Goal: Navigation & Orientation: Understand site structure

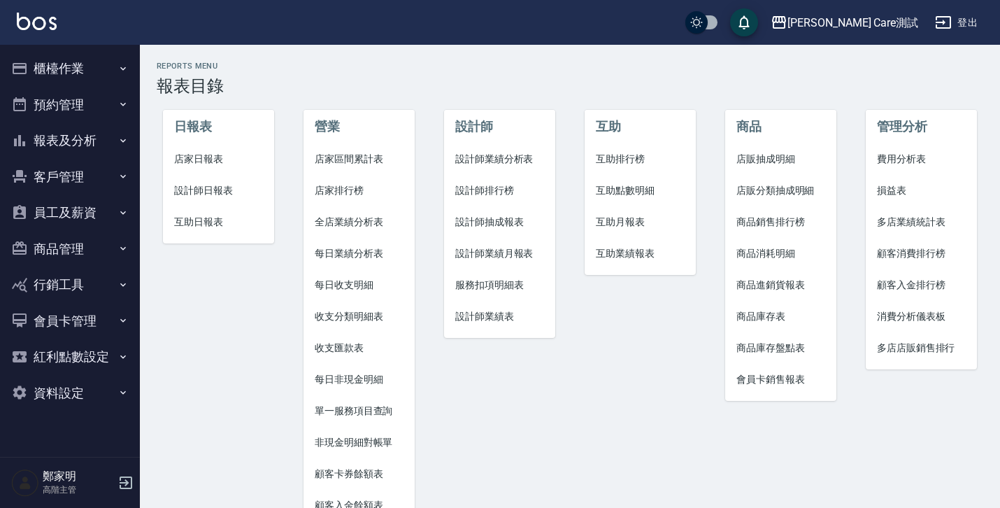
click at [66, 61] on button "櫃檯作業" at bounding box center [70, 68] width 129 height 36
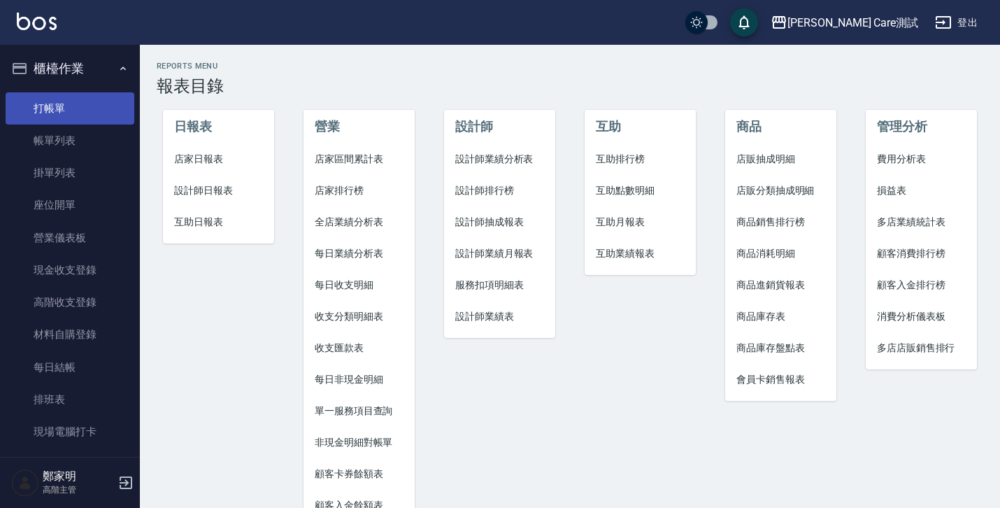
click at [62, 116] on link "打帳單" at bounding box center [70, 108] width 129 height 32
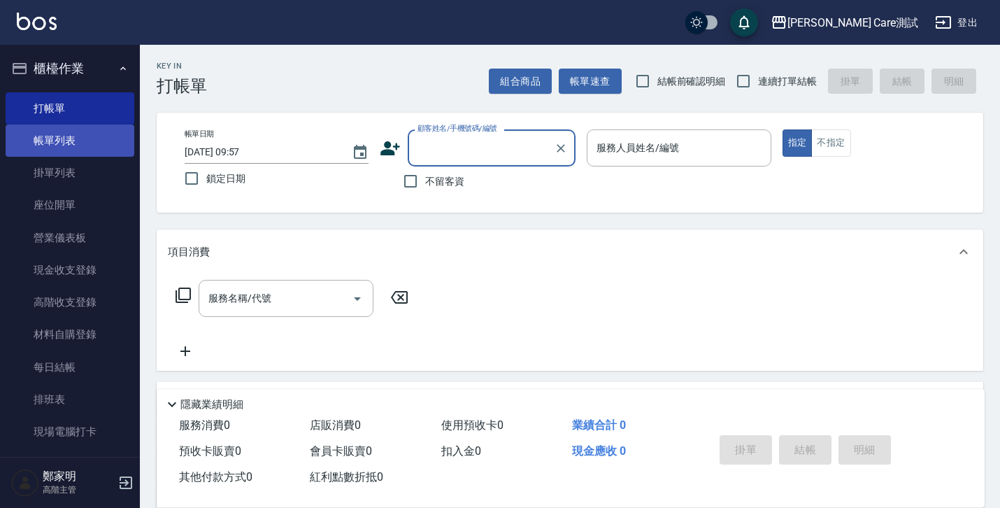
click at [57, 146] on link "帳單列表" at bounding box center [70, 141] width 129 height 32
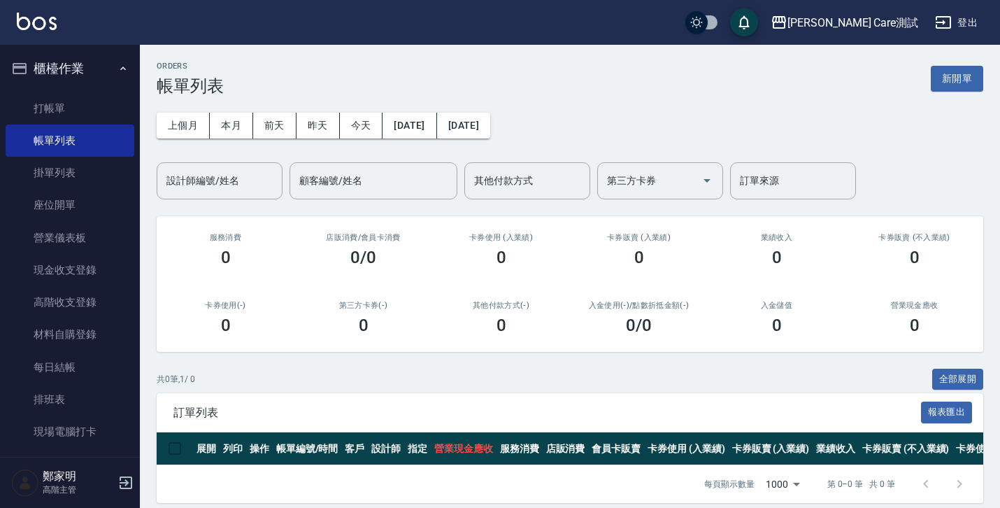
scroll to position [23, 0]
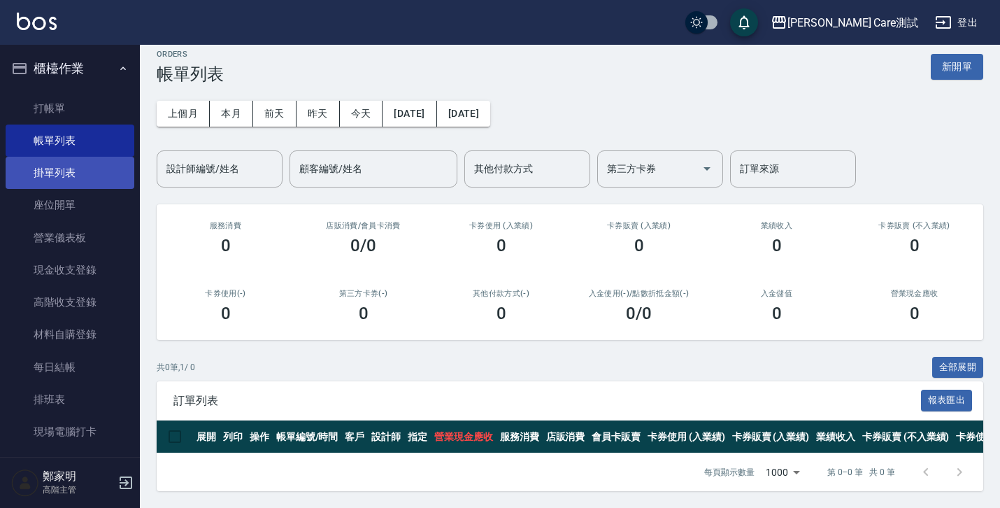
click at [76, 171] on link "掛單列表" at bounding box center [70, 173] width 129 height 32
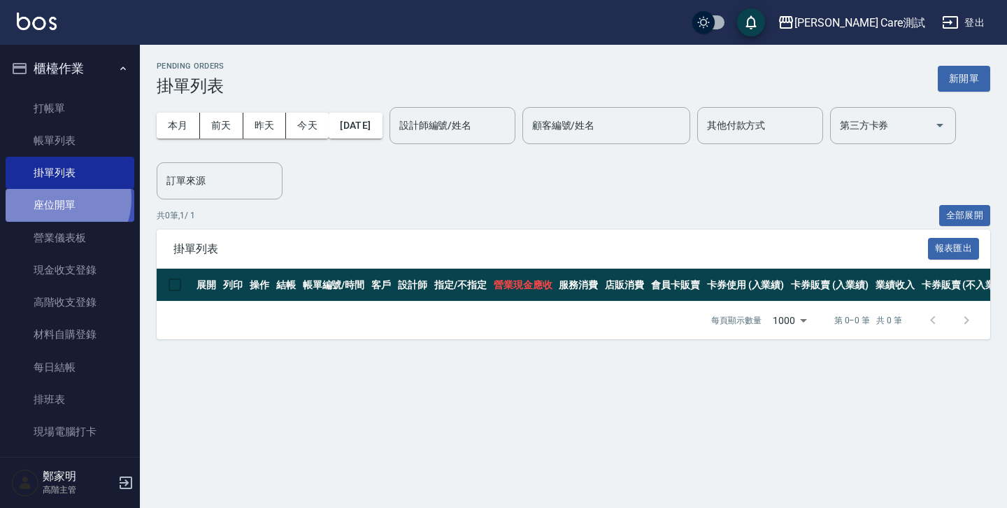
click at [59, 199] on link "座位開單" at bounding box center [70, 205] width 129 height 32
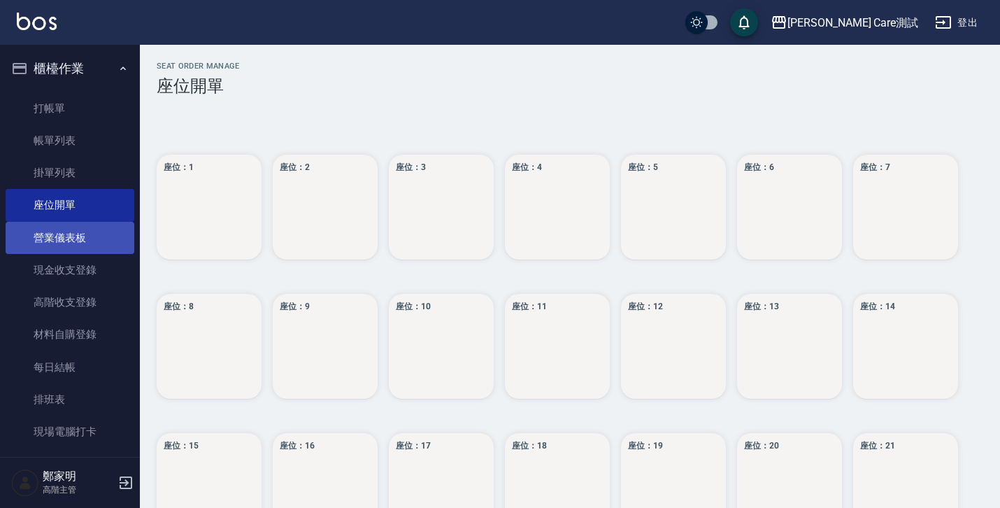
click at [61, 236] on link "營業儀表板" at bounding box center [70, 238] width 129 height 32
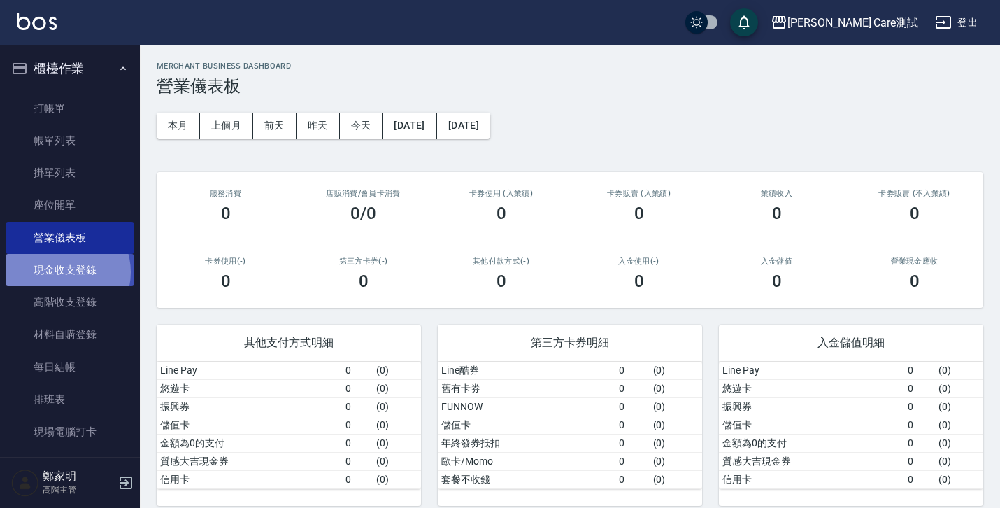
click at [62, 272] on link "現金收支登錄" at bounding box center [70, 270] width 129 height 32
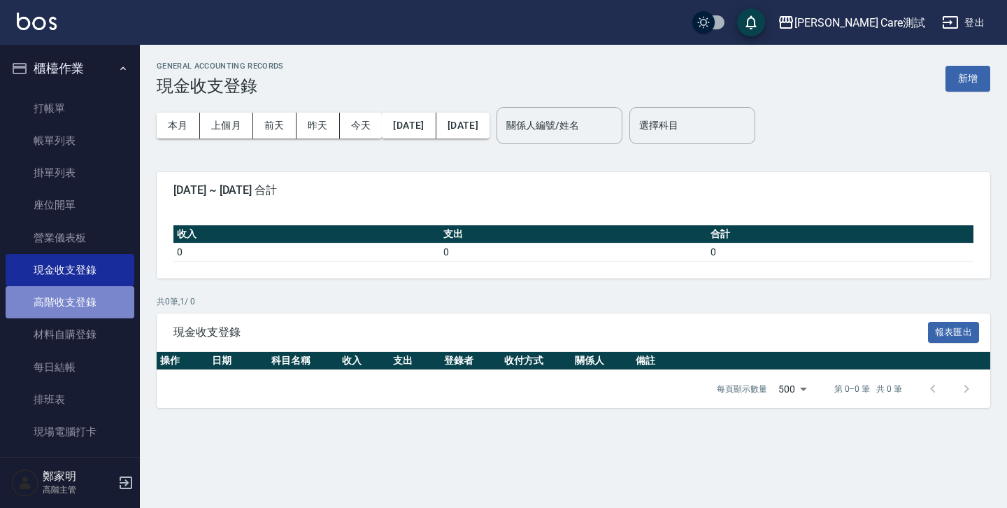
click at [80, 299] on link "高階收支登錄" at bounding box center [70, 302] width 129 height 32
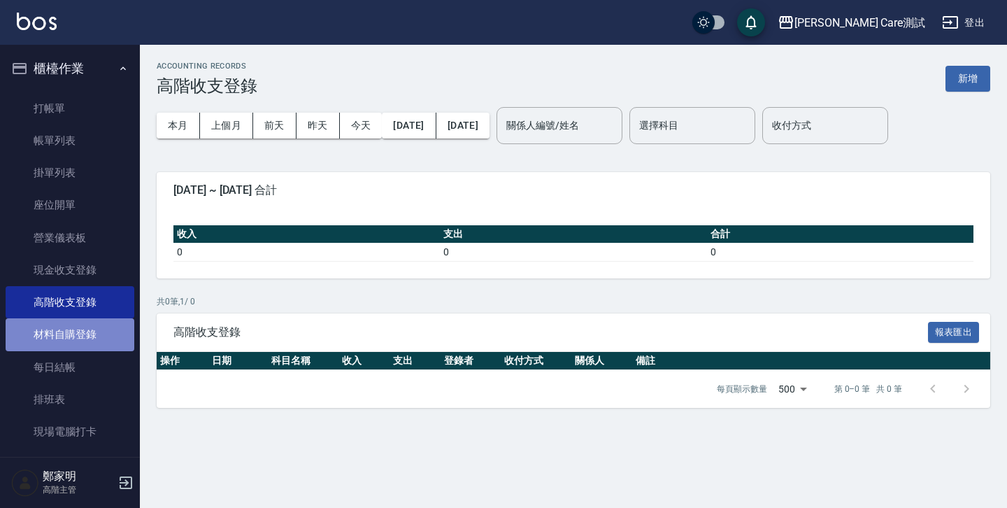
click at [84, 329] on link "材料自購登錄" at bounding box center [70, 334] width 129 height 32
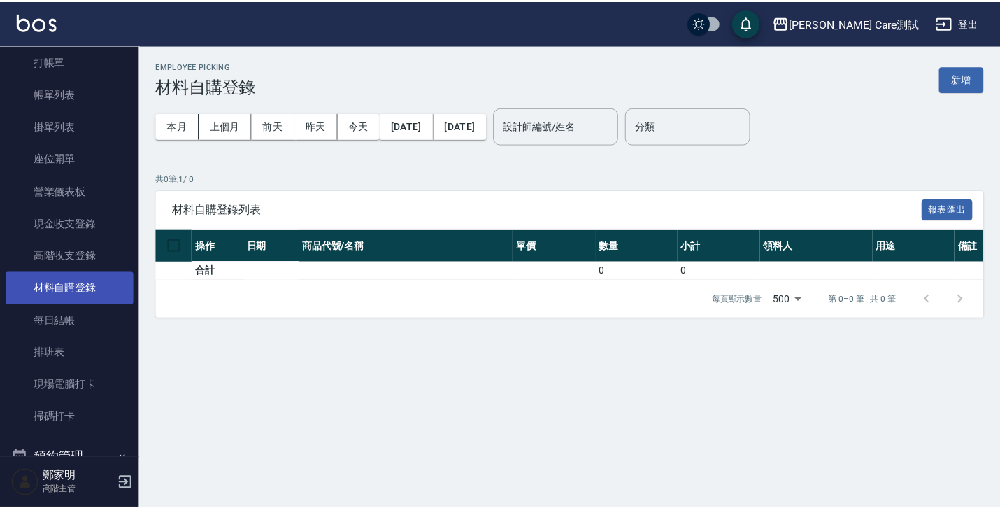
scroll to position [48, 0]
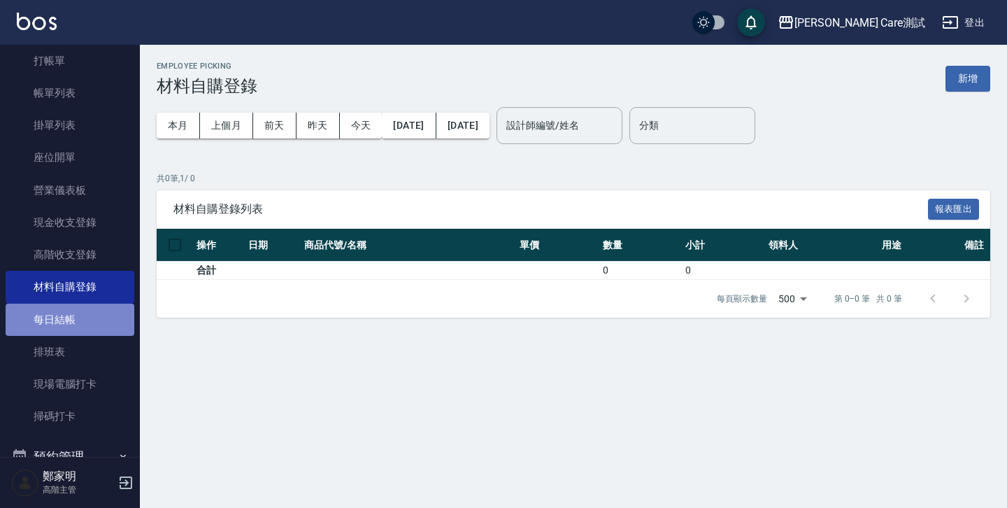
click at [80, 318] on link "每日結帳" at bounding box center [70, 320] width 129 height 32
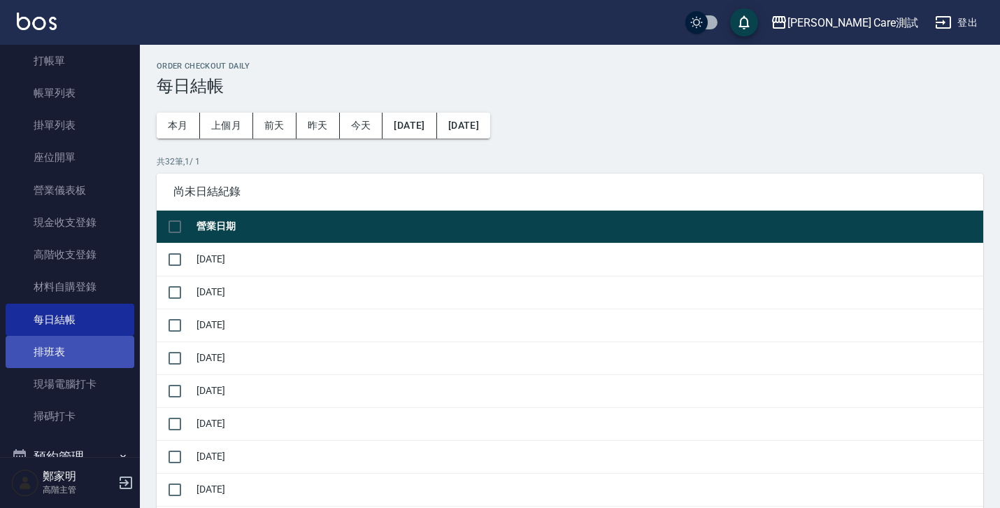
click at [89, 346] on link "排班表" at bounding box center [70, 352] width 129 height 32
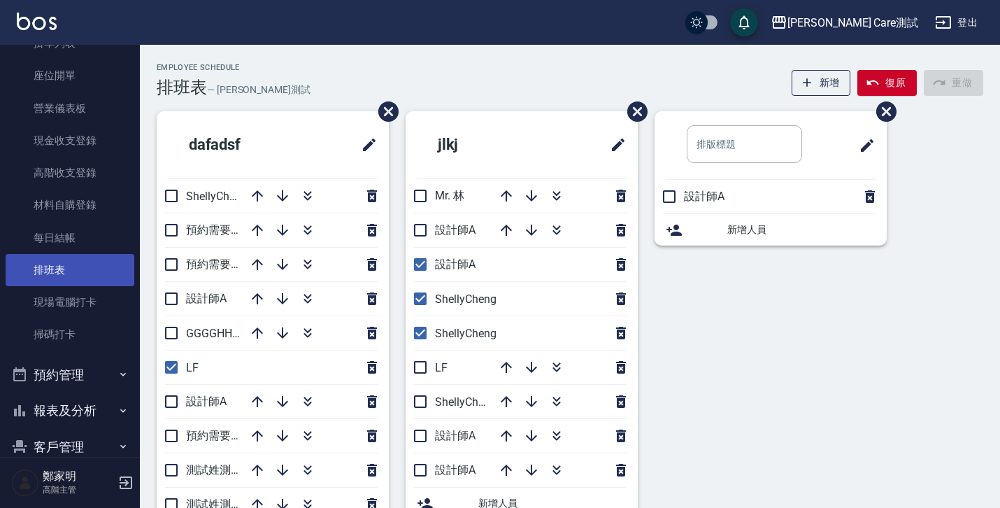
scroll to position [152, 0]
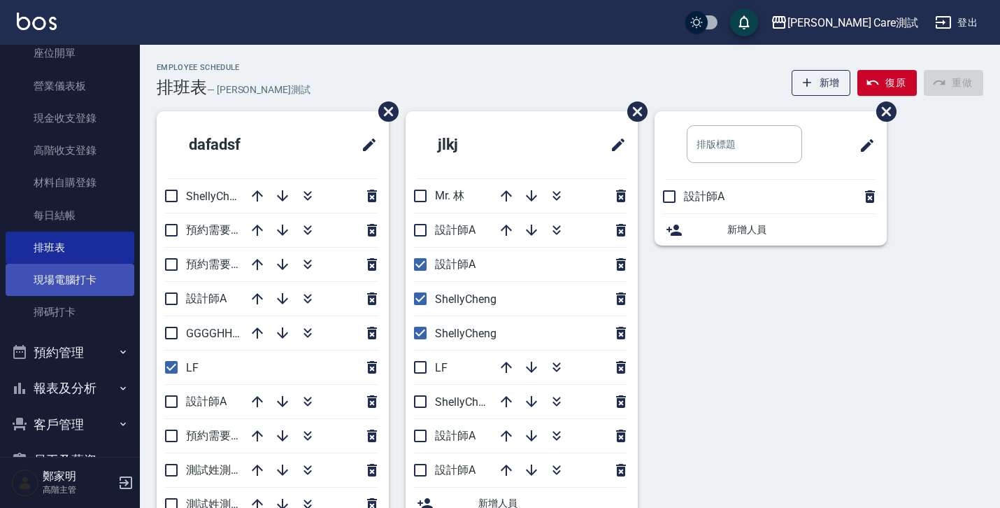
click at [76, 276] on link "現場電腦打卡" at bounding box center [70, 280] width 129 height 32
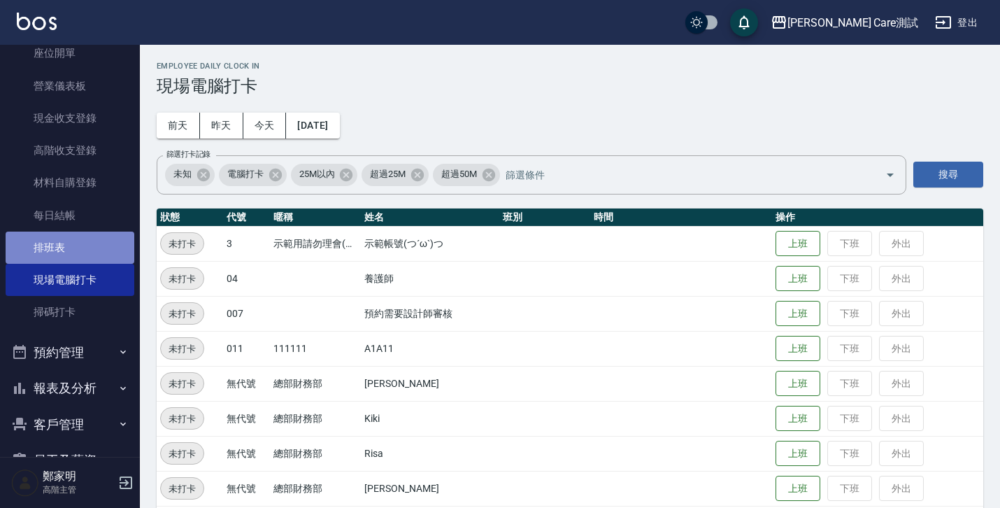
click at [72, 243] on link "排班表" at bounding box center [70, 248] width 129 height 32
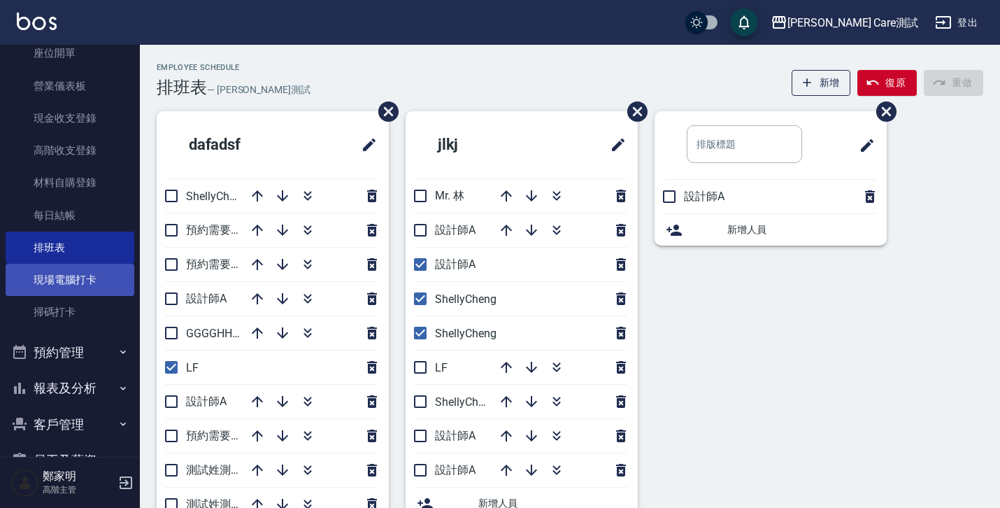
click at [69, 272] on link "現場電腦打卡" at bounding box center [70, 280] width 129 height 32
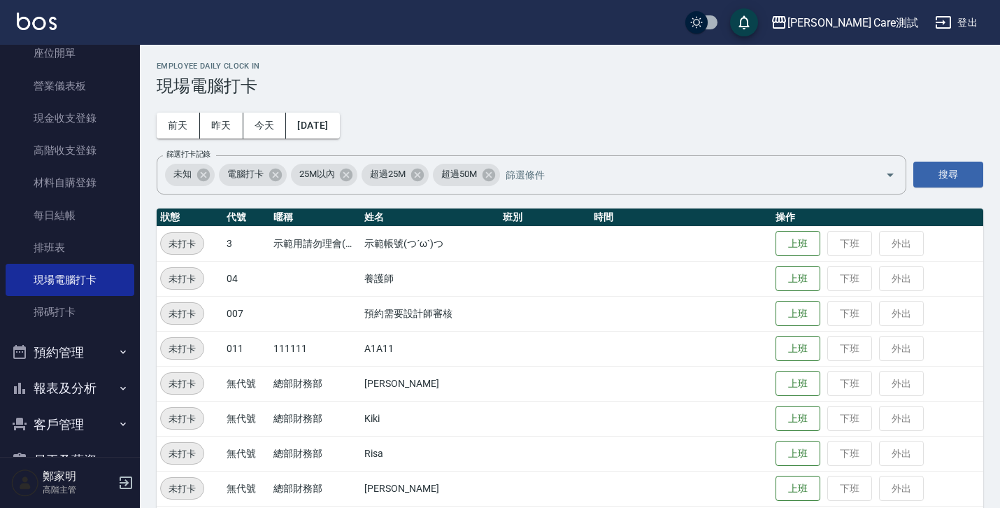
click at [694, 94] on h3 "現場電腦打卡" at bounding box center [570, 86] width 827 height 20
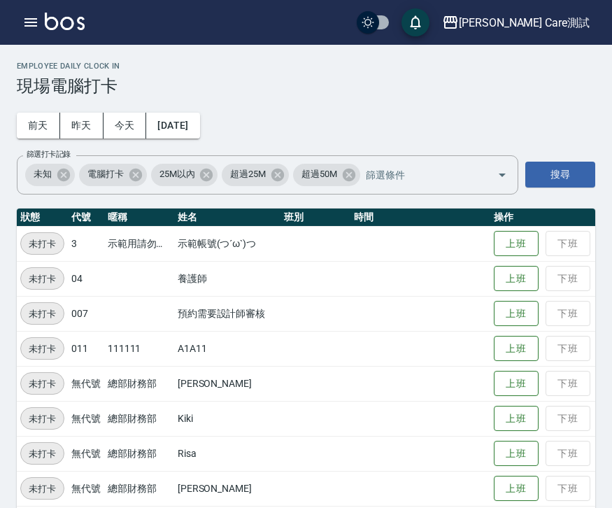
click at [11, 5] on div "Jean Care測試 登出" at bounding box center [306, 22] width 612 height 45
click at [27, 21] on icon "button" at bounding box center [30, 22] width 17 height 17
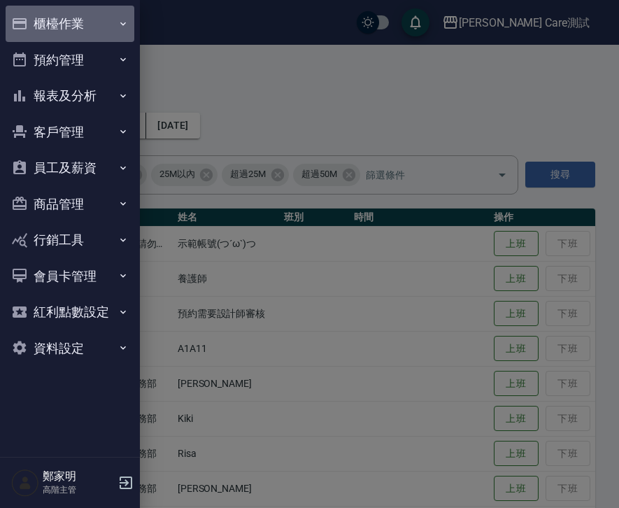
click at [124, 24] on icon "button" at bounding box center [123, 23] width 11 height 11
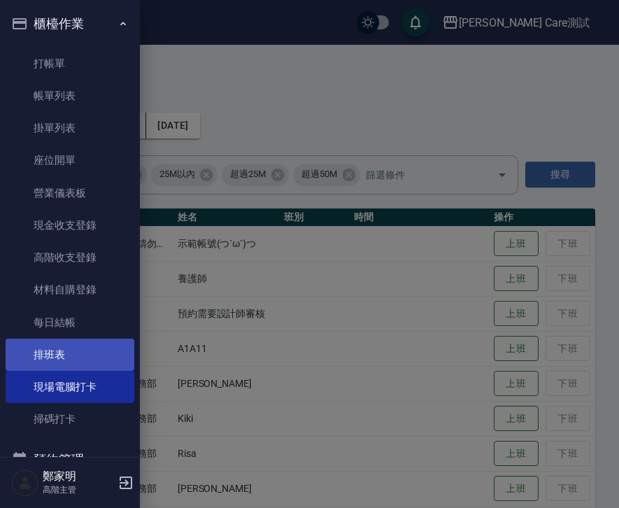
click at [71, 343] on link "排班表" at bounding box center [70, 355] width 129 height 32
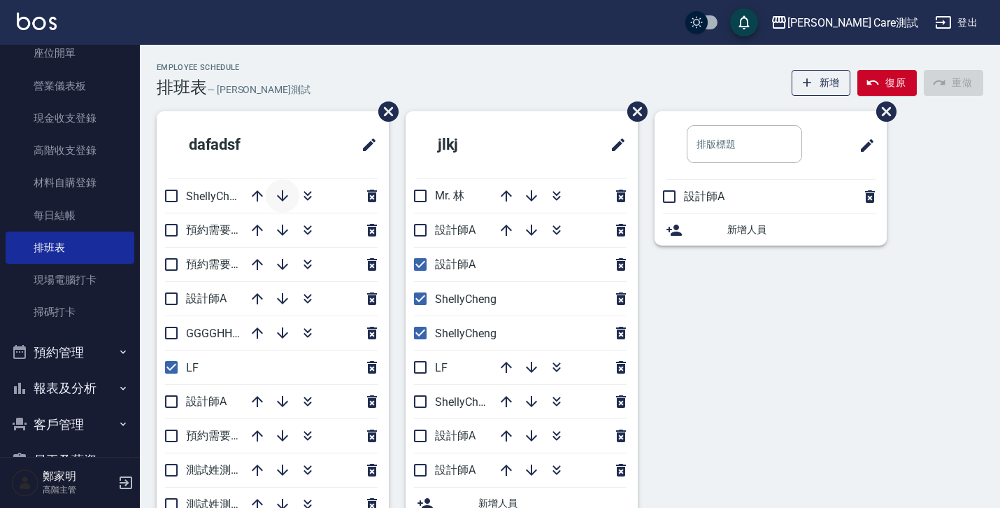
click at [266, 194] on button "button" at bounding box center [283, 196] width 34 height 34
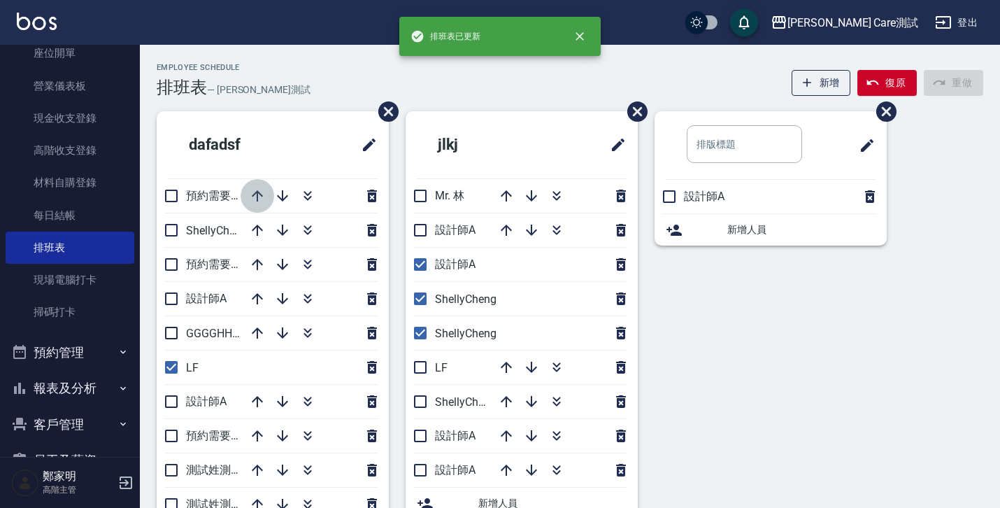
click at [253, 193] on icon "button" at bounding box center [257, 195] width 17 height 17
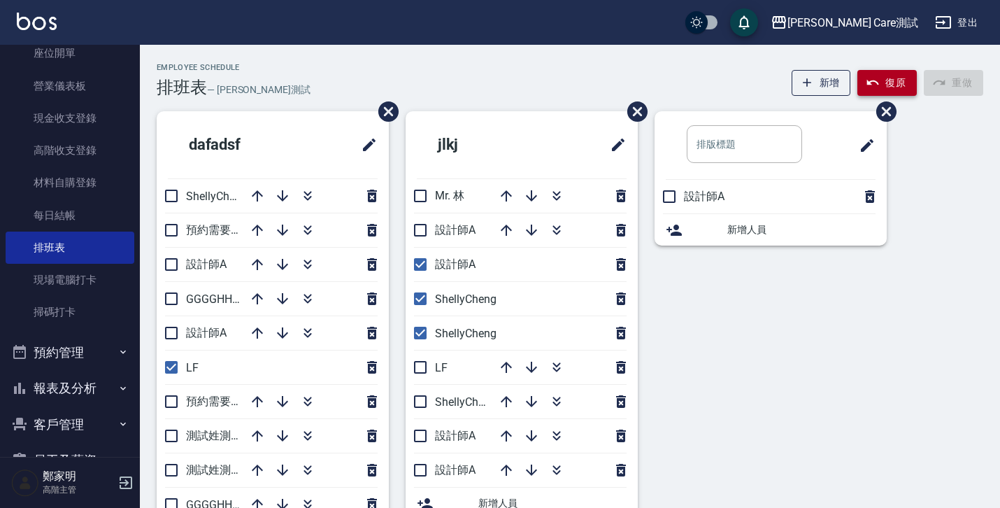
click at [902, 71] on button "復原" at bounding box center [887, 83] width 59 height 26
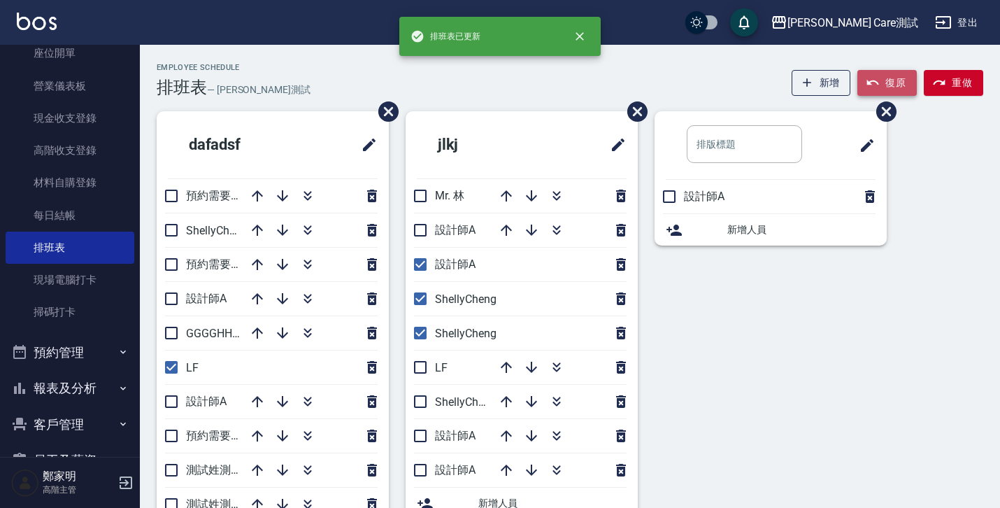
click at [902, 77] on button "復原" at bounding box center [887, 83] width 59 height 26
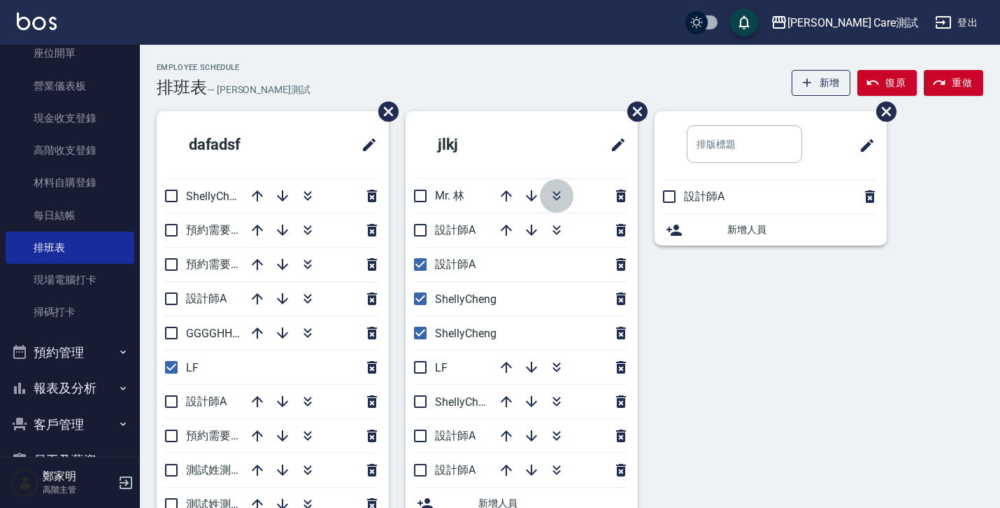
click at [548, 186] on button "button" at bounding box center [557, 196] width 34 height 34
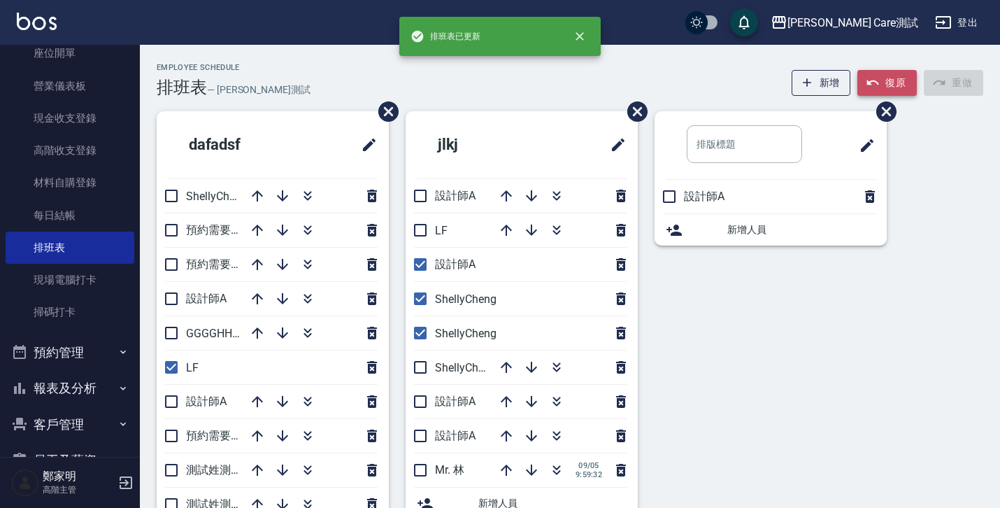
click at [894, 74] on button "復原" at bounding box center [887, 83] width 59 height 26
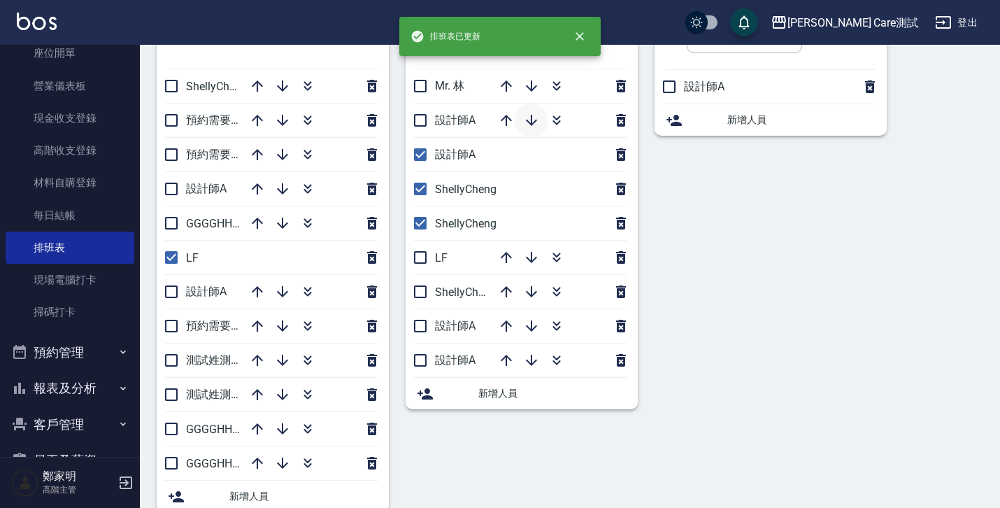
scroll to position [136, 0]
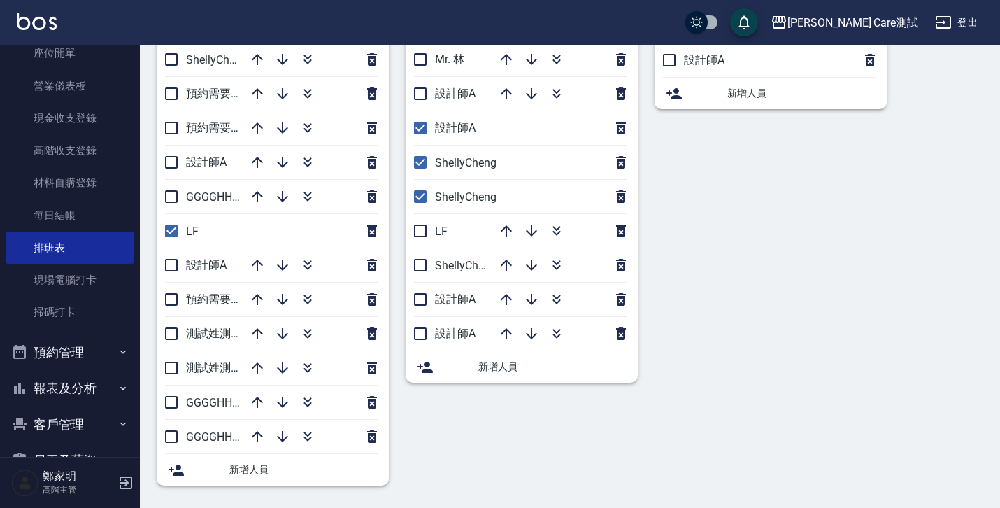
click at [473, 360] on div "新增人員" at bounding box center [532, 367] width 187 height 15
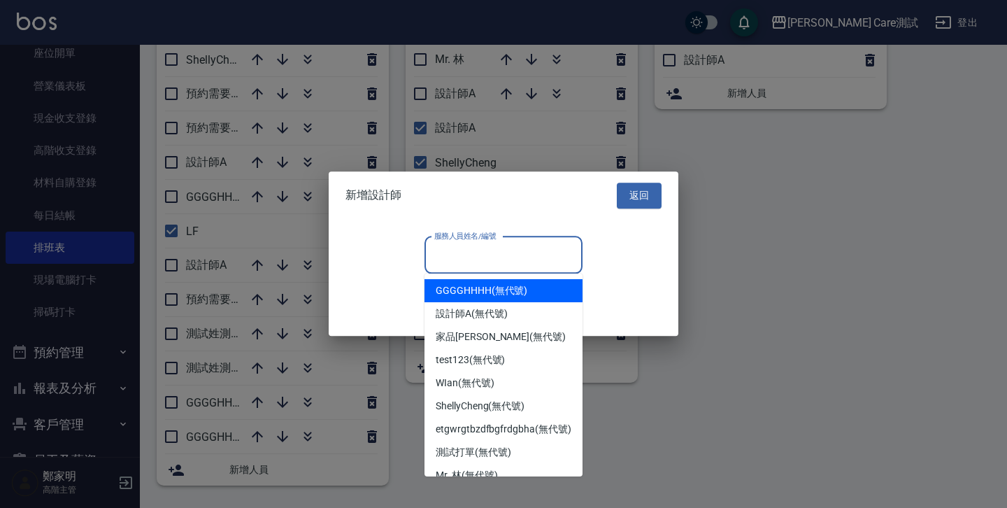
click at [490, 246] on input "服務人員姓名/編號" at bounding box center [503, 255] width 145 height 24
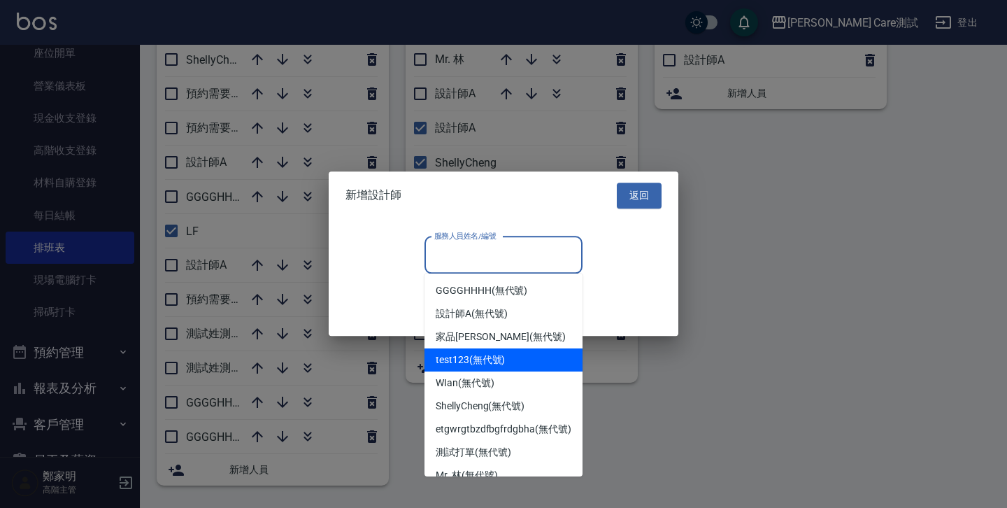
click at [497, 361] on span "test123 (無代號)" at bounding box center [470, 360] width 69 height 15
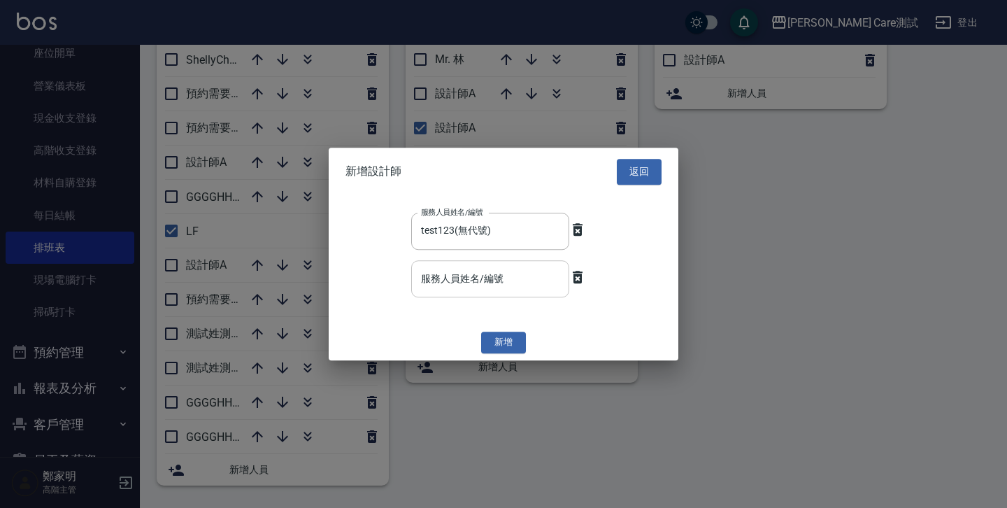
click at [513, 282] on input "服務人員姓名/編號" at bounding box center [490, 278] width 145 height 24
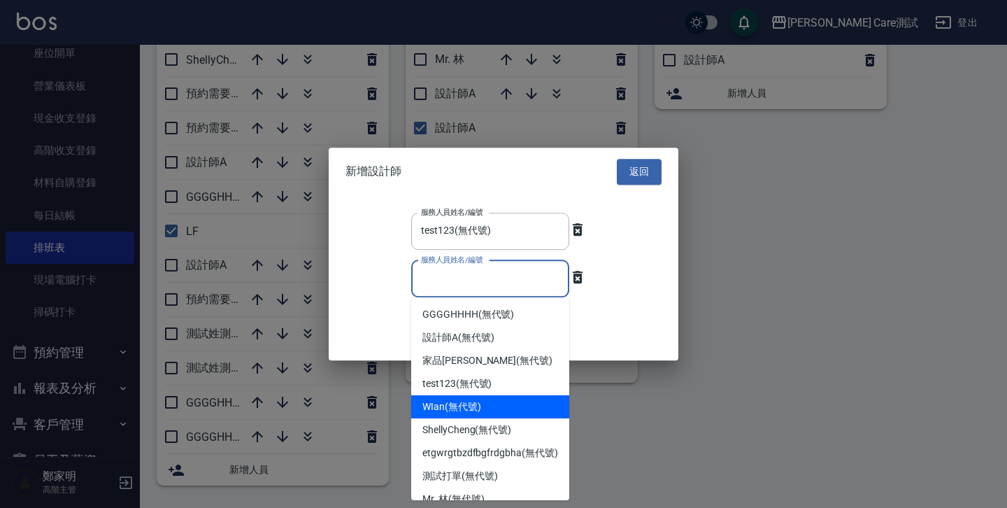
click at [502, 401] on div "WIan (無代號)" at bounding box center [490, 406] width 158 height 23
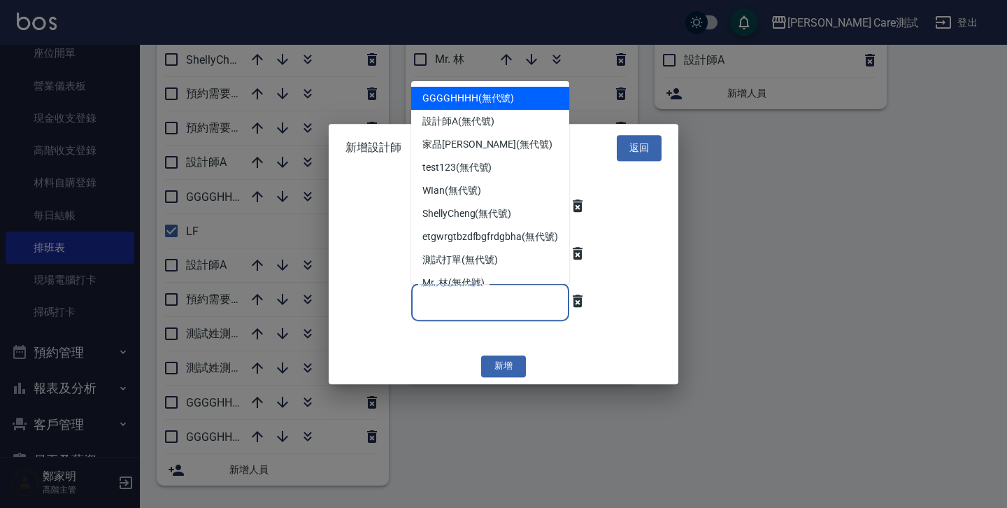
click at [502, 314] on input "服務人員姓名/編號" at bounding box center [490, 302] width 145 height 24
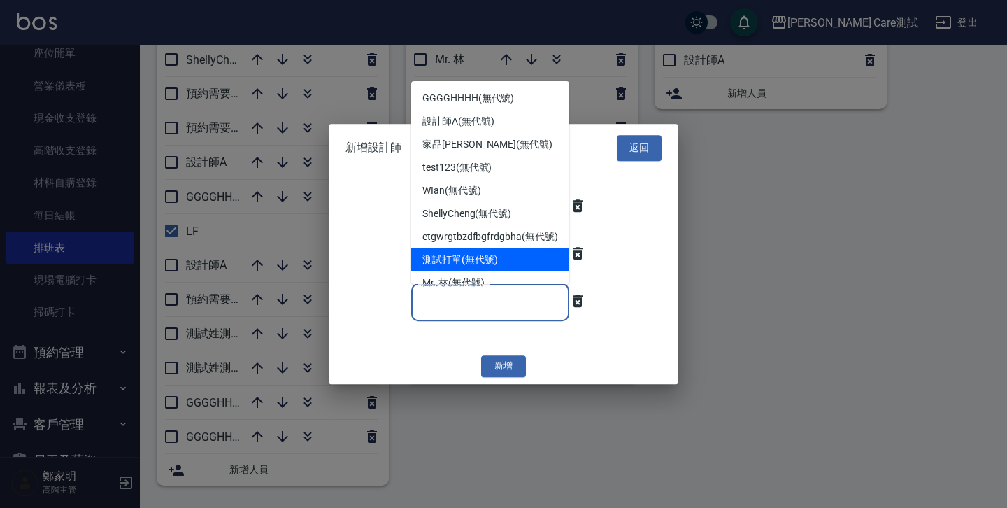
click at [506, 271] on div "測試打單 (無代號)" at bounding box center [490, 259] width 158 height 23
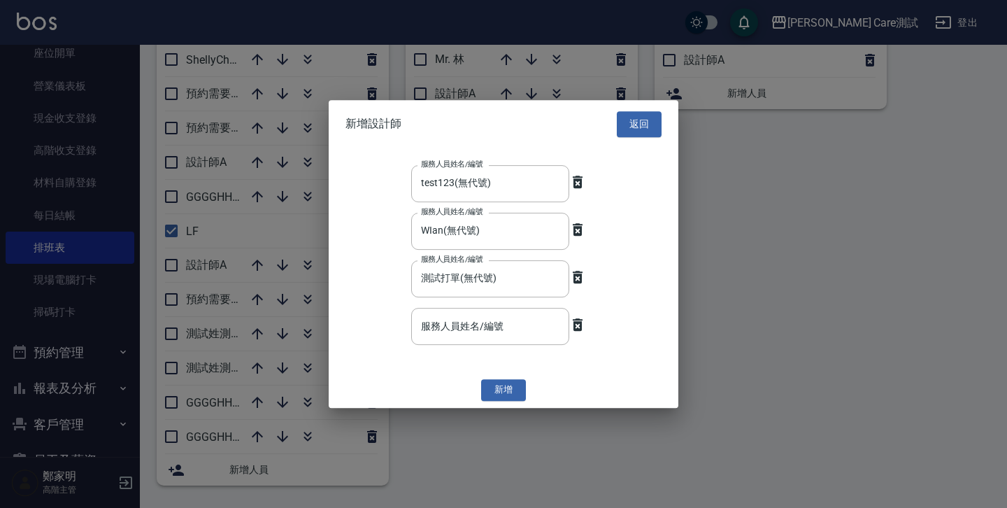
click at [632, 100] on div "新增設計師 返回" at bounding box center [504, 124] width 350 height 48
click at [632, 118] on button "返回" at bounding box center [639, 124] width 45 height 26
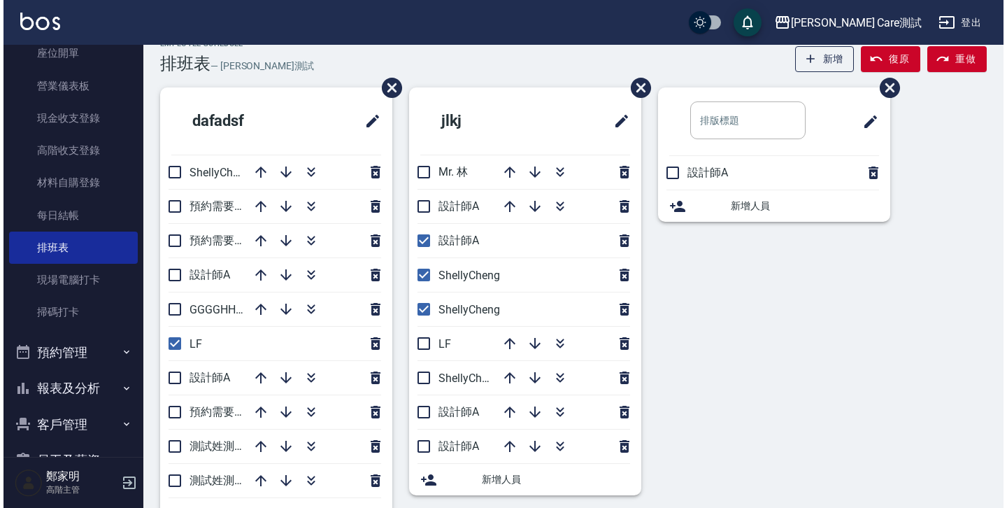
scroll to position [0, 0]
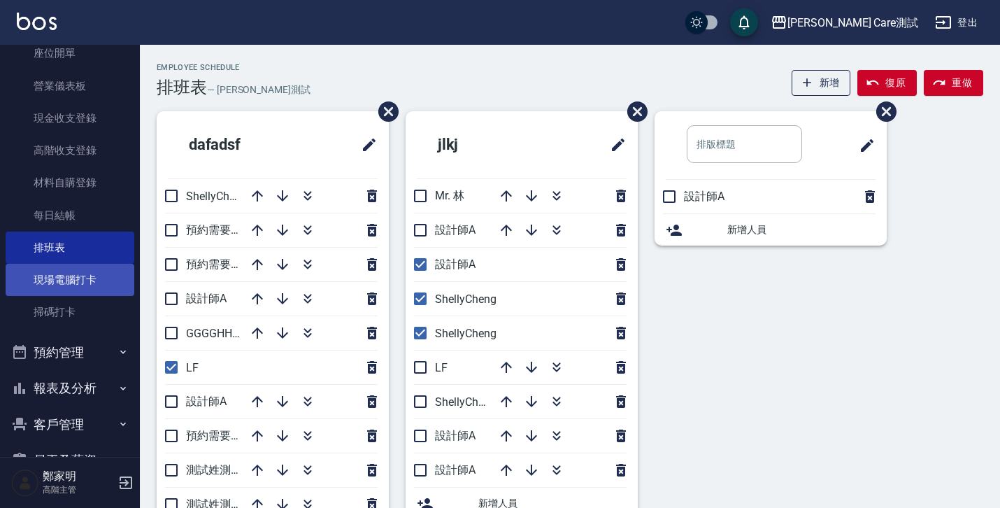
click at [101, 264] on link "現場電腦打卡" at bounding box center [70, 280] width 129 height 32
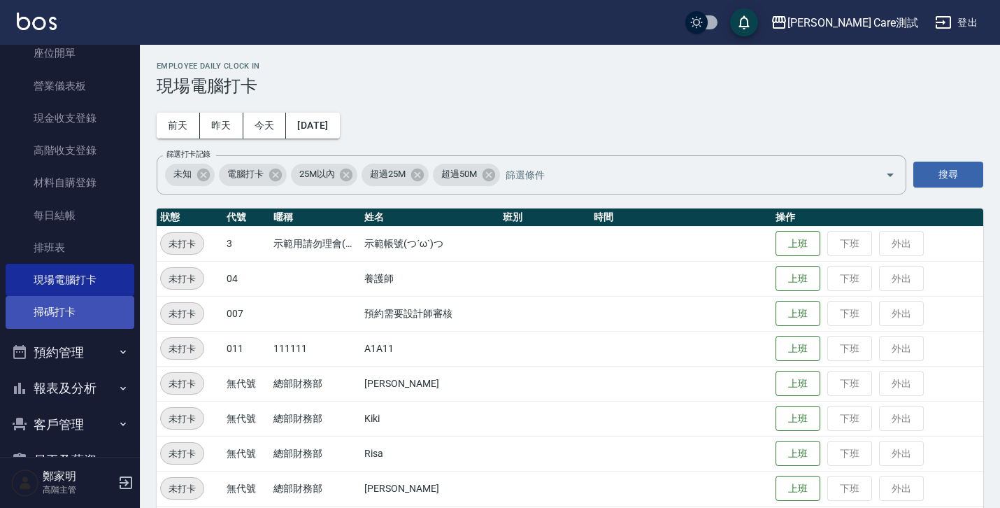
click at [94, 301] on link "掃碼打卡" at bounding box center [70, 312] width 129 height 32
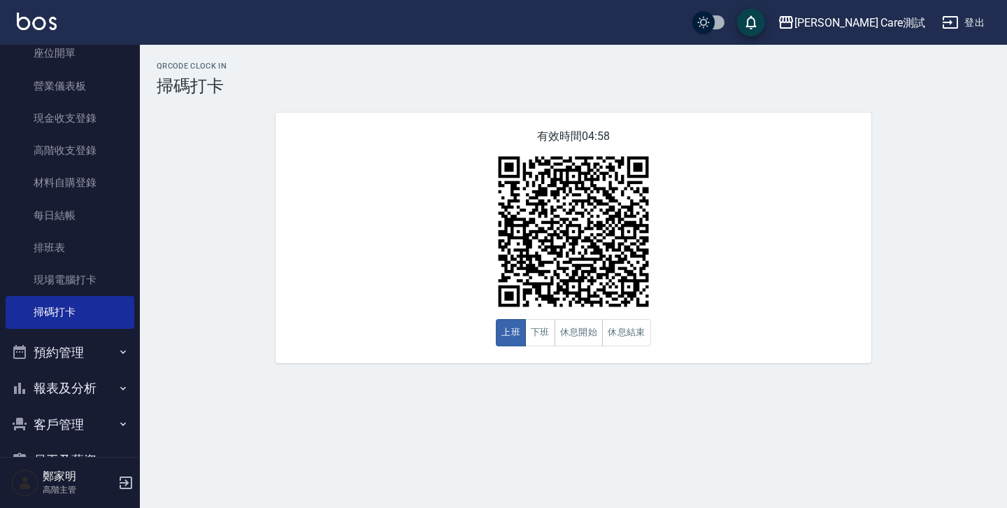
click at [108, 361] on button "預約管理" at bounding box center [70, 352] width 129 height 36
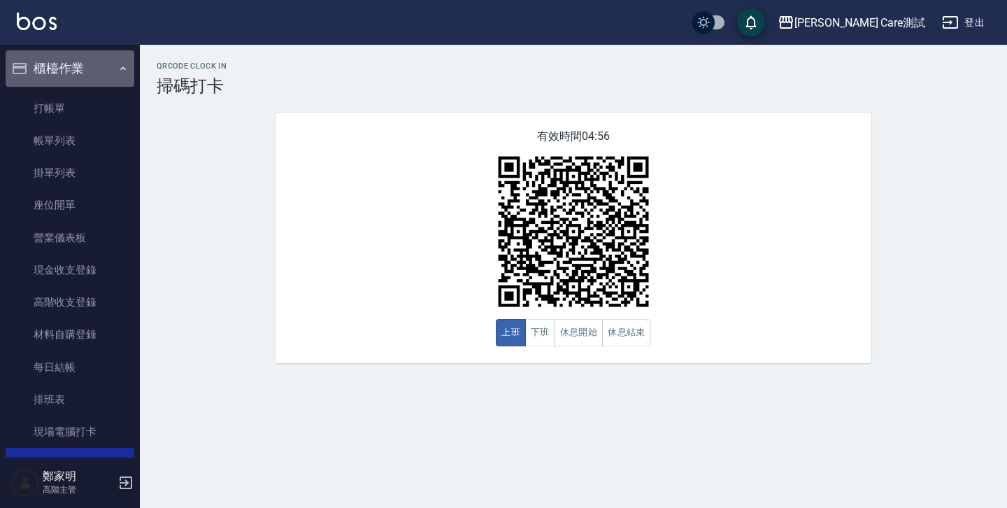
click at [118, 64] on icon "button" at bounding box center [123, 68] width 11 height 11
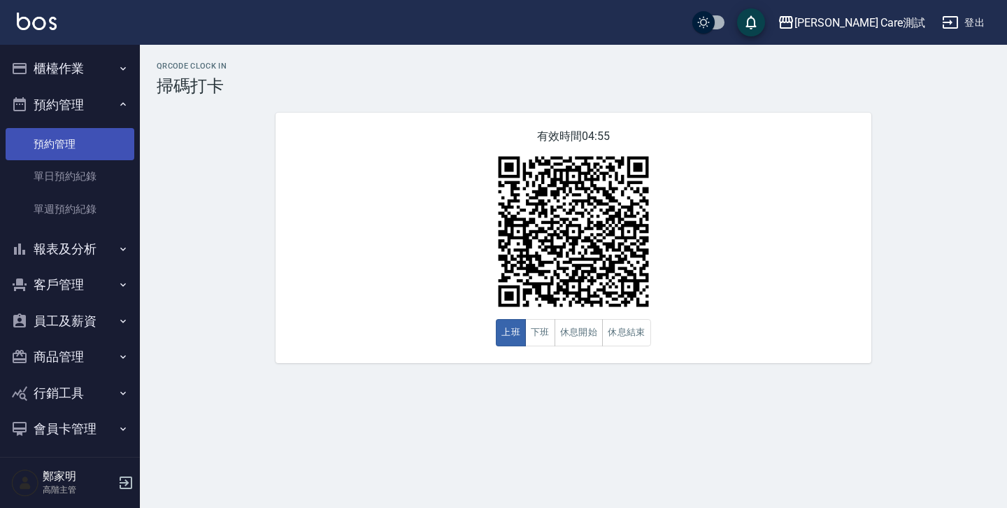
click at [79, 138] on link "預約管理" at bounding box center [70, 144] width 129 height 32
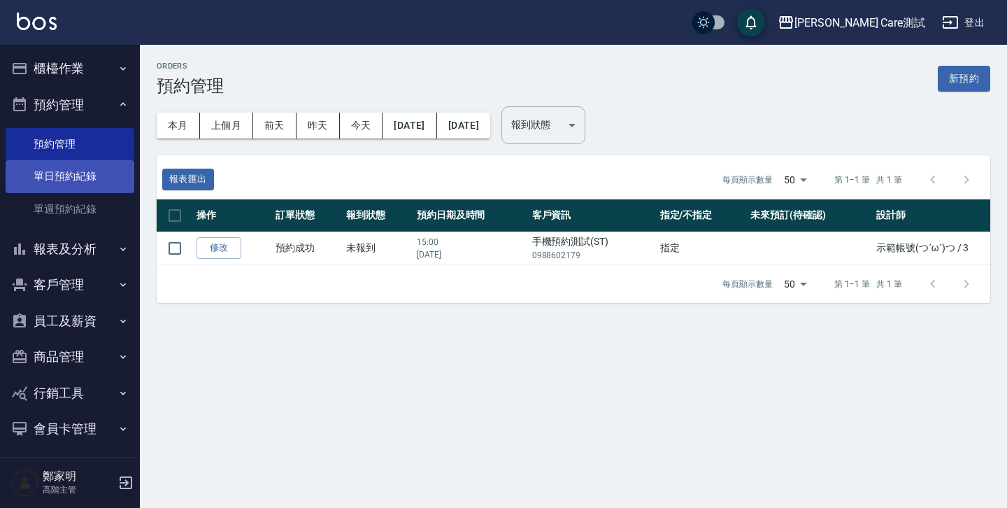
click at [83, 169] on link "單日預約紀錄" at bounding box center [70, 176] width 129 height 32
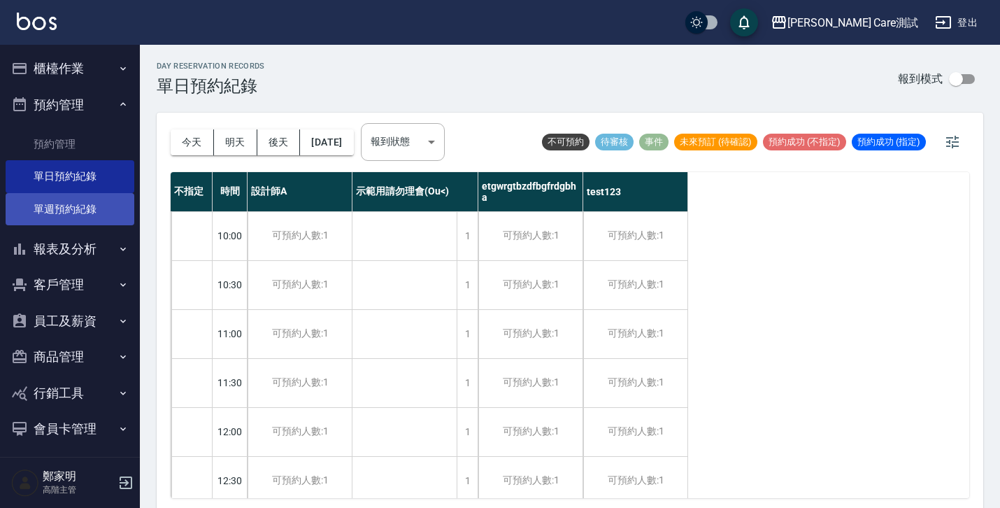
click at [84, 211] on link "單週預約紀錄" at bounding box center [70, 209] width 129 height 32
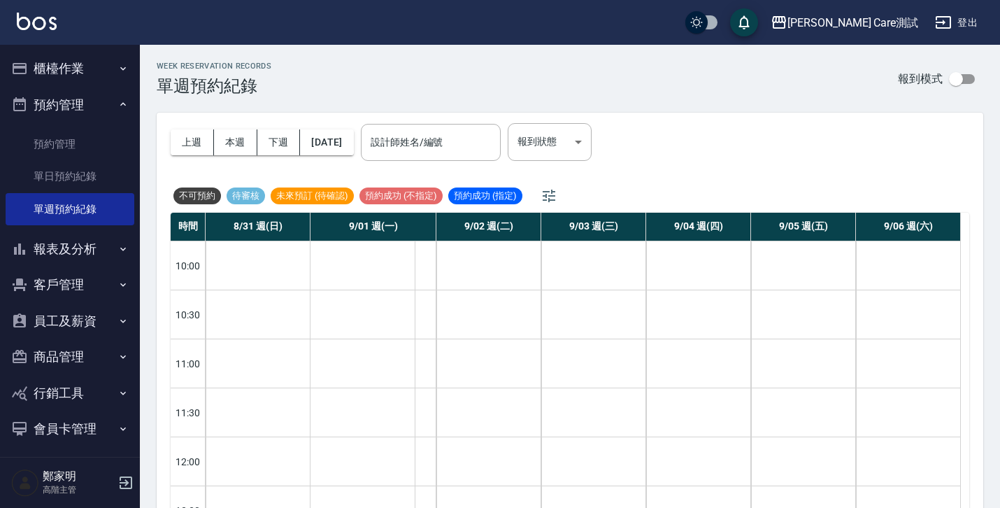
click at [90, 246] on button "報表及分析" at bounding box center [70, 249] width 129 height 36
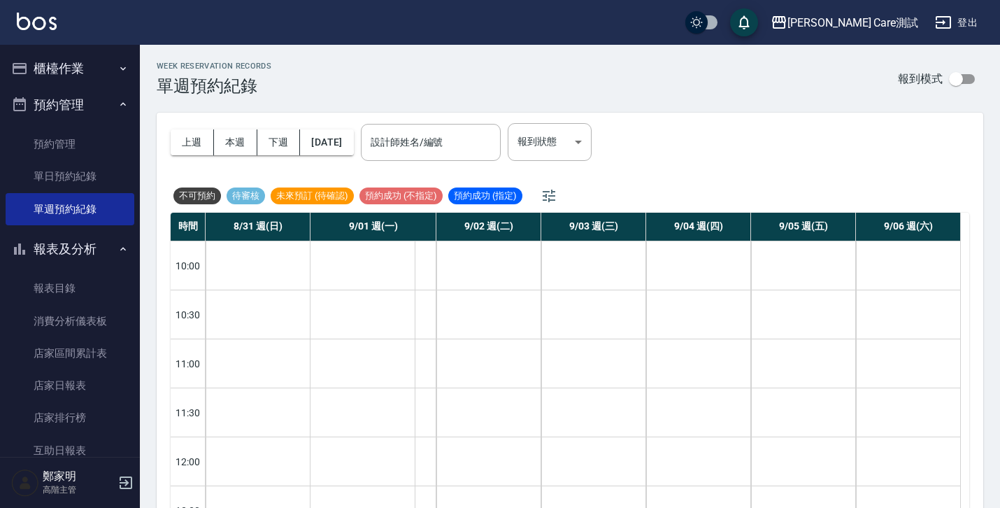
click at [81, 105] on button "預約管理" at bounding box center [70, 105] width 129 height 36
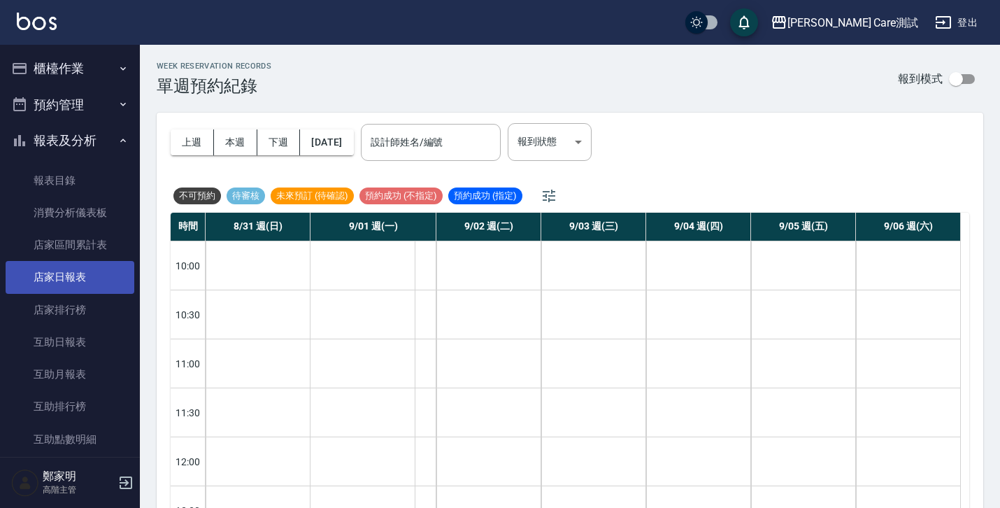
click at [66, 278] on link "店家日報表" at bounding box center [70, 277] width 129 height 32
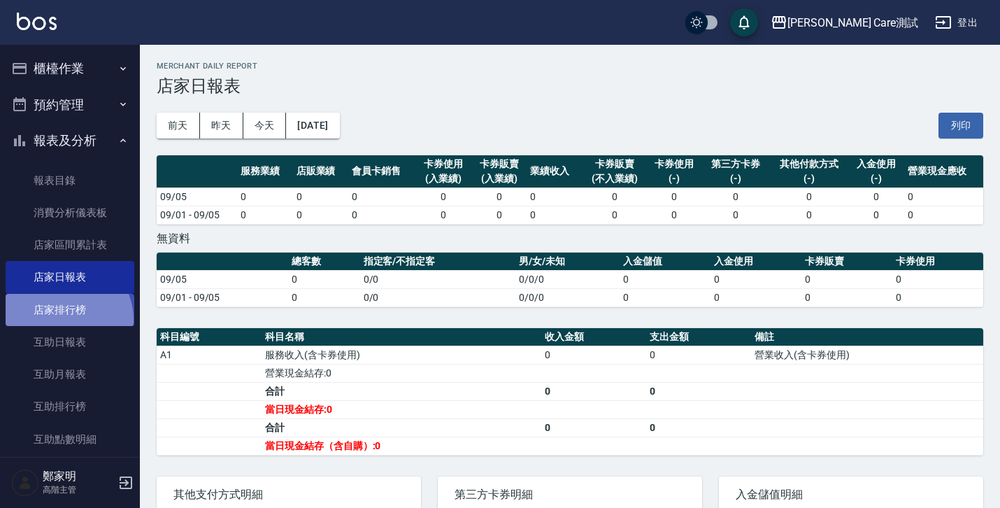
click at [64, 319] on link "店家排行榜" at bounding box center [70, 310] width 129 height 32
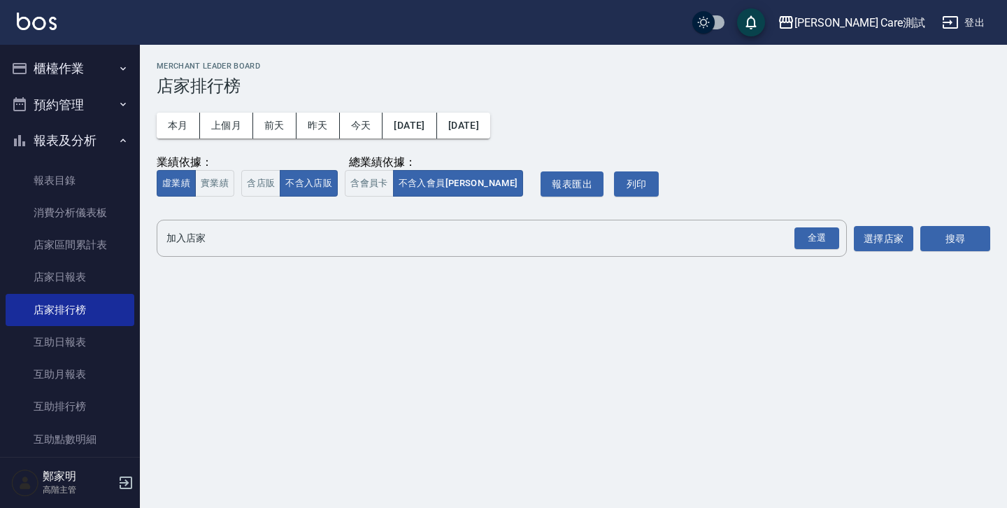
click at [90, 152] on button "報表及分析" at bounding box center [70, 140] width 129 height 36
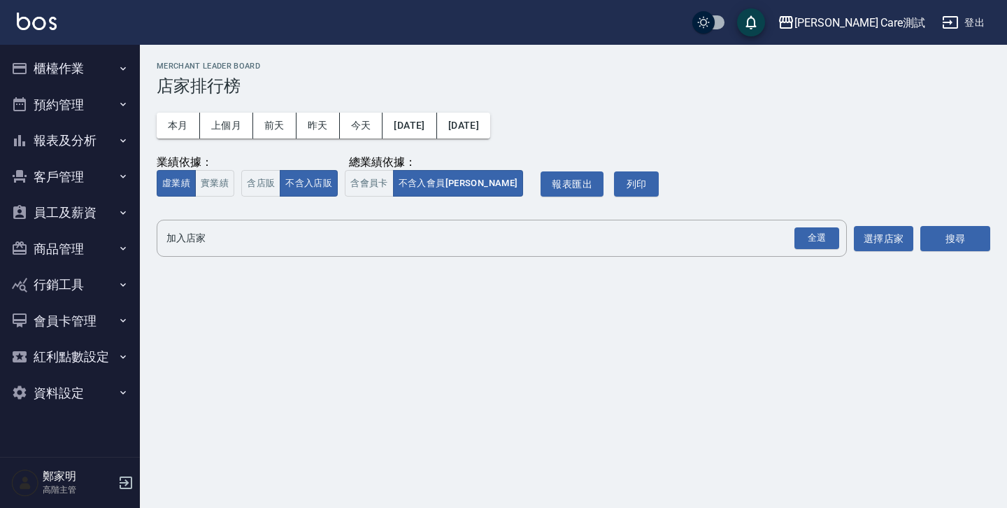
click at [86, 179] on button "客戶管理" at bounding box center [70, 177] width 129 height 36
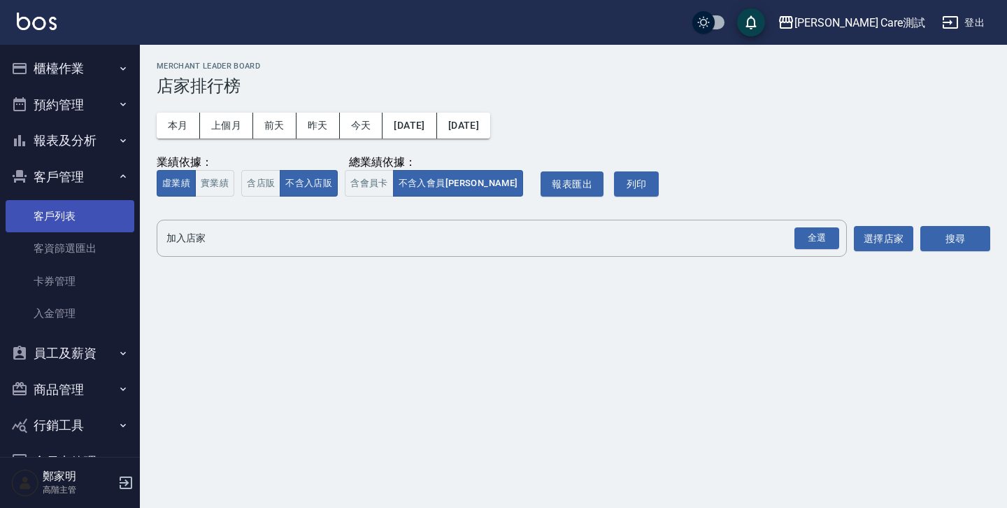
click at [83, 213] on link "客戶列表" at bounding box center [70, 216] width 129 height 32
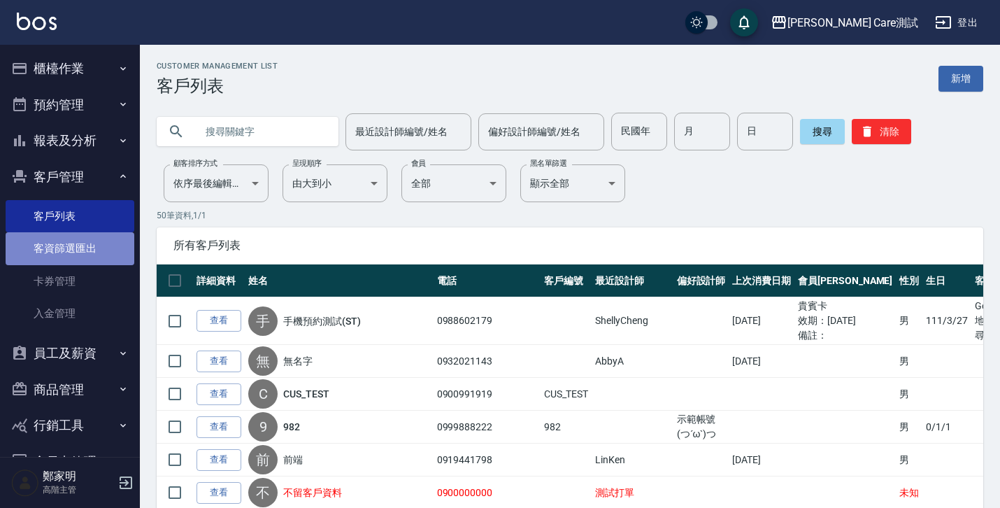
click at [106, 260] on link "客資篩選匯出" at bounding box center [70, 248] width 129 height 32
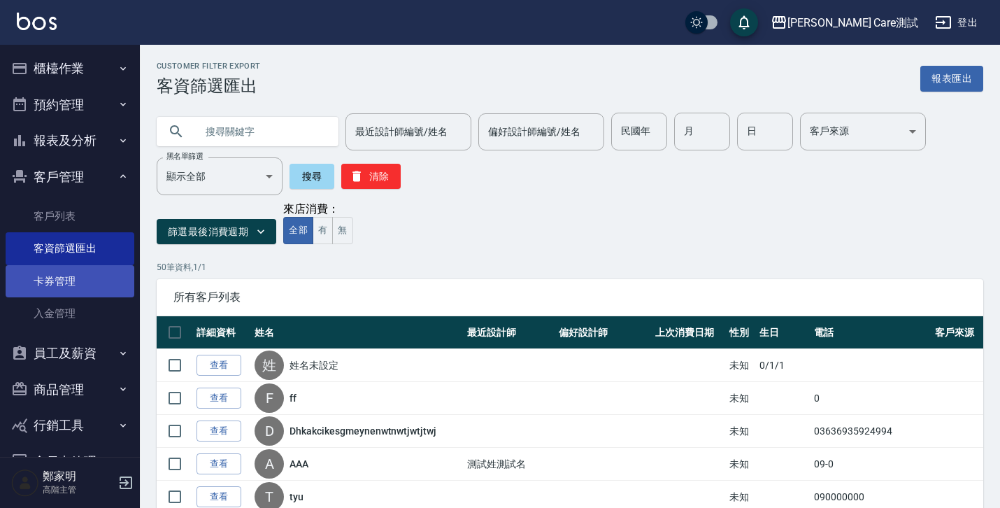
click at [106, 277] on link "卡券管理" at bounding box center [70, 281] width 129 height 32
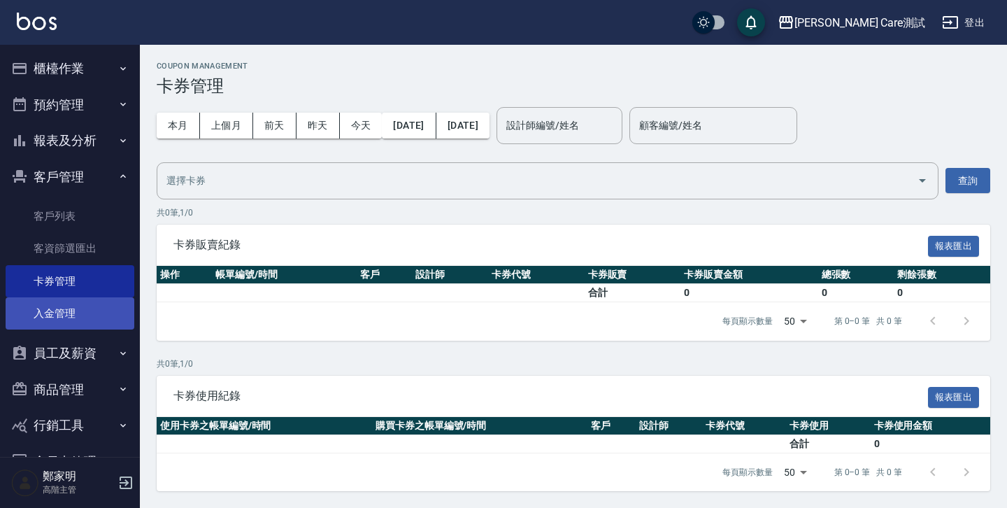
click at [72, 309] on link "入金管理" at bounding box center [70, 313] width 129 height 32
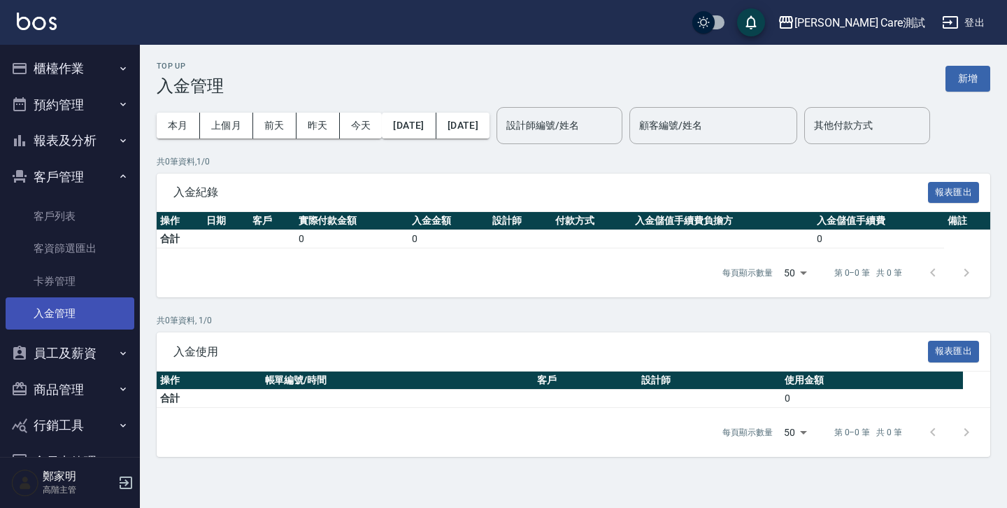
scroll to position [58, 0]
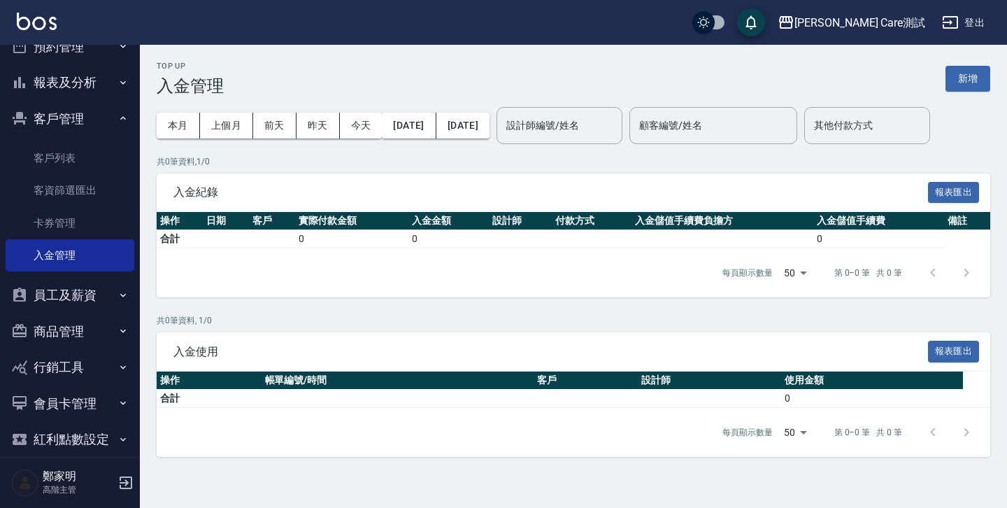
click at [94, 111] on button "客戶管理" at bounding box center [70, 119] width 129 height 36
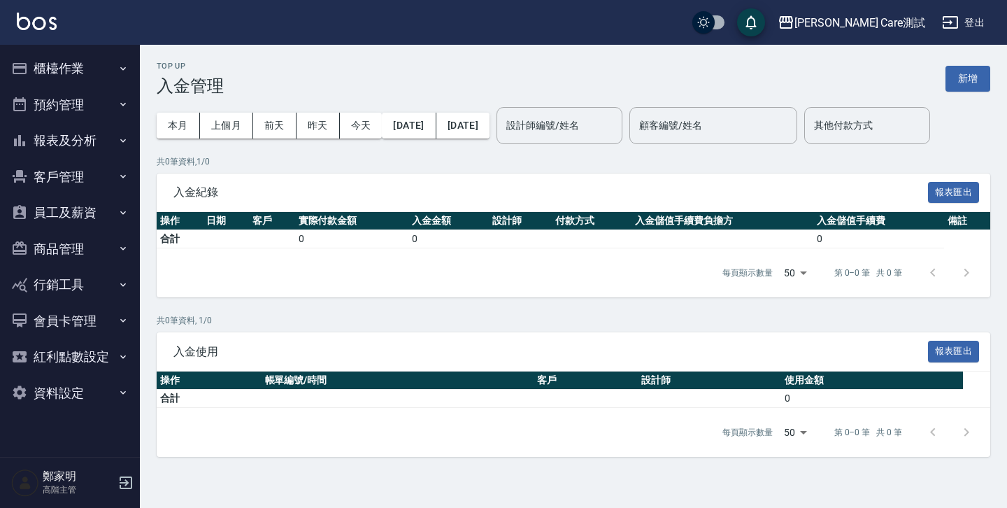
scroll to position [0, 0]
click at [111, 222] on button "員工及薪資" at bounding box center [70, 212] width 129 height 36
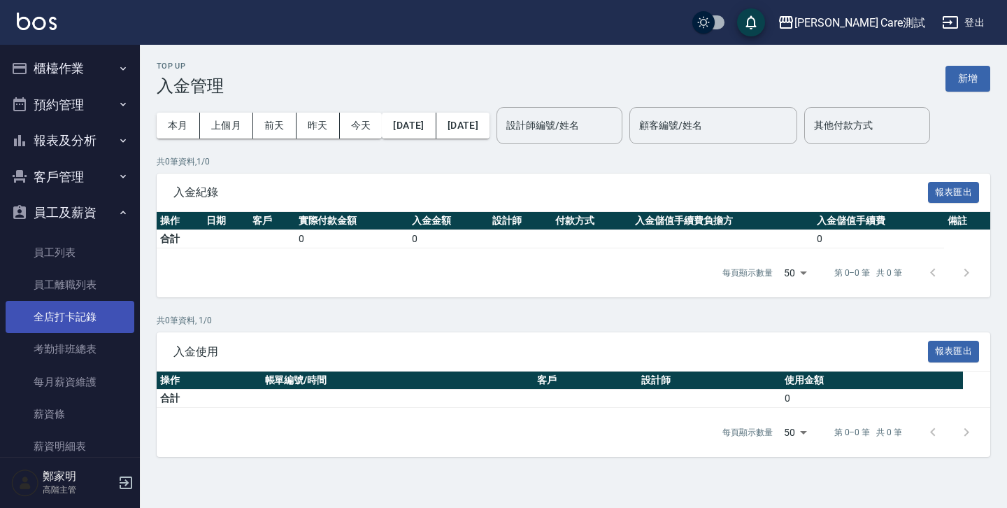
click at [78, 314] on link "全店打卡記錄" at bounding box center [70, 317] width 129 height 32
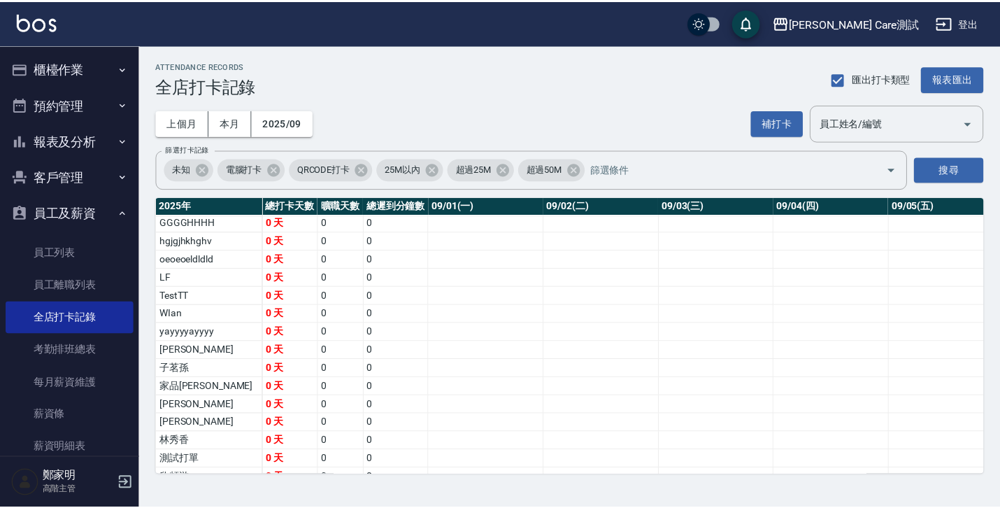
scroll to position [568, 0]
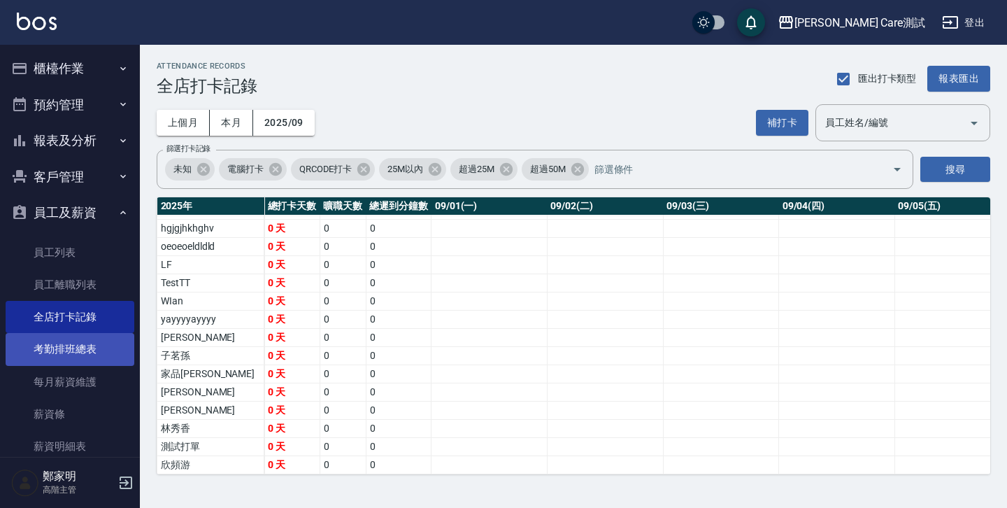
click at [85, 337] on link "考勤排班總表" at bounding box center [70, 349] width 129 height 32
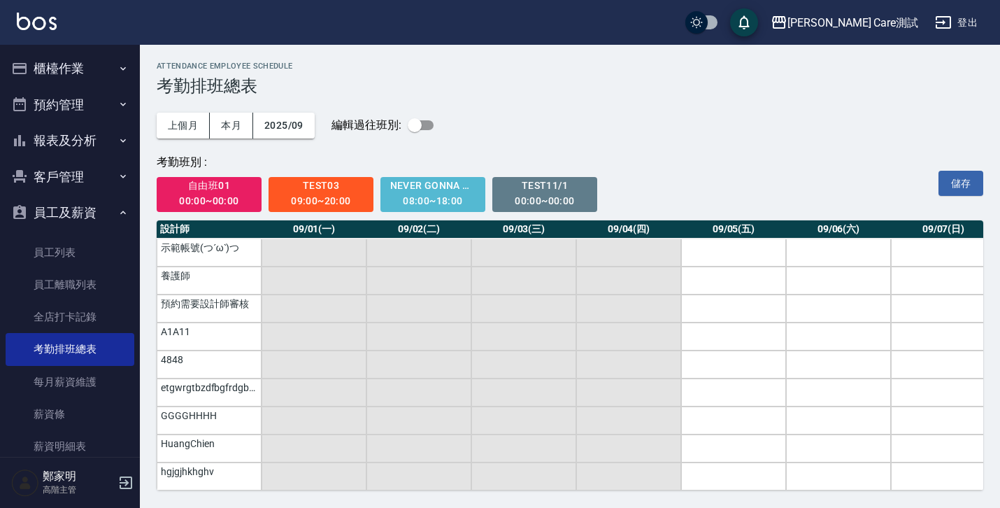
click at [409, 302] on td "a dense table" at bounding box center [419, 308] width 105 height 28
click at [746, 315] on td "a dense table" at bounding box center [733, 308] width 105 height 28
click at [816, 315] on td "a dense table" at bounding box center [838, 308] width 105 height 28
click at [752, 312] on td "a dense table" at bounding box center [733, 308] width 105 height 28
drag, startPoint x: 339, startPoint y: 192, endPoint x: 778, endPoint y: 287, distance: 449.3
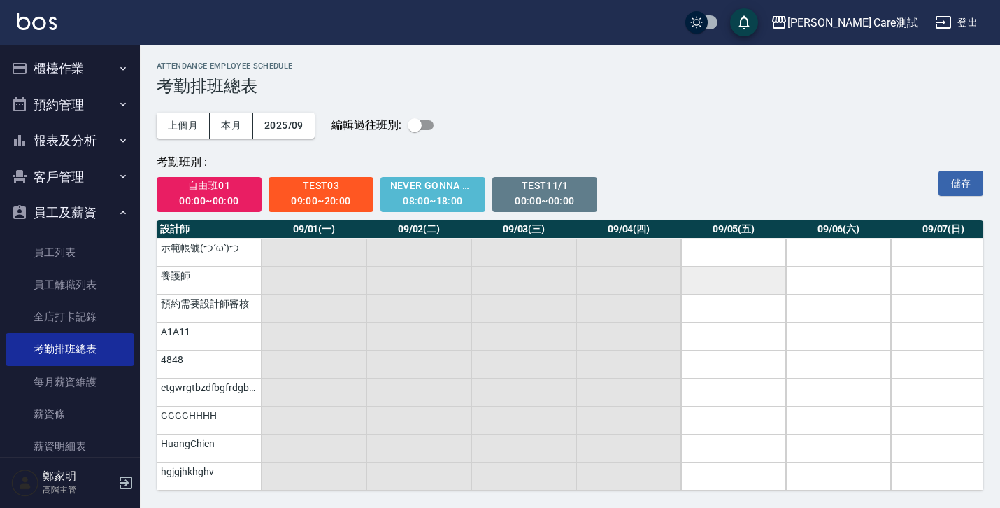
click at [778, 287] on div "ATTENDANCE EMPLOYEE SCHEDULE 考勤排班總表 上個月 本月 2025/09 編輯過往班別: 考勤班別 : 自由班01 00:00~0…" at bounding box center [570, 276] width 860 height 462
click at [316, 200] on div "09:00~20:00" at bounding box center [321, 200] width 86 height 17
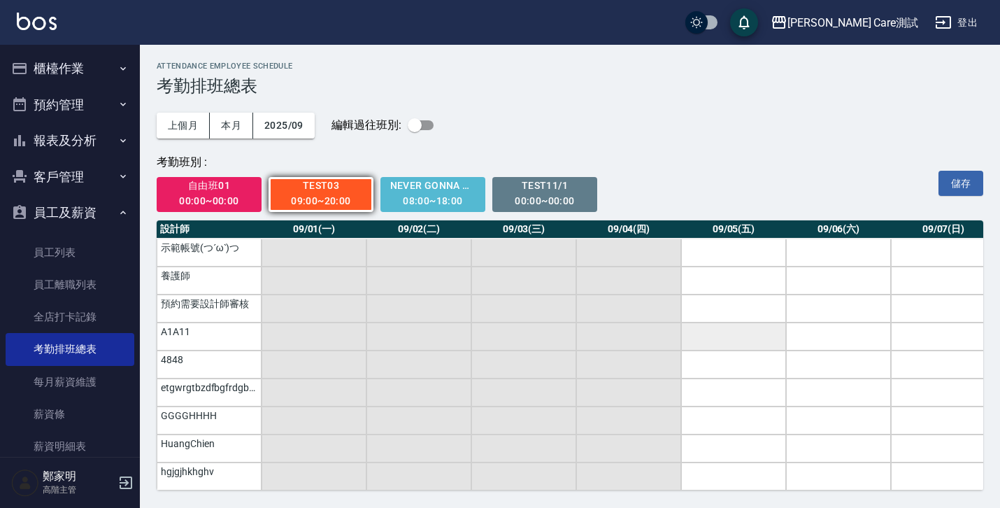
click at [723, 329] on td "a dense table" at bounding box center [733, 336] width 105 height 28
click at [816, 329] on td "a dense table" at bounding box center [838, 336] width 105 height 28
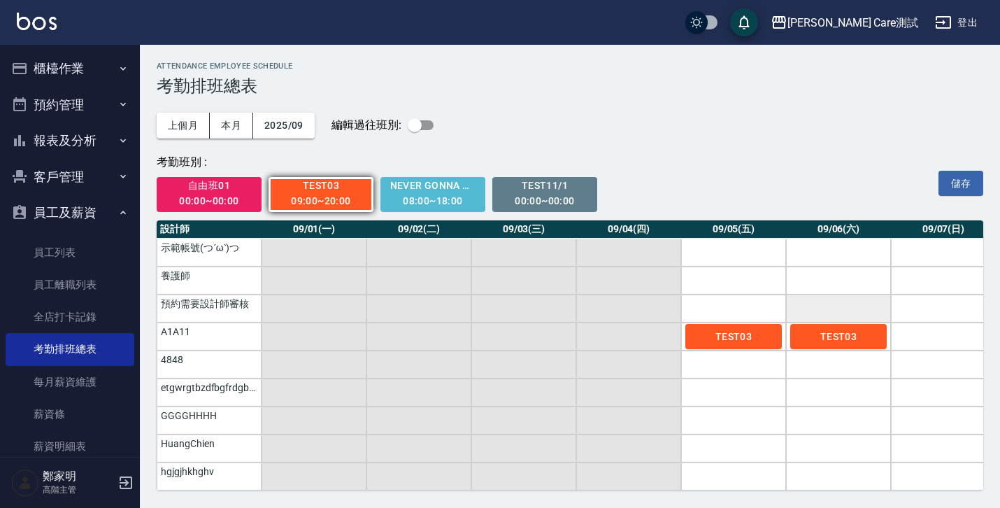
click at [822, 305] on td "a dense table" at bounding box center [838, 308] width 105 height 28
click at [822, 305] on span "TEST03" at bounding box center [839, 308] width 70 height 11
click at [822, 329] on button "TEST03" at bounding box center [838, 336] width 97 height 25
click at [739, 323] on td "TEST03" at bounding box center [733, 336] width 105 height 28
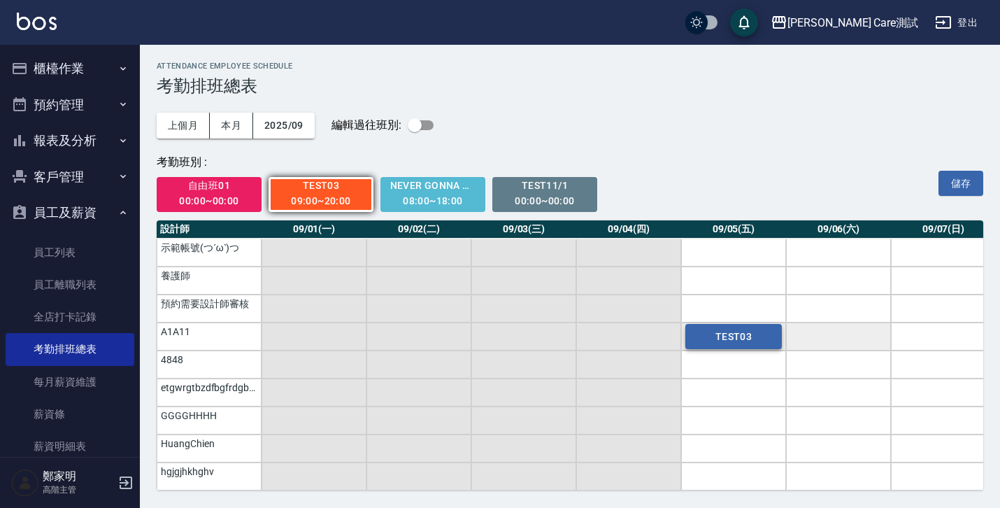
click at [702, 328] on button "TEST03" at bounding box center [733, 336] width 97 height 25
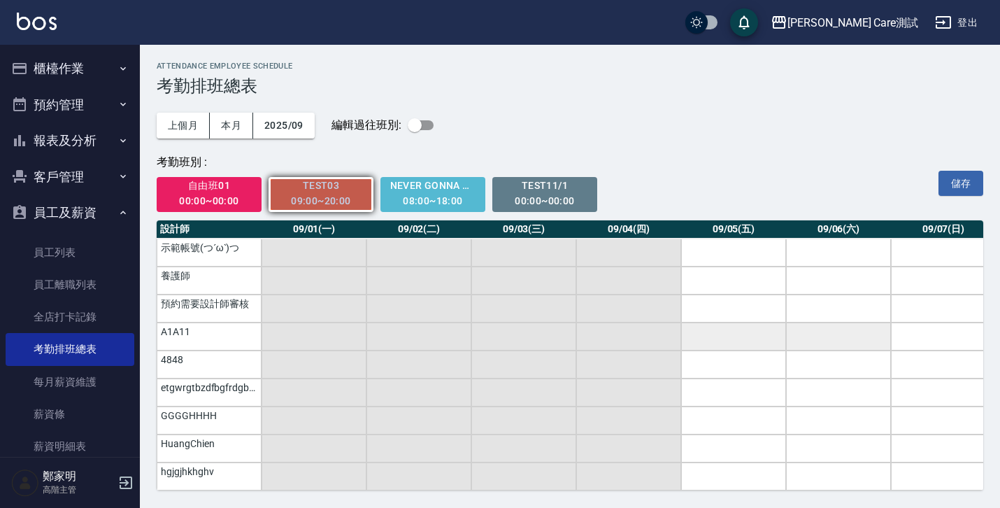
click at [329, 189] on span "TEST03" at bounding box center [321, 185] width 86 height 17
click at [427, 194] on div "08:00~18:00" at bounding box center [433, 200] width 86 height 17
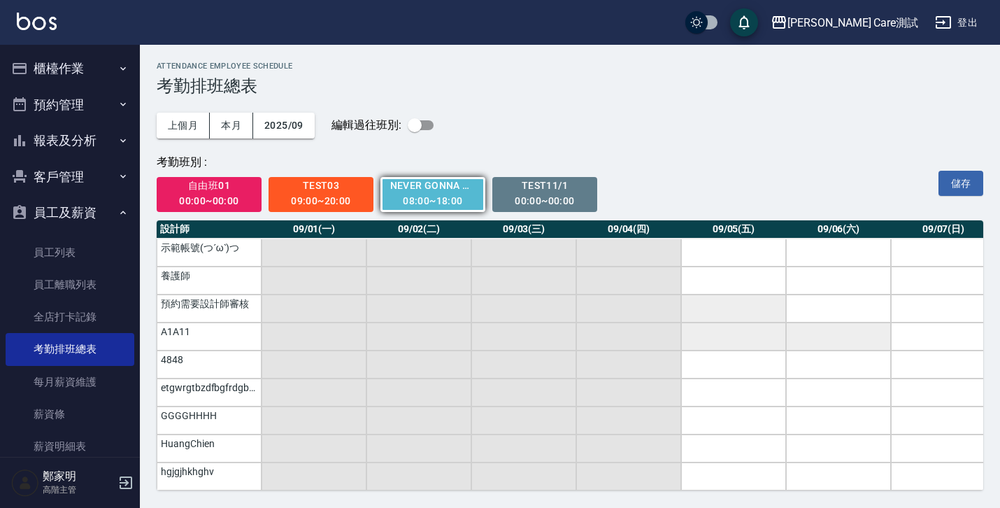
click at [753, 299] on td "a dense table" at bounding box center [733, 308] width 105 height 28
click at [749, 269] on td "a dense table" at bounding box center [733, 280] width 105 height 28
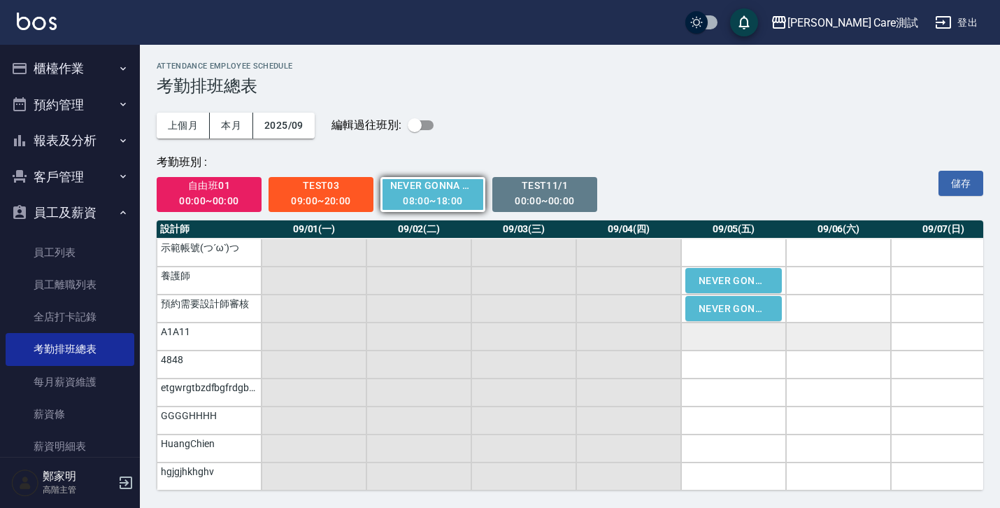
click at [332, 184] on span "TEST03" at bounding box center [321, 185] width 86 height 17
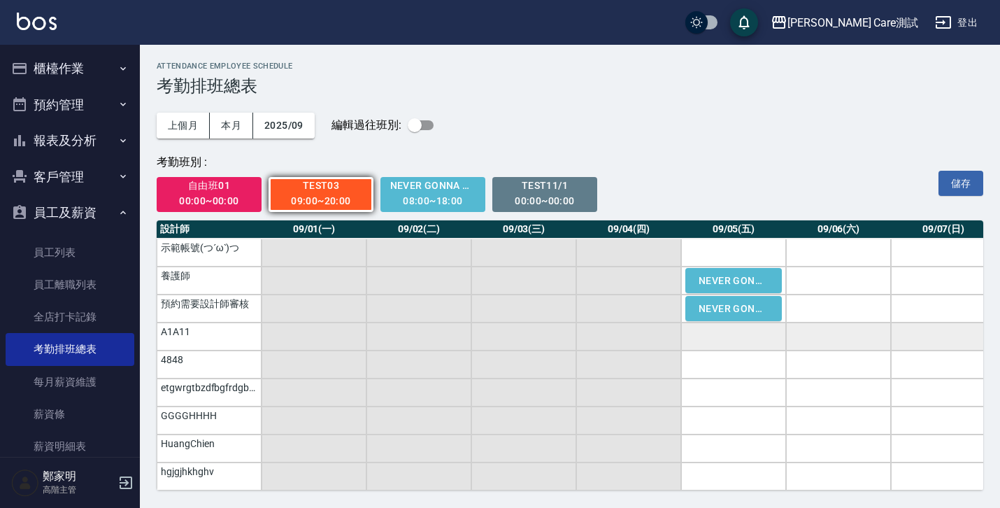
click at [915, 348] on td "a dense table" at bounding box center [943, 336] width 105 height 28
click at [834, 318] on td "a dense table" at bounding box center [838, 308] width 105 height 28
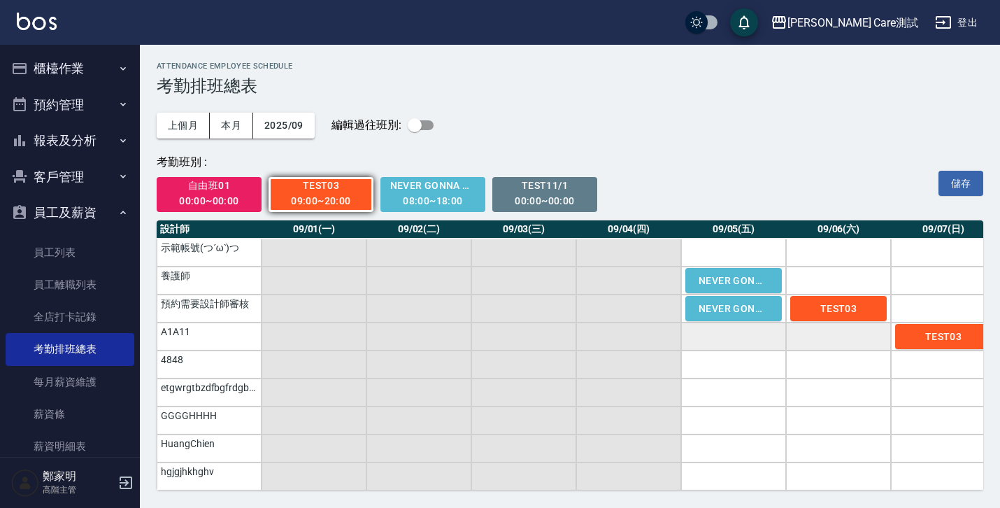
click at [753, 328] on td "a dense table" at bounding box center [733, 336] width 105 height 28
click at [566, 183] on span "TEST11/1" at bounding box center [545, 185] width 86 height 17
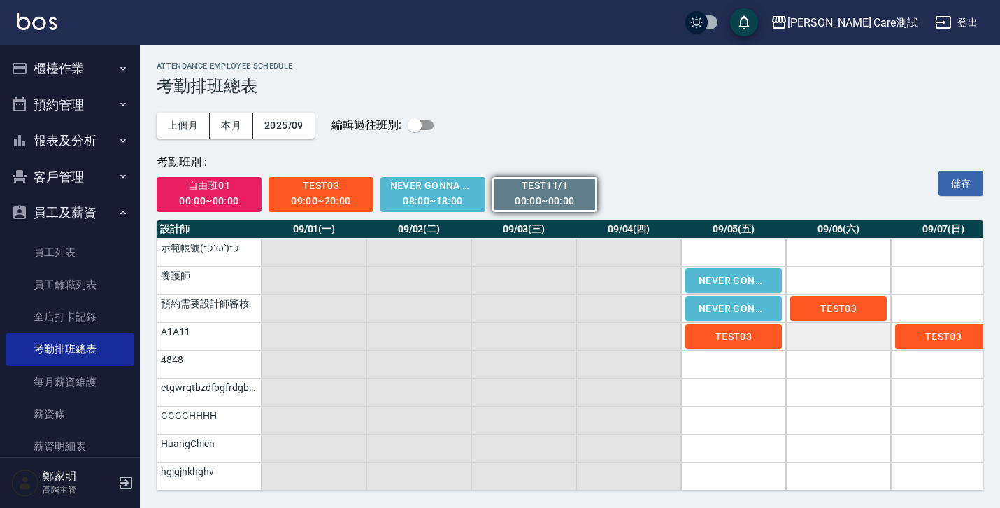
click at [839, 340] on td "a dense table" at bounding box center [838, 336] width 105 height 28
click at [907, 311] on td "a dense table" at bounding box center [943, 308] width 105 height 28
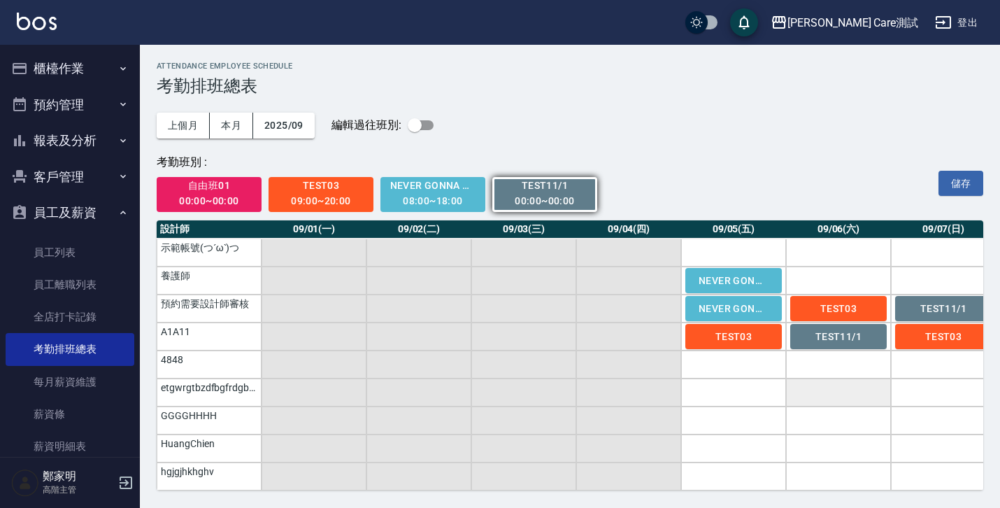
click at [848, 390] on td "a dense table" at bounding box center [838, 392] width 105 height 28
click at [730, 420] on td "a dense table" at bounding box center [733, 420] width 105 height 28
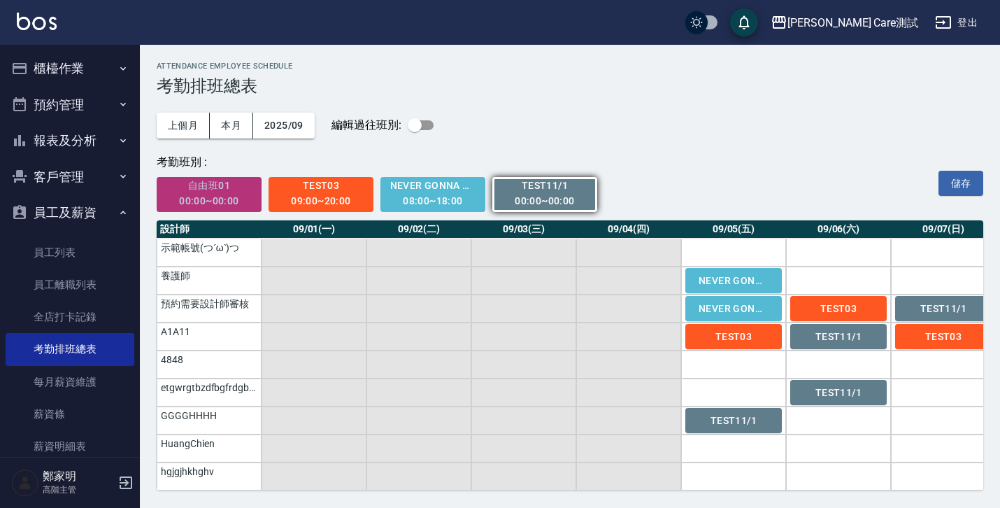
click at [220, 195] on div "00:00~00:00" at bounding box center [209, 200] width 86 height 17
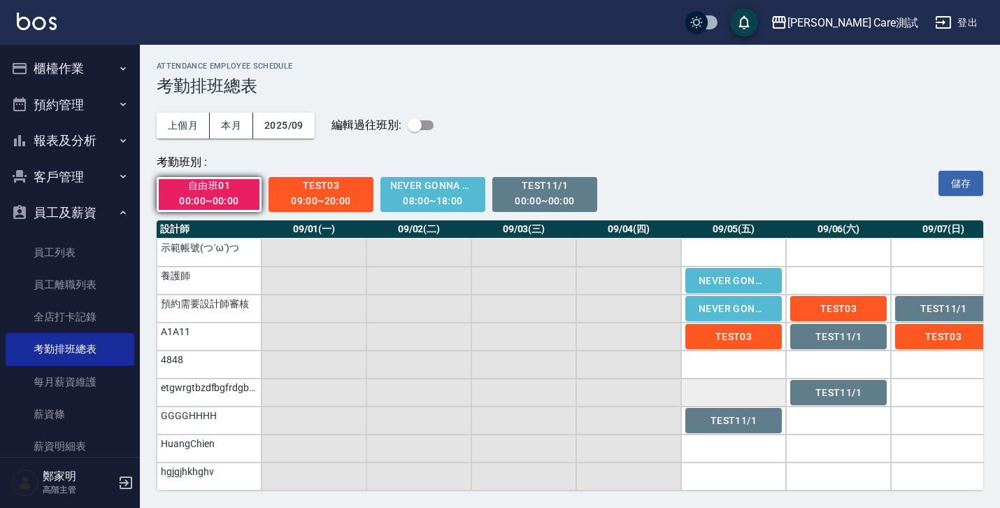
click at [729, 383] on td "a dense table" at bounding box center [733, 392] width 105 height 28
click at [936, 413] on td "a dense table" at bounding box center [943, 420] width 105 height 28
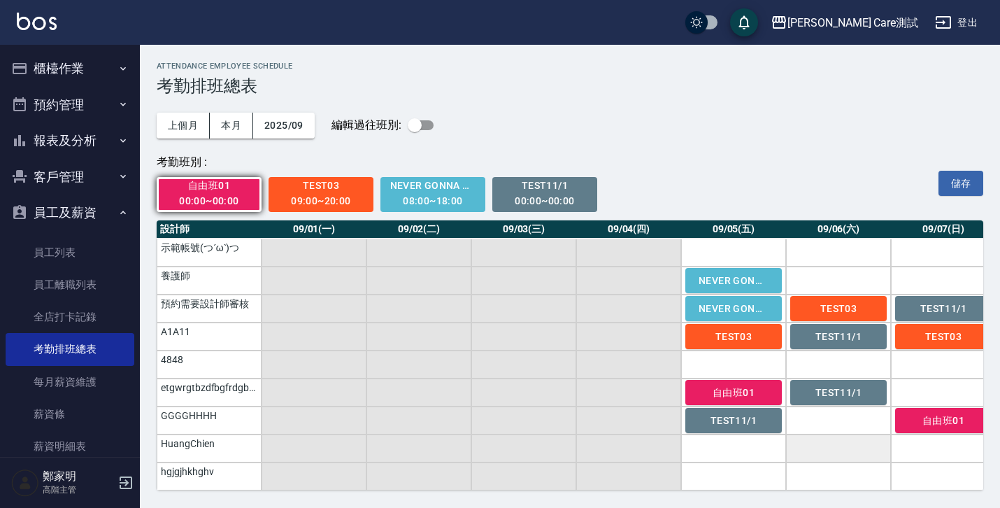
click at [825, 448] on td "a dense table" at bounding box center [838, 448] width 105 height 28
click at [932, 269] on td "a dense table" at bounding box center [943, 280] width 105 height 28
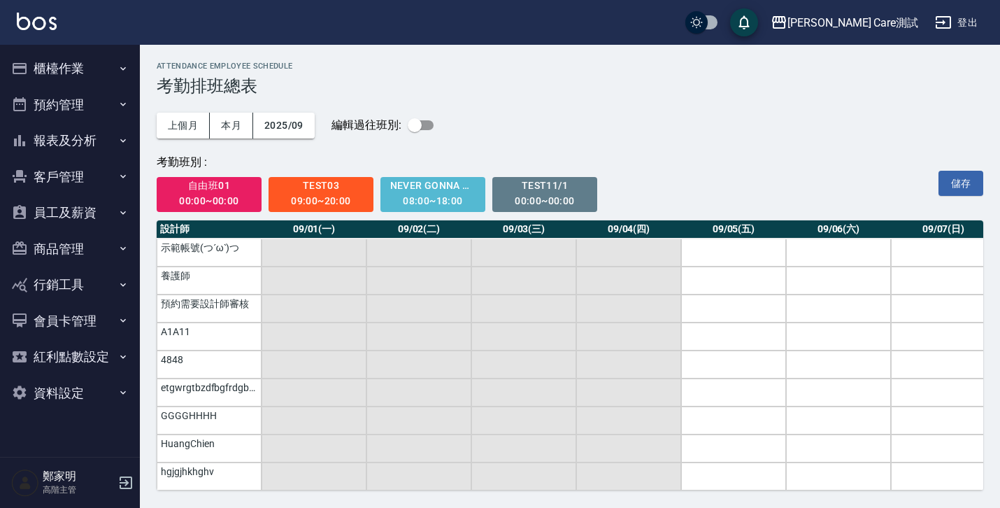
click at [118, 211] on icon "button" at bounding box center [123, 212] width 11 height 11
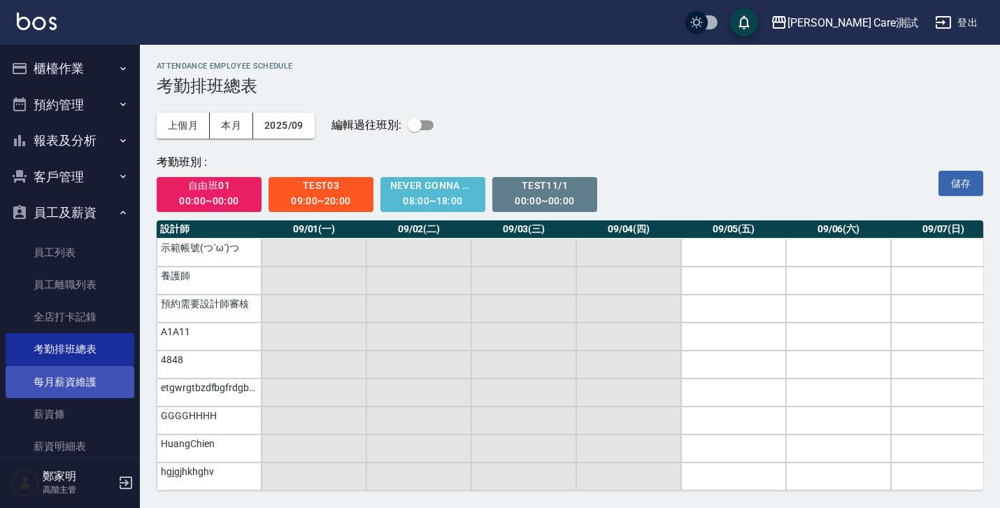
click at [55, 388] on link "每月薪資維護" at bounding box center [70, 382] width 129 height 32
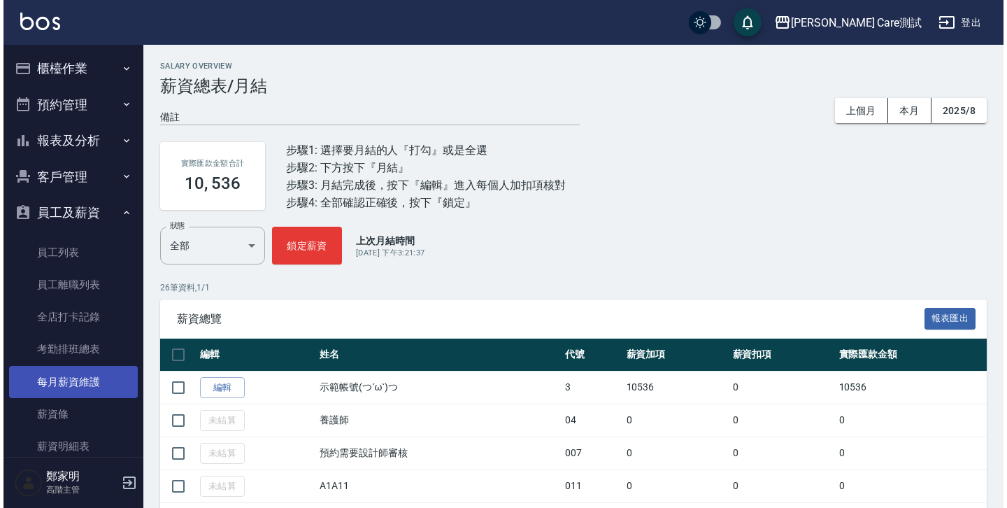
scroll to position [118, 0]
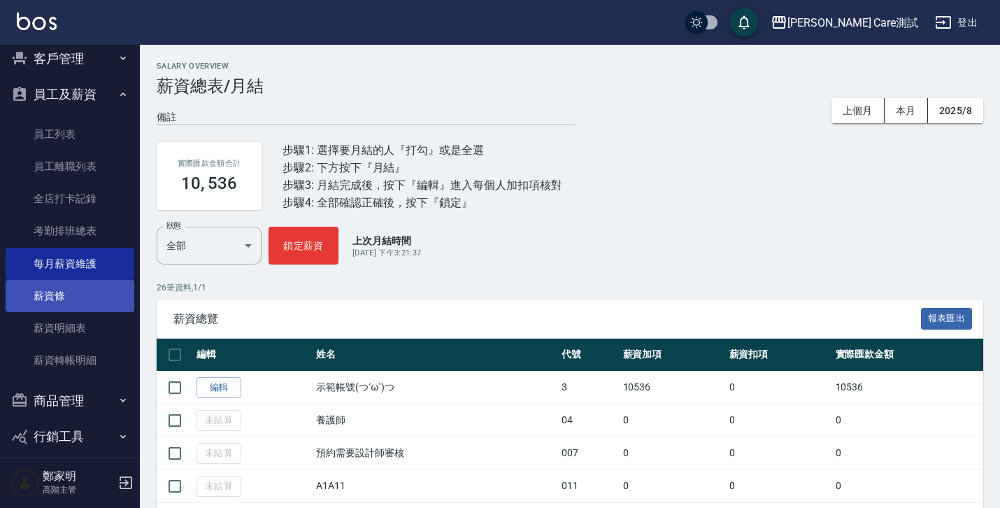
click at [60, 300] on link "薪資條" at bounding box center [70, 296] width 129 height 32
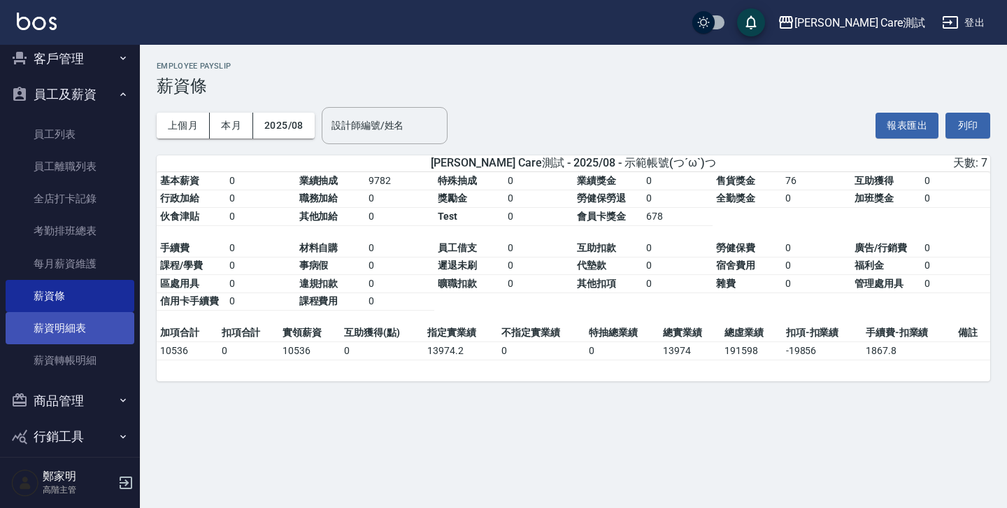
click at [57, 332] on link "薪資明細表" at bounding box center [70, 328] width 129 height 32
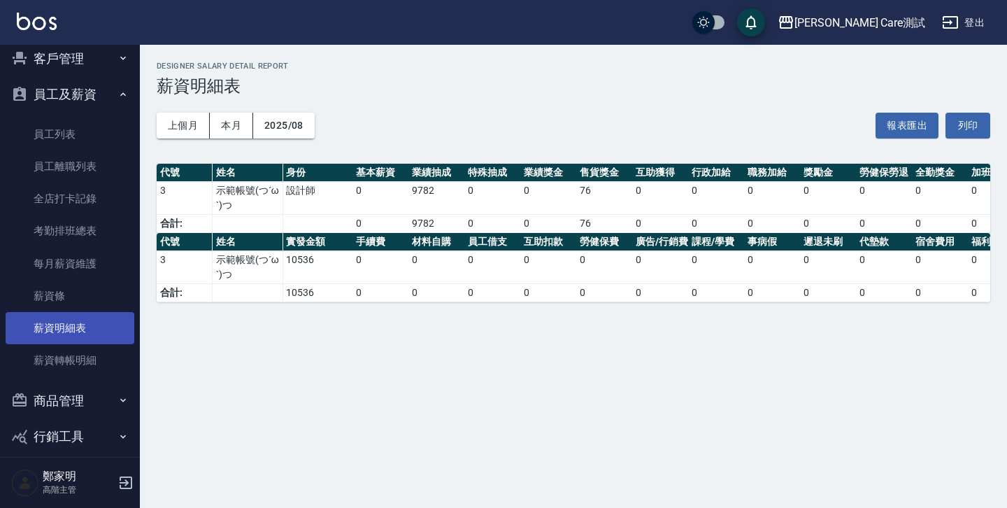
scroll to position [191, 0]
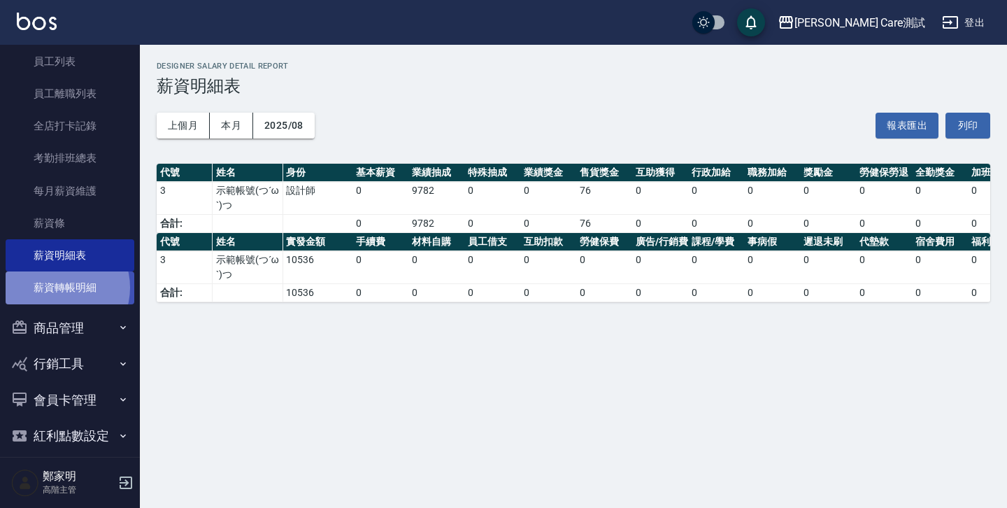
click at [57, 287] on link "薪資轉帳明細" at bounding box center [70, 287] width 129 height 32
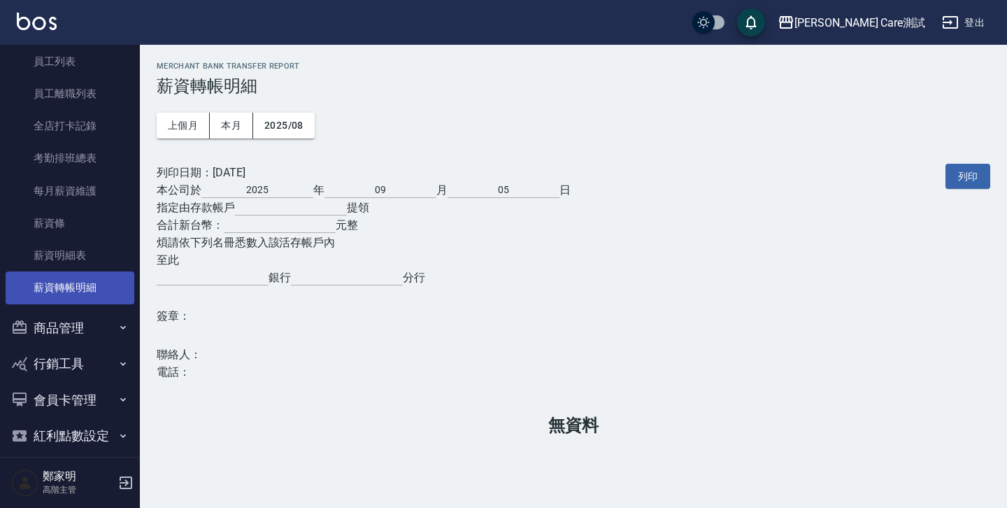
scroll to position [241, 0]
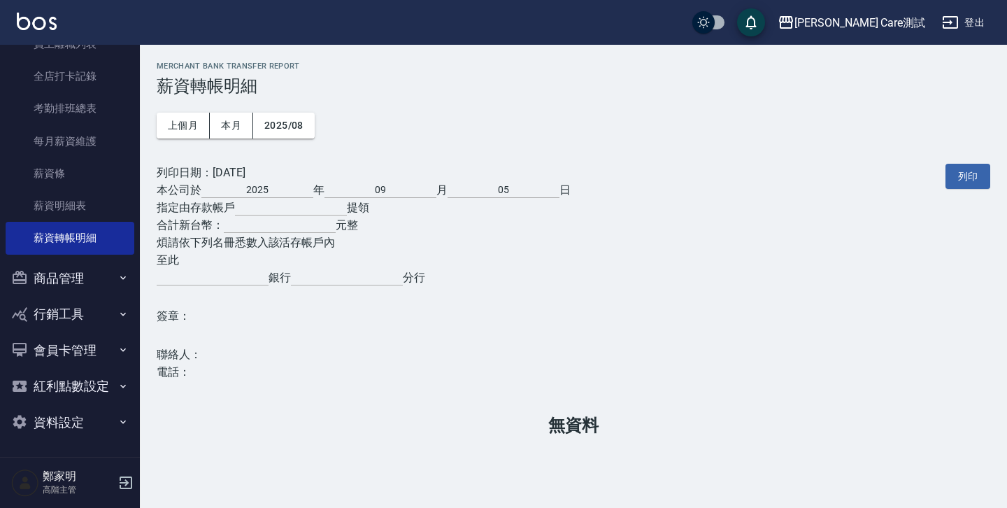
click at [57, 279] on button "商品管理" at bounding box center [70, 278] width 129 height 36
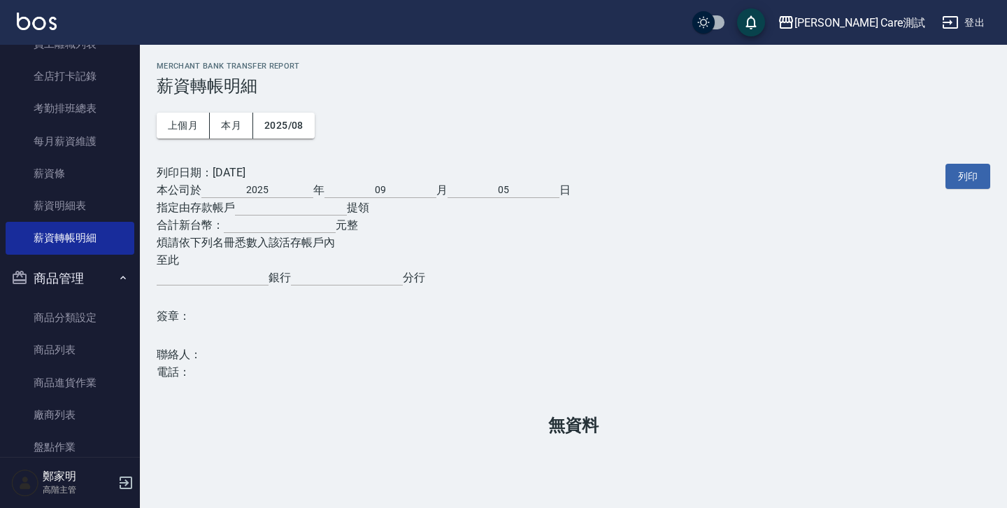
scroll to position [0, 0]
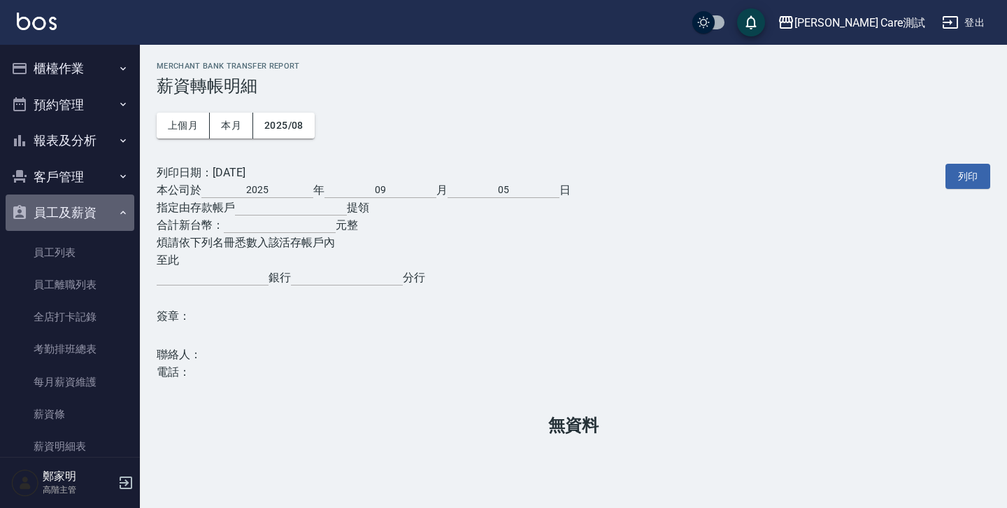
click at [71, 215] on button "員工及薪資" at bounding box center [70, 212] width 129 height 36
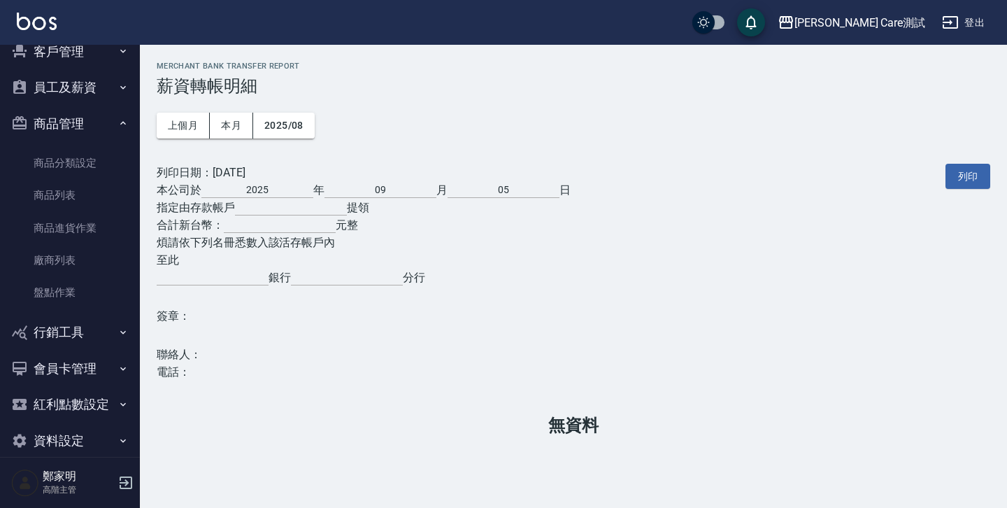
scroll to position [142, 0]
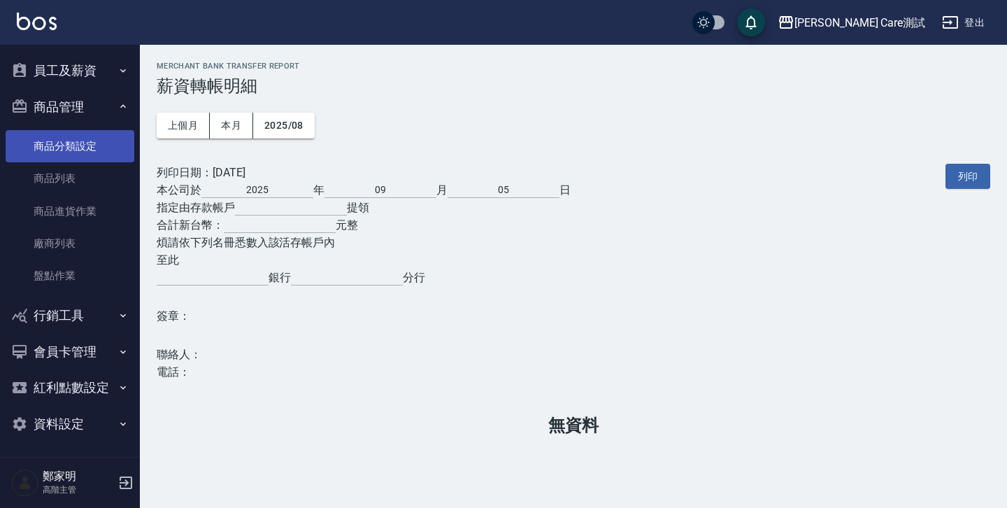
click at [67, 154] on link "商品分類設定" at bounding box center [70, 146] width 129 height 32
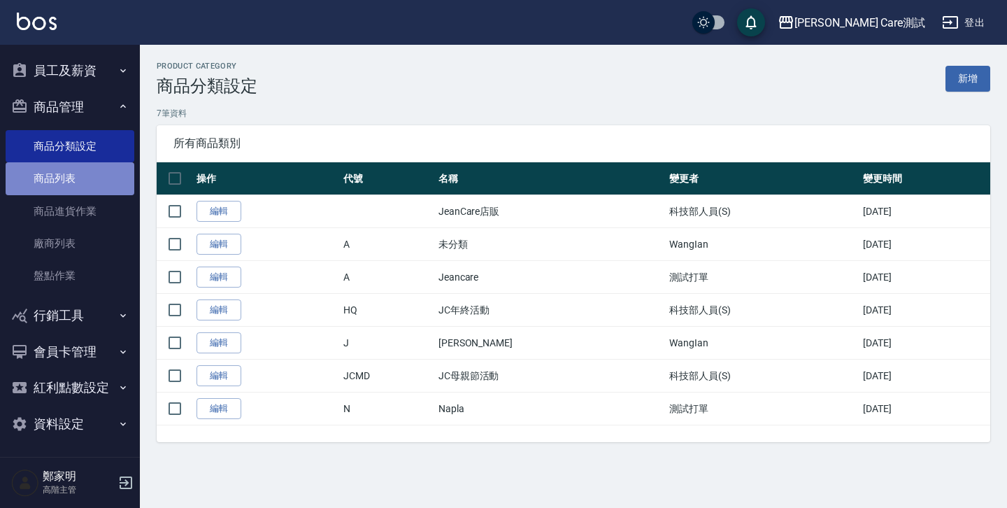
click at [73, 170] on link "商品列表" at bounding box center [70, 178] width 129 height 32
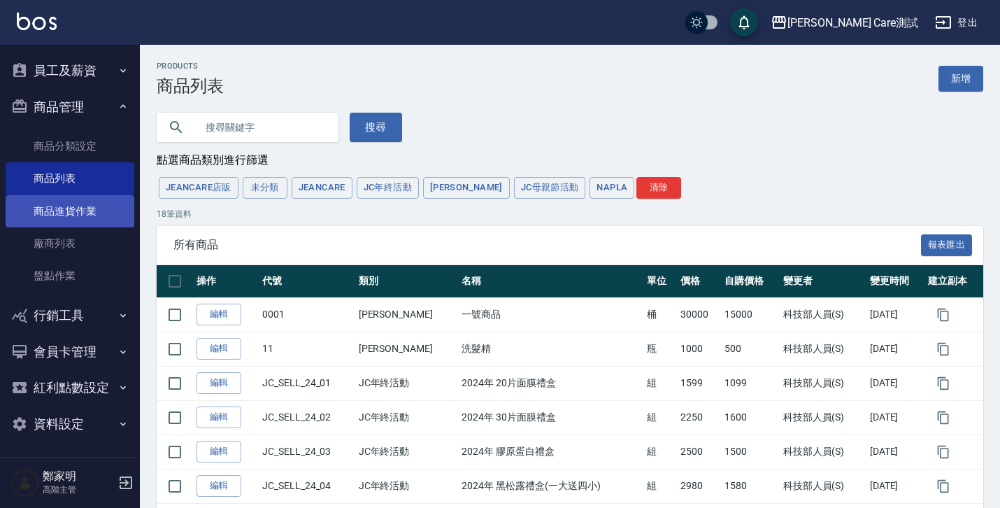
click at [76, 209] on link "商品進貨作業" at bounding box center [70, 211] width 129 height 32
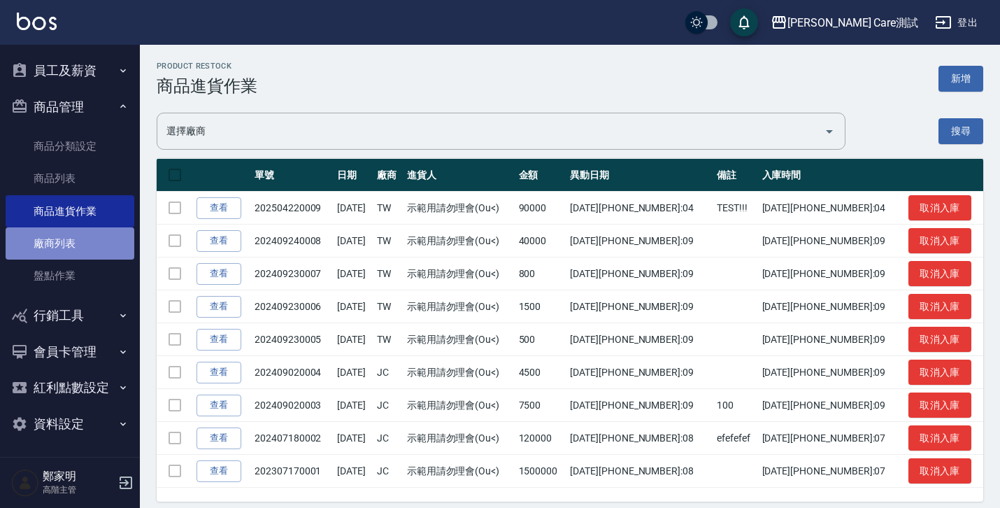
click at [79, 255] on link "廠商列表" at bounding box center [70, 243] width 129 height 32
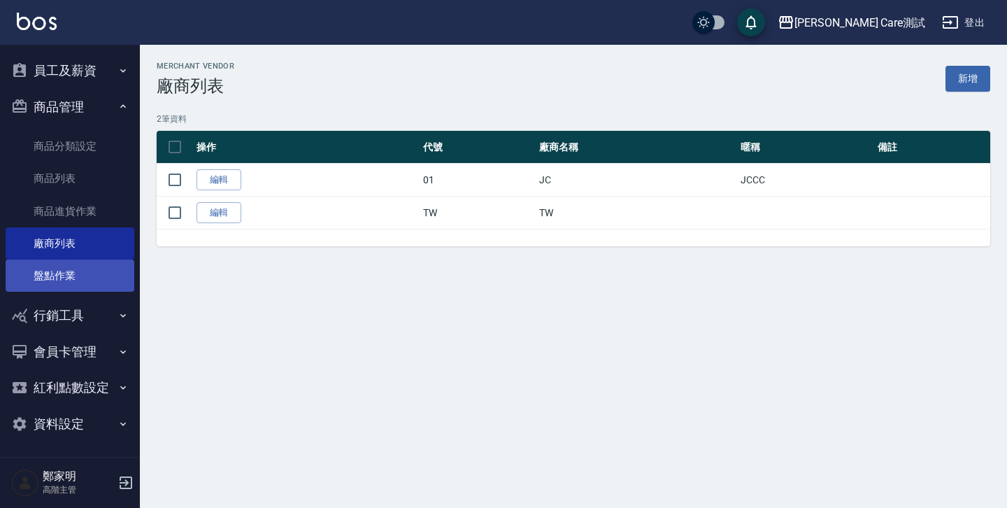
click at [82, 280] on link "盤點作業" at bounding box center [70, 276] width 129 height 32
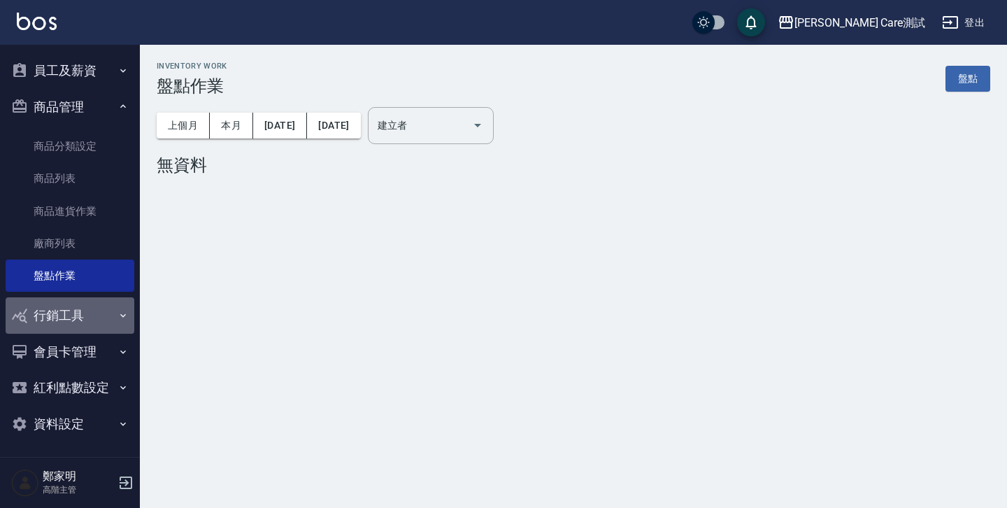
click at [81, 311] on button "行銷工具" at bounding box center [70, 315] width 129 height 36
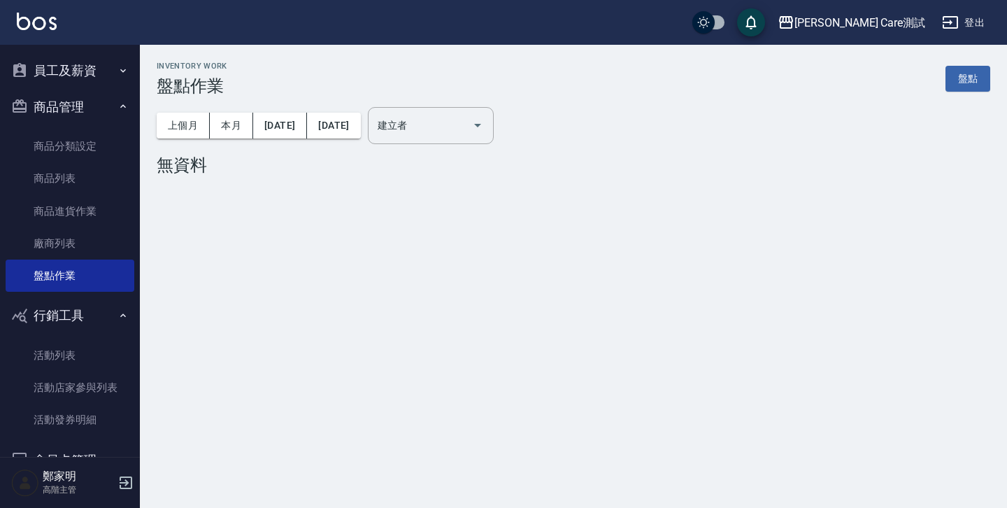
click at [96, 114] on button "商品管理" at bounding box center [70, 107] width 129 height 36
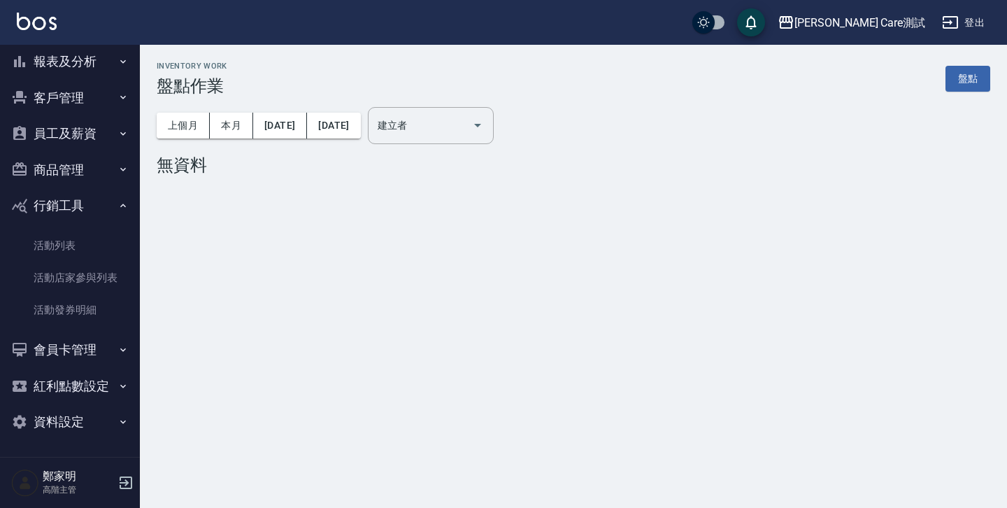
scroll to position [79, 0]
click at [89, 245] on link "活動列表" at bounding box center [70, 245] width 129 height 32
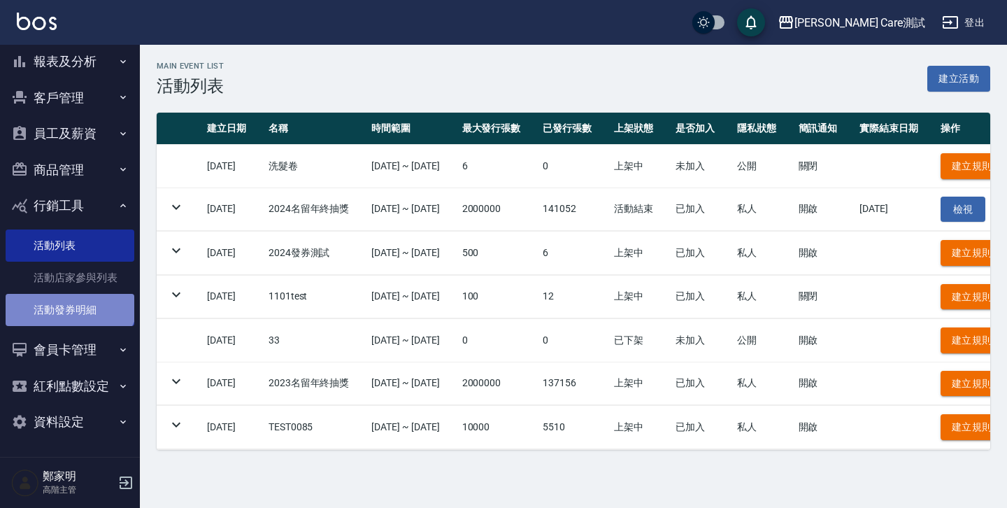
click at [69, 294] on link "活動發券明細" at bounding box center [70, 310] width 129 height 32
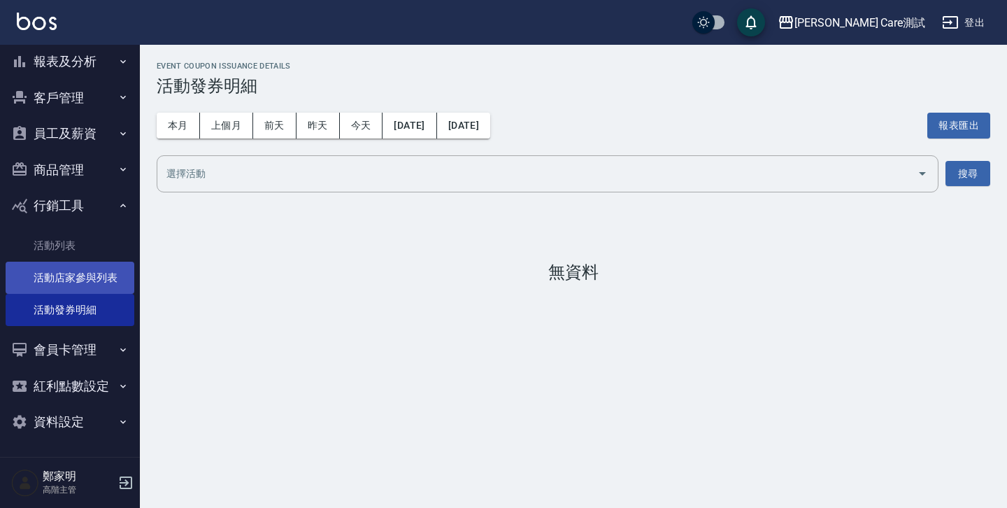
click at [66, 285] on link "活動店家參與列表" at bounding box center [70, 278] width 129 height 32
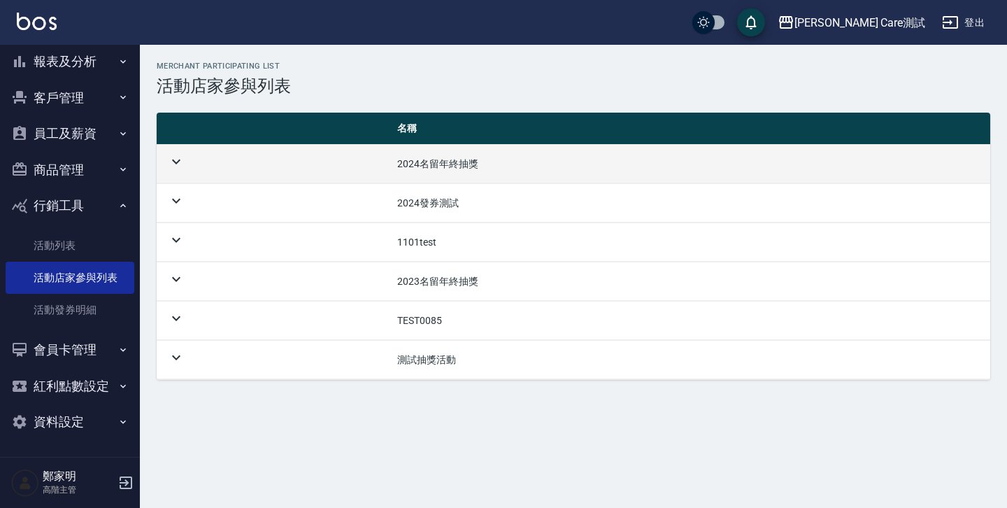
click at [173, 170] on td at bounding box center [271, 164] width 229 height 38
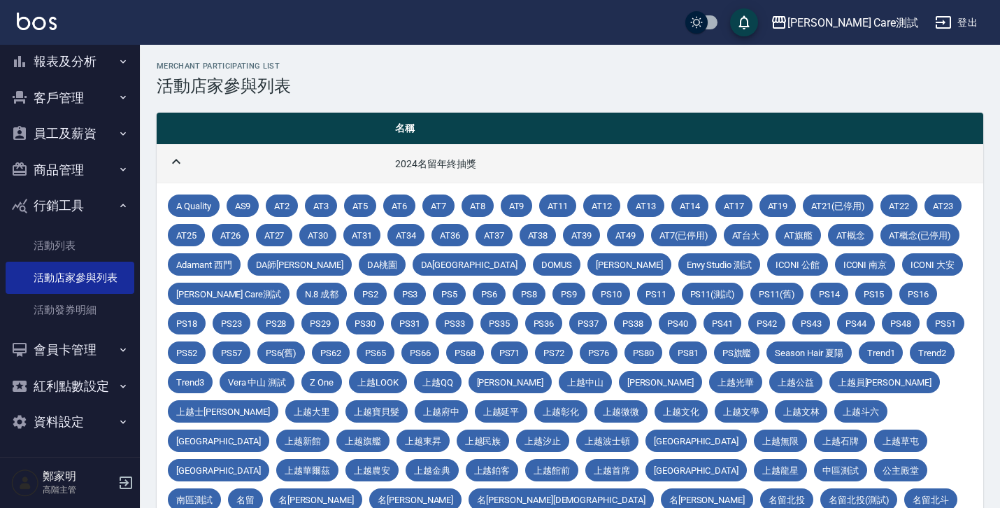
click at [173, 170] on td at bounding box center [270, 164] width 227 height 38
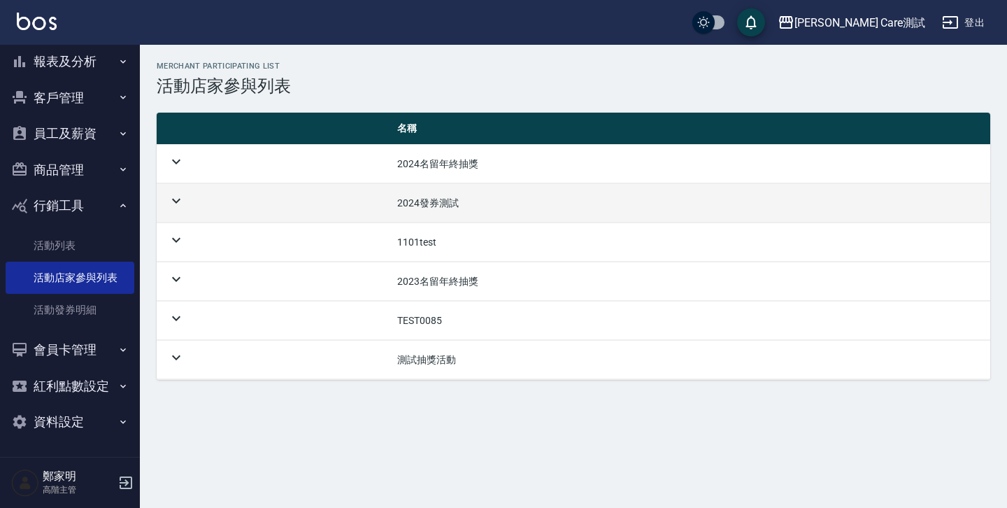
click at [172, 204] on icon at bounding box center [176, 200] width 17 height 17
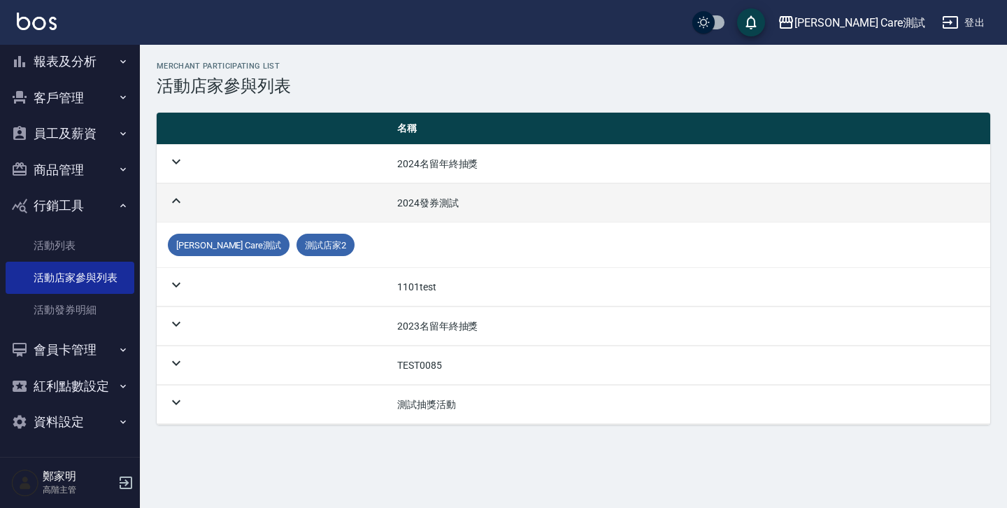
click at [172, 204] on icon at bounding box center [176, 200] width 17 height 17
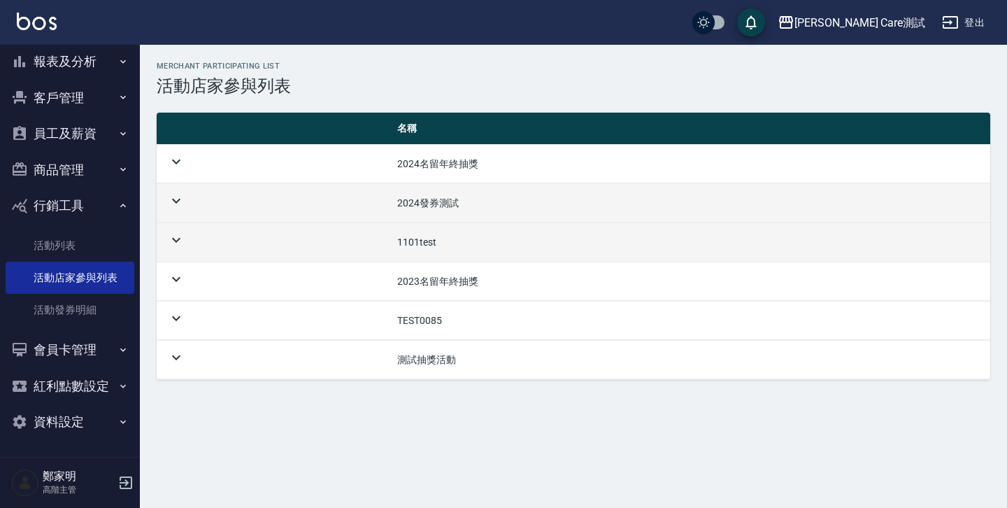
click at [176, 247] on icon at bounding box center [176, 240] width 17 height 17
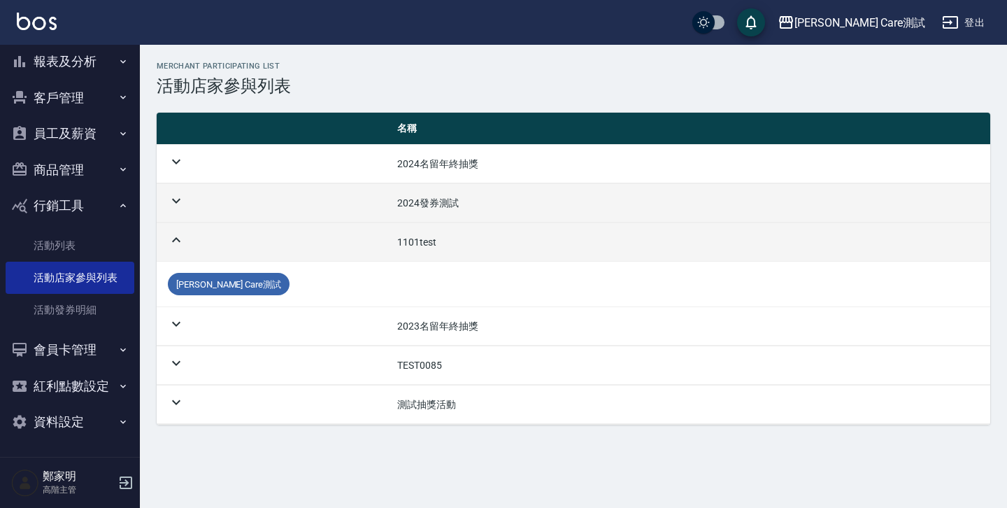
click at [176, 247] on icon at bounding box center [176, 240] width 17 height 17
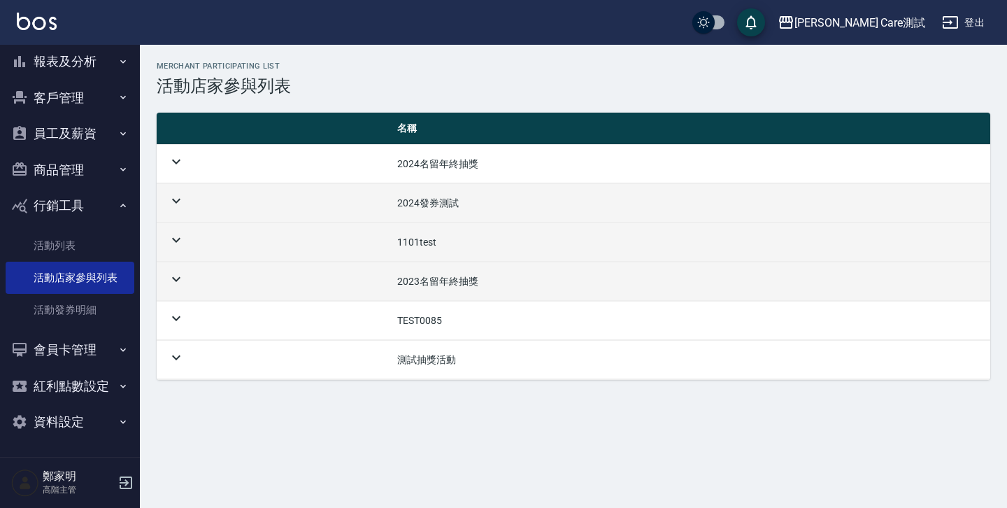
click at [179, 287] on td at bounding box center [271, 281] width 229 height 38
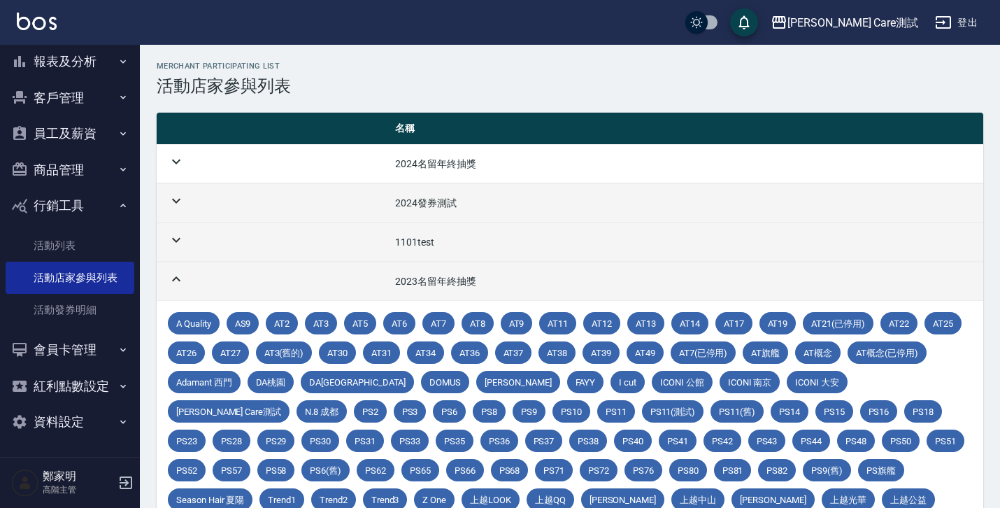
click at [179, 287] on td at bounding box center [270, 281] width 227 height 38
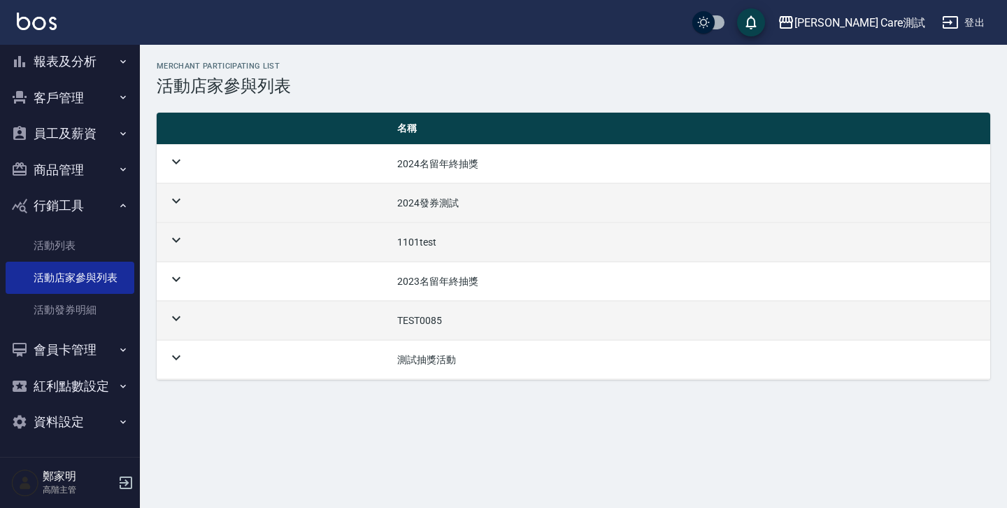
click at [178, 310] on icon at bounding box center [176, 318] width 17 height 17
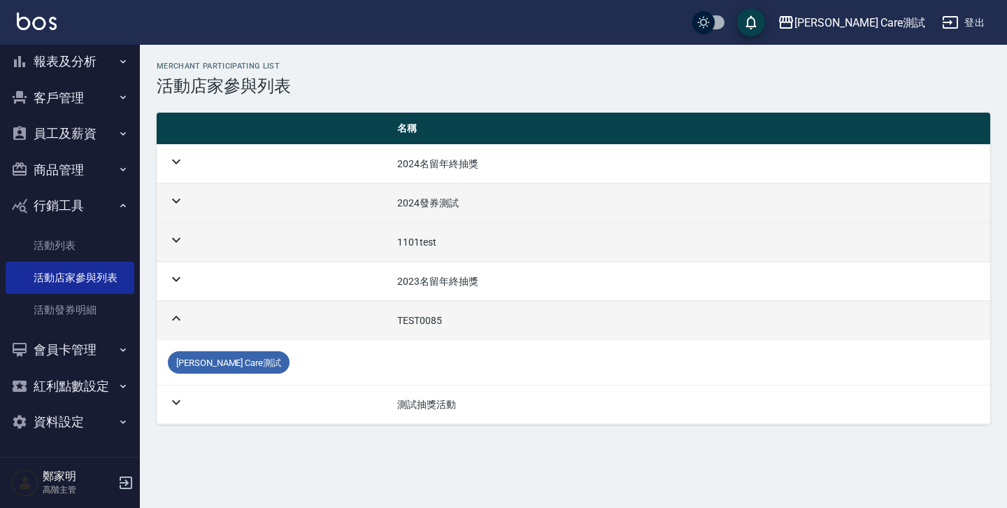
click at [178, 310] on icon at bounding box center [176, 318] width 17 height 17
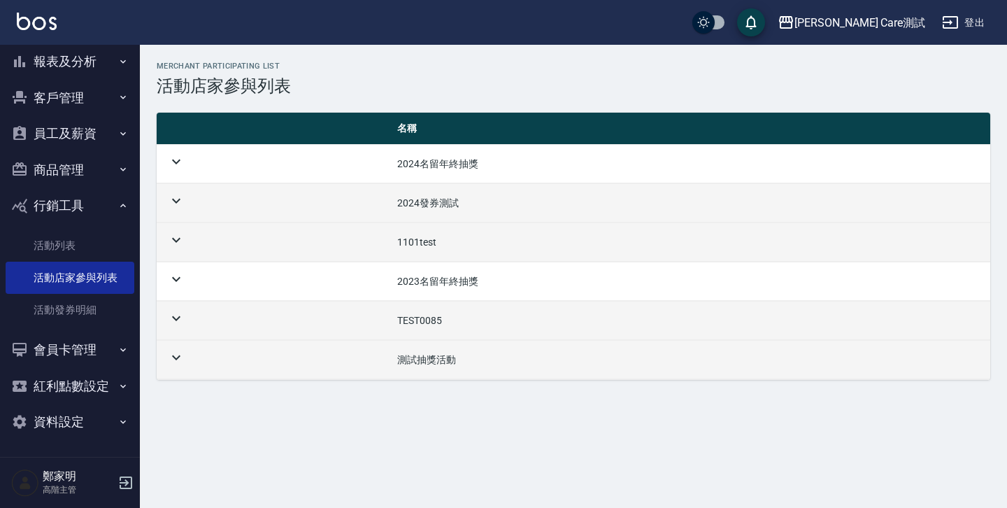
click at [178, 346] on td at bounding box center [271, 360] width 229 height 38
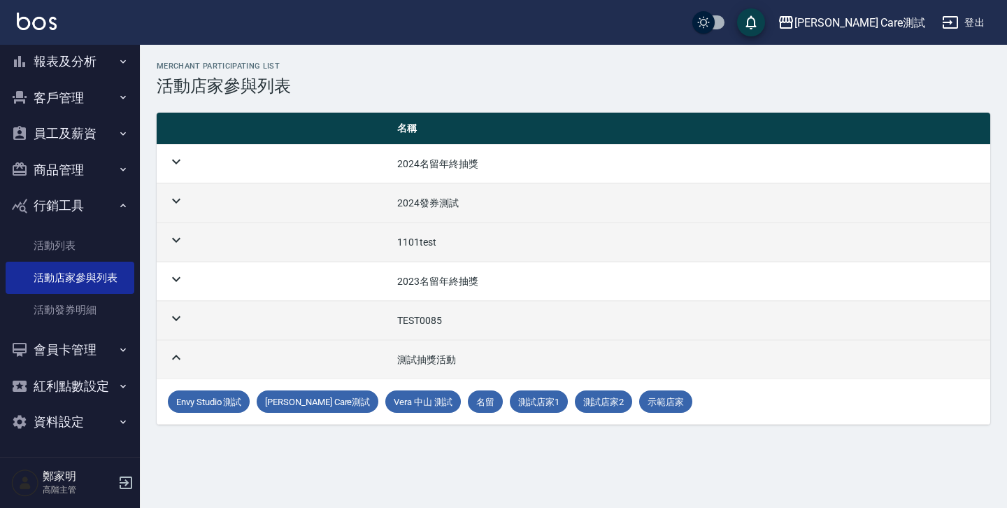
click at [178, 346] on td at bounding box center [271, 360] width 229 height 38
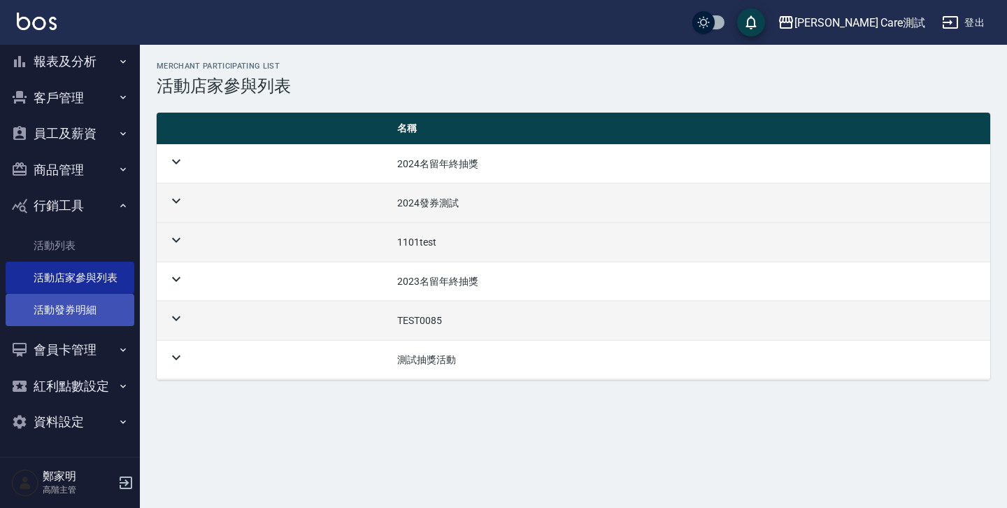
click at [108, 311] on link "活動發券明細" at bounding box center [70, 310] width 129 height 32
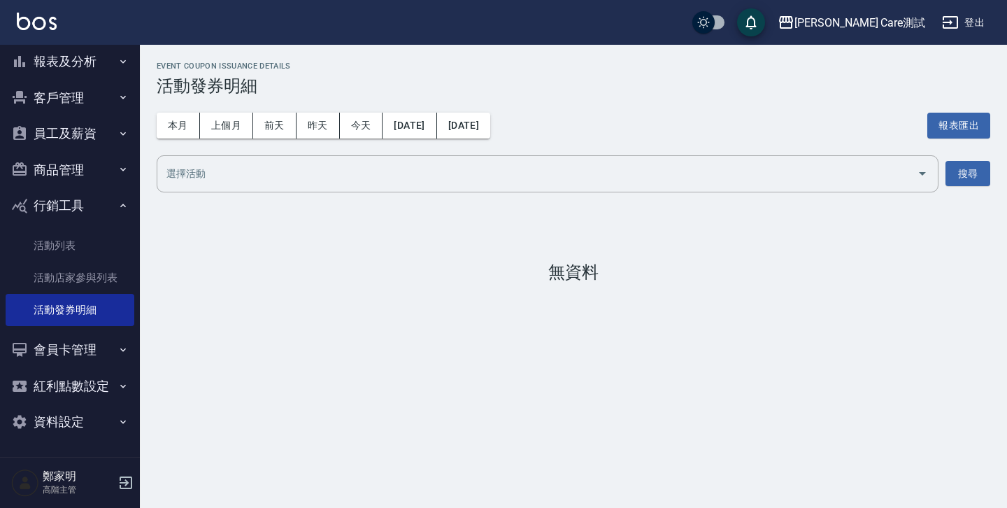
click at [118, 201] on icon "button" at bounding box center [123, 205] width 11 height 11
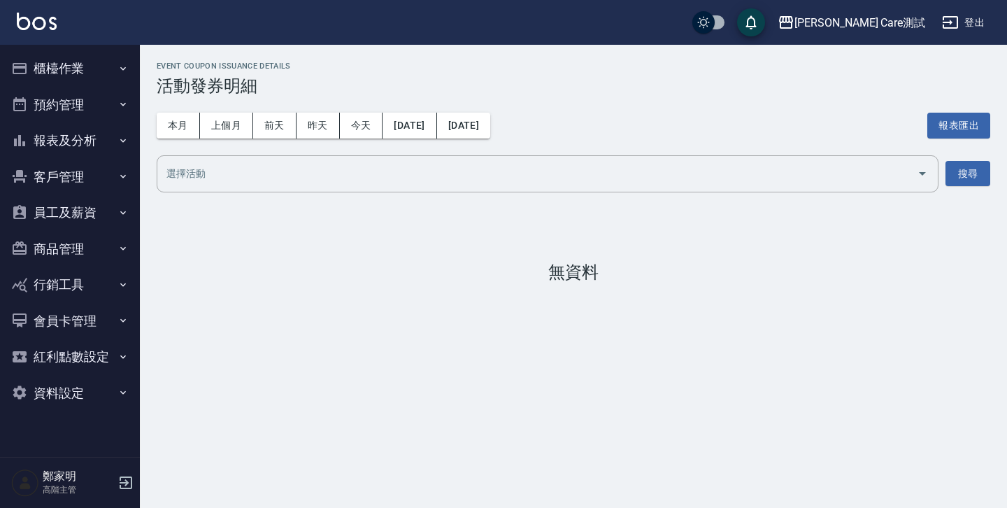
click at [110, 315] on button "會員卡管理" at bounding box center [70, 321] width 129 height 36
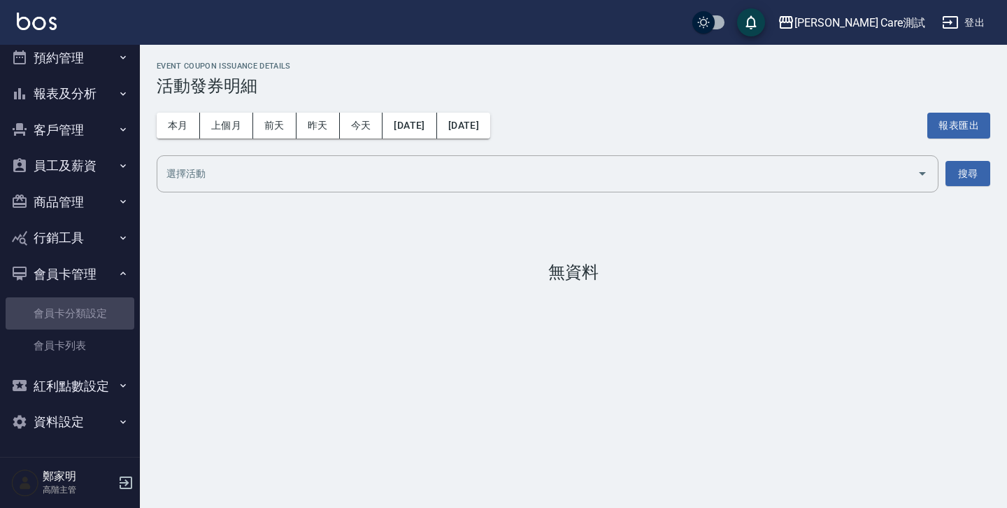
click at [110, 315] on link "會員卡分類設定" at bounding box center [70, 313] width 129 height 32
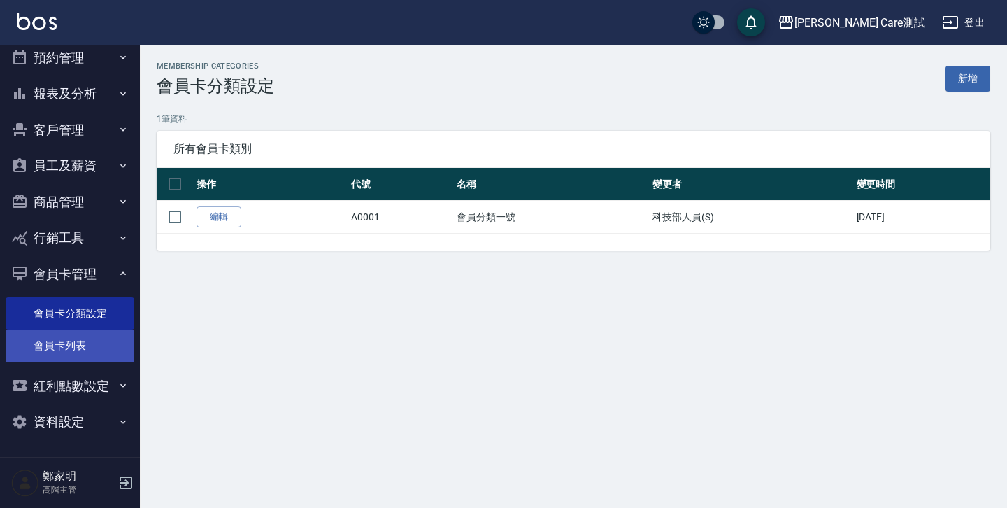
click at [95, 348] on link "會員卡列表" at bounding box center [70, 345] width 129 height 32
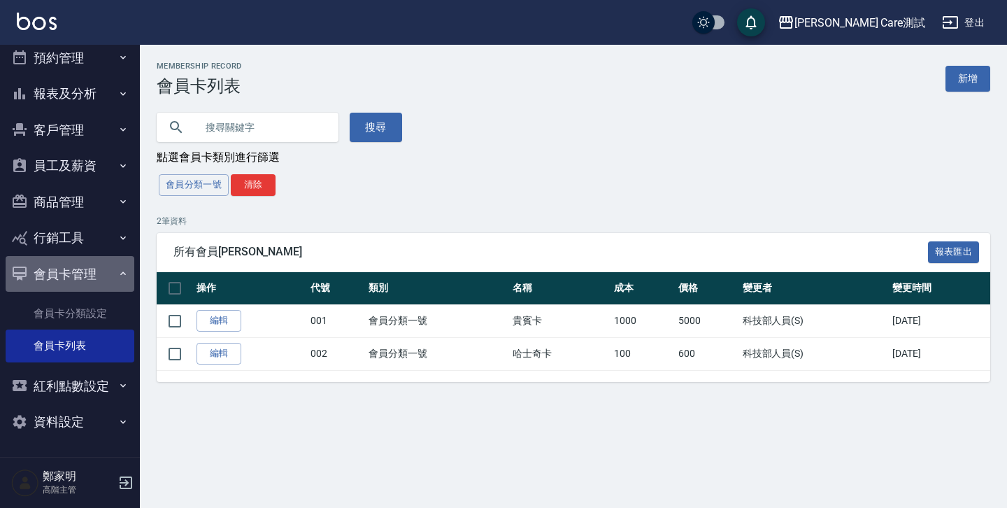
click at [108, 273] on button "會員卡管理" at bounding box center [70, 274] width 129 height 36
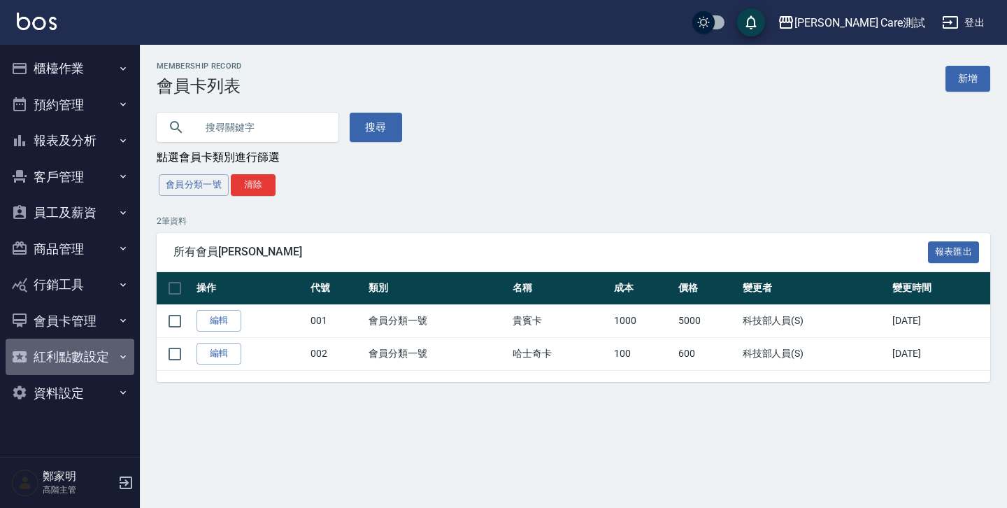
click at [108, 357] on button "紅利點數設定" at bounding box center [70, 357] width 129 height 36
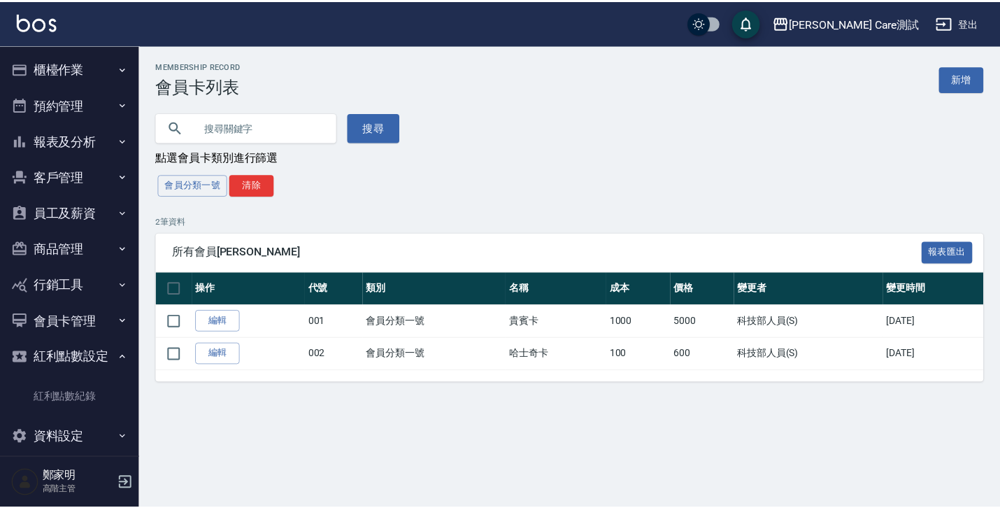
scroll to position [14, 0]
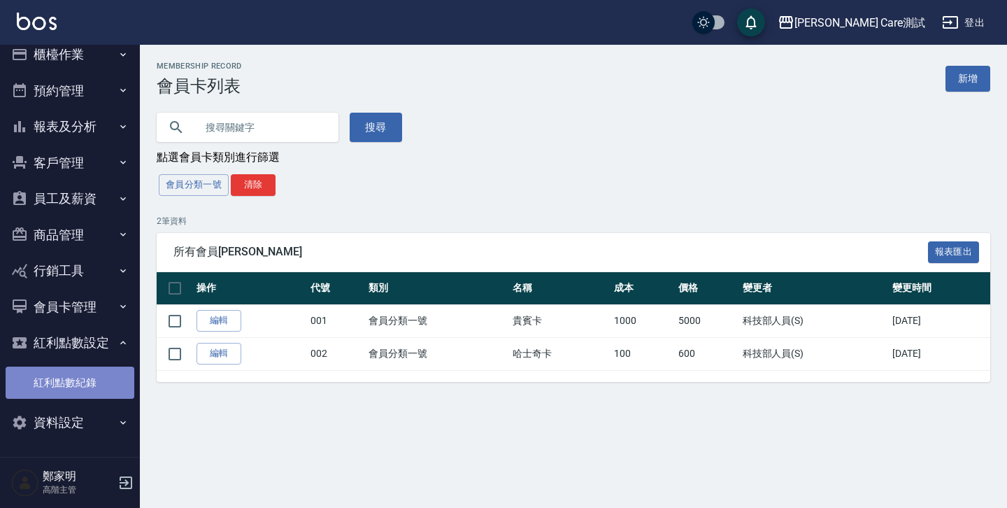
click at [84, 390] on link "紅利點數紀錄" at bounding box center [70, 383] width 129 height 32
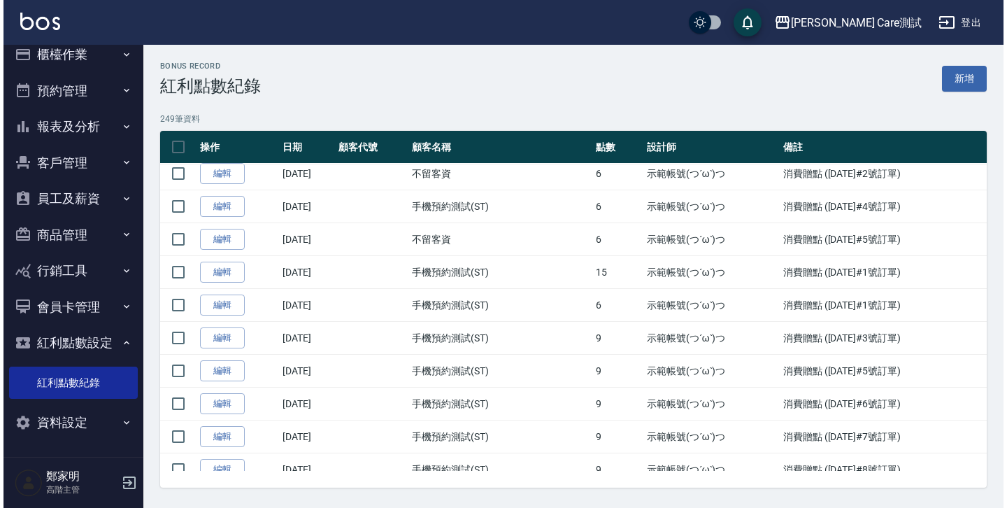
scroll to position [7112, 0]
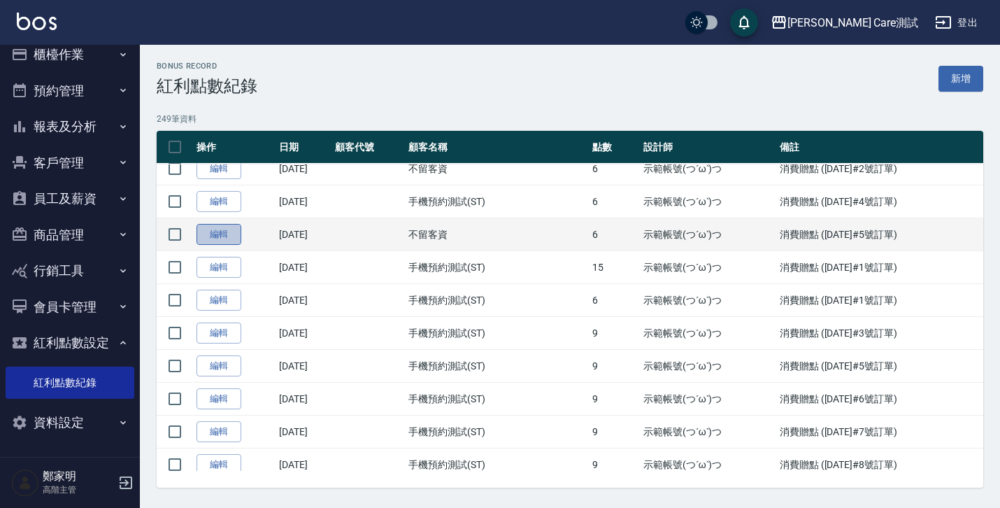
click at [231, 240] on link "編輯" at bounding box center [219, 235] width 45 height 22
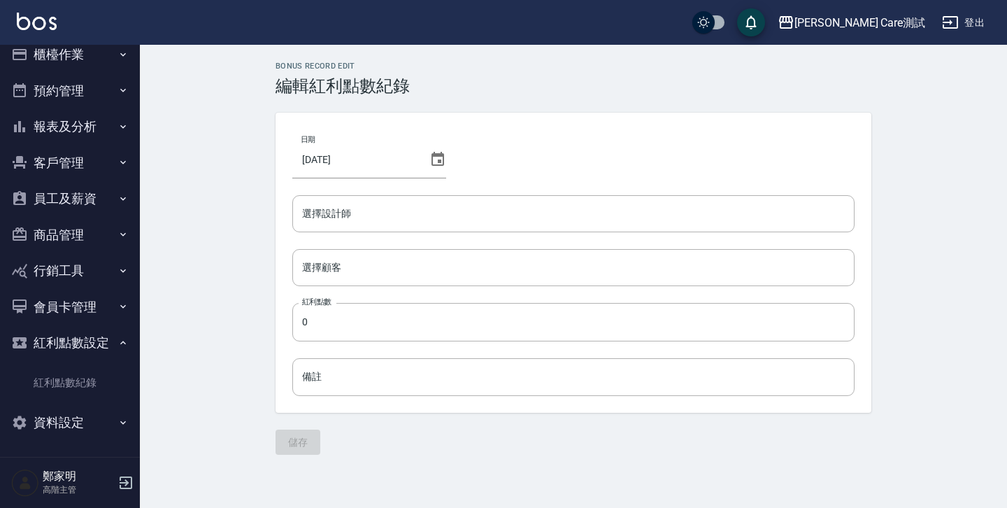
type input "示範用請勿理會(Ou<)-3"
type input "6"
type input "消費贈點 ([DATE]#5號訂單)"
type input "不留客資/不留客資"
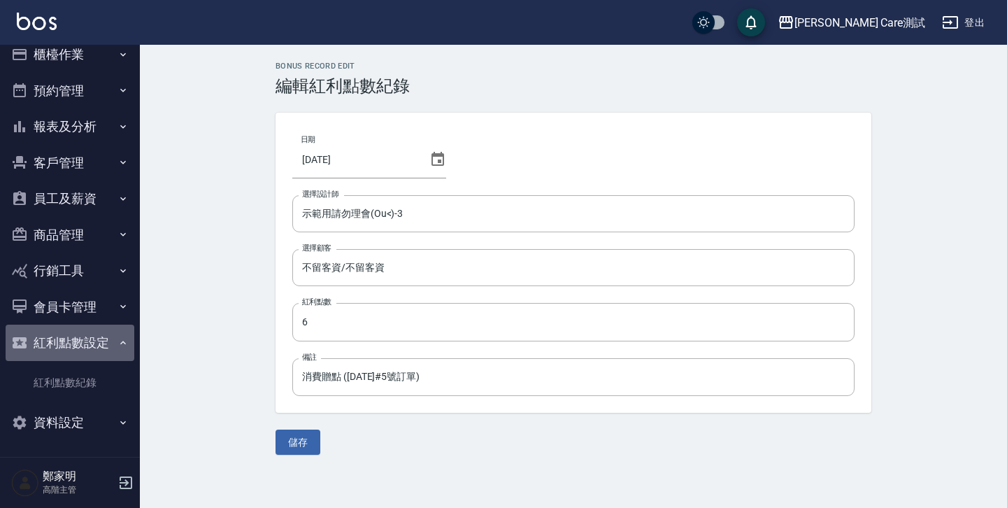
click at [98, 341] on button "紅利點數設定" at bounding box center [70, 343] width 129 height 36
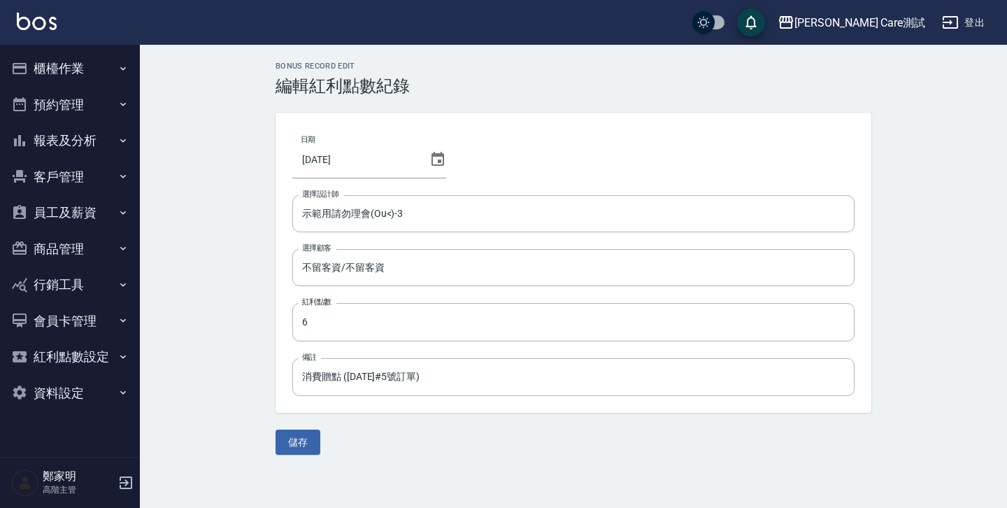
click at [92, 418] on nav "櫃檯作業 打帳單 帳單列表 掛單列表 座位開單 營業儀表板 現金收支登錄 高階收支登錄 材料自購登錄 每日結帳 排班表 現場電腦打卡 掃碼打卡 預約管理 預約…" at bounding box center [70, 251] width 140 height 412
click at [85, 390] on button "資料設定" at bounding box center [70, 393] width 129 height 36
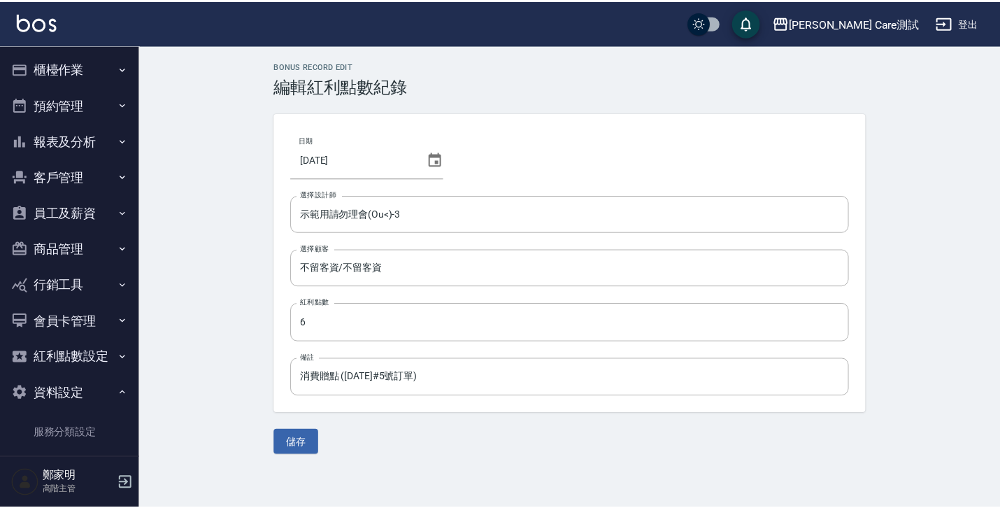
scroll to position [306, 0]
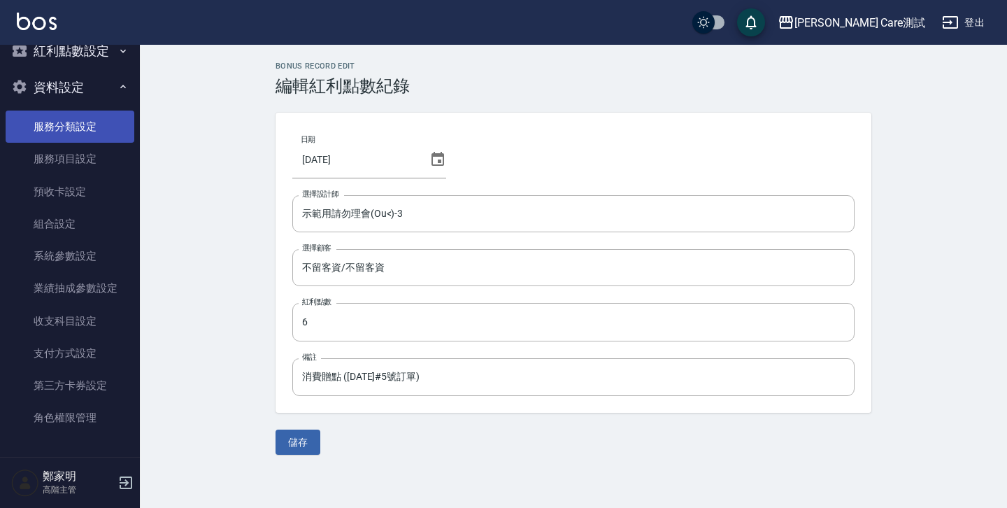
click at [50, 127] on link "服務分類設定" at bounding box center [70, 127] width 129 height 32
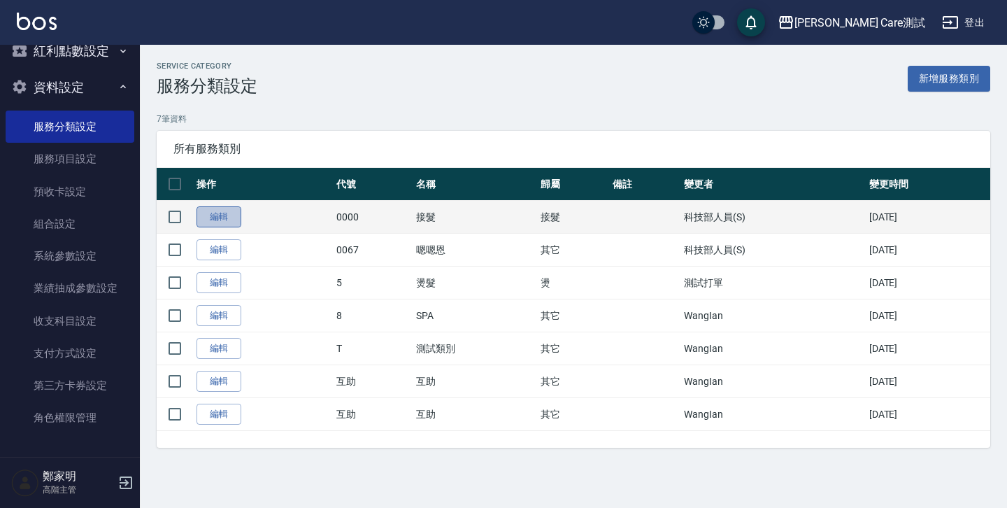
click at [210, 206] on link "編輯" at bounding box center [219, 217] width 45 height 22
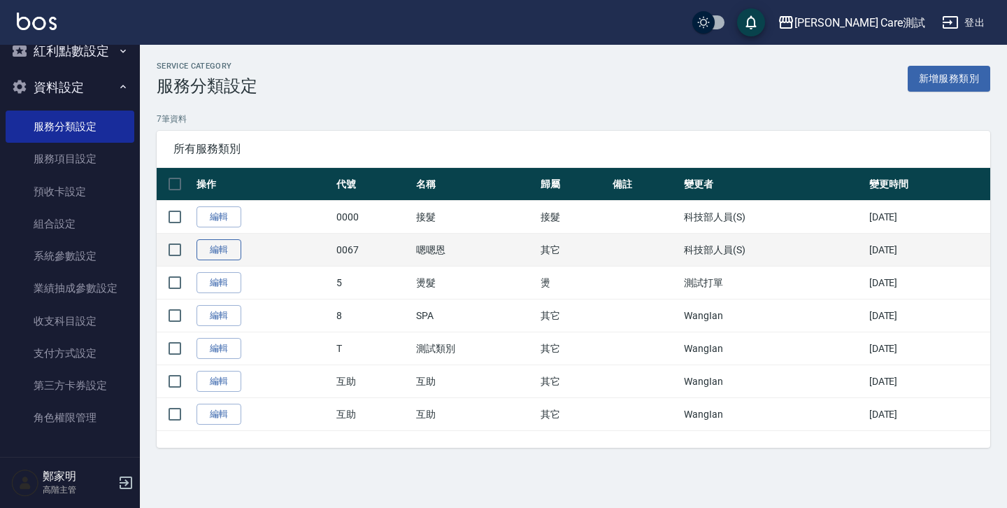
click at [219, 243] on link "編輯" at bounding box center [219, 250] width 45 height 22
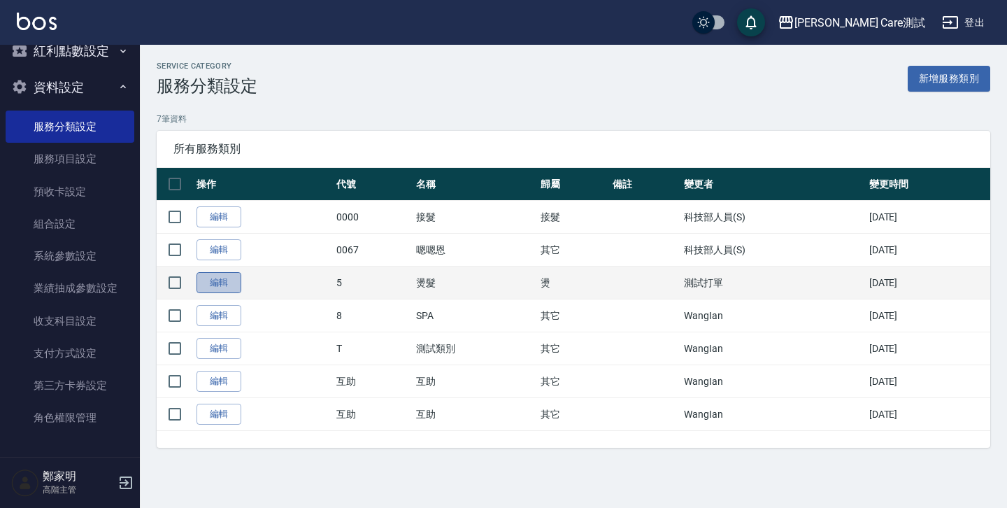
click at [219, 281] on link "編輯" at bounding box center [219, 283] width 45 height 22
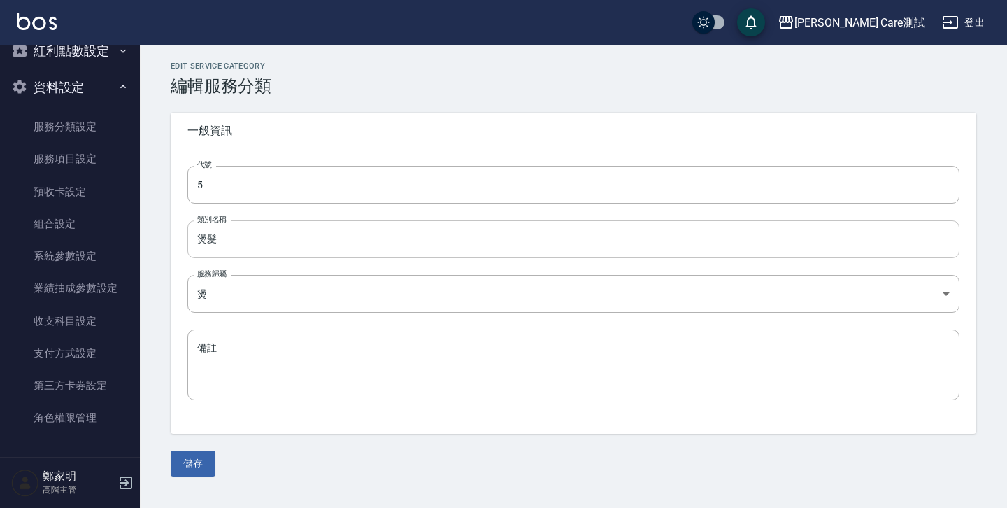
click at [277, 228] on input "燙髮" at bounding box center [573, 239] width 772 height 38
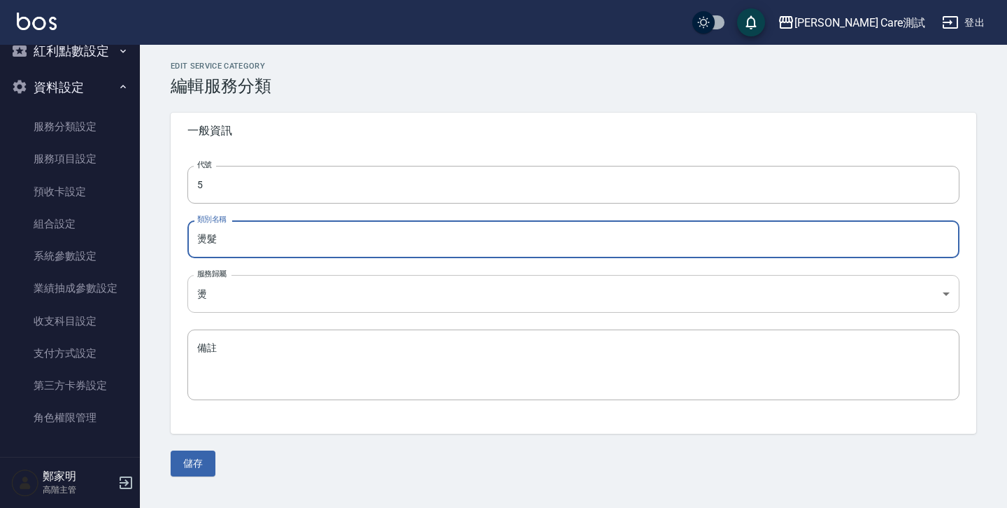
click at [252, 285] on body "[PERSON_NAME] Care測試 登出 櫃檯作業 打帳單 帳單列表 掛單列表 座位開單 營業儀表板 現金收支登錄 高階收支登錄 材料自購登錄 每日結帳…" at bounding box center [503, 254] width 1007 height 508
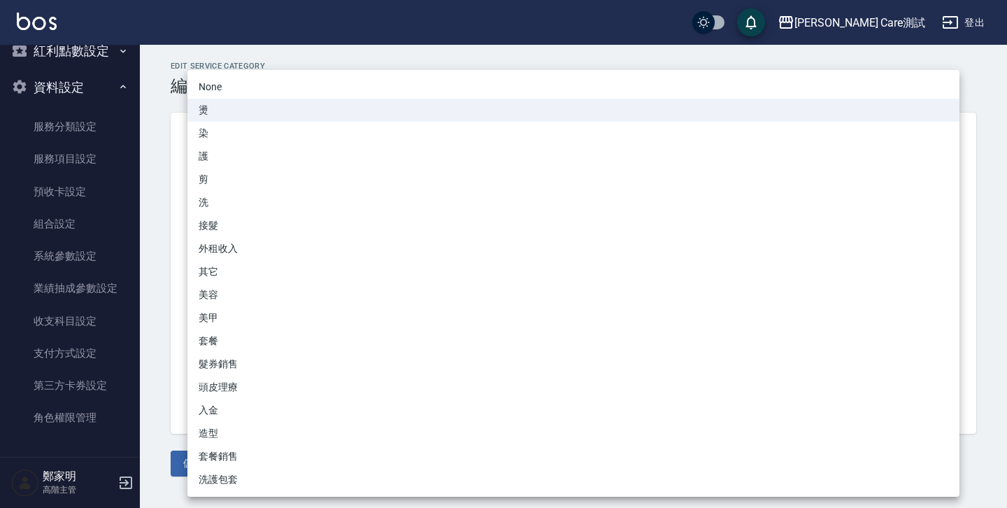
click at [148, 236] on div at bounding box center [503, 254] width 1007 height 508
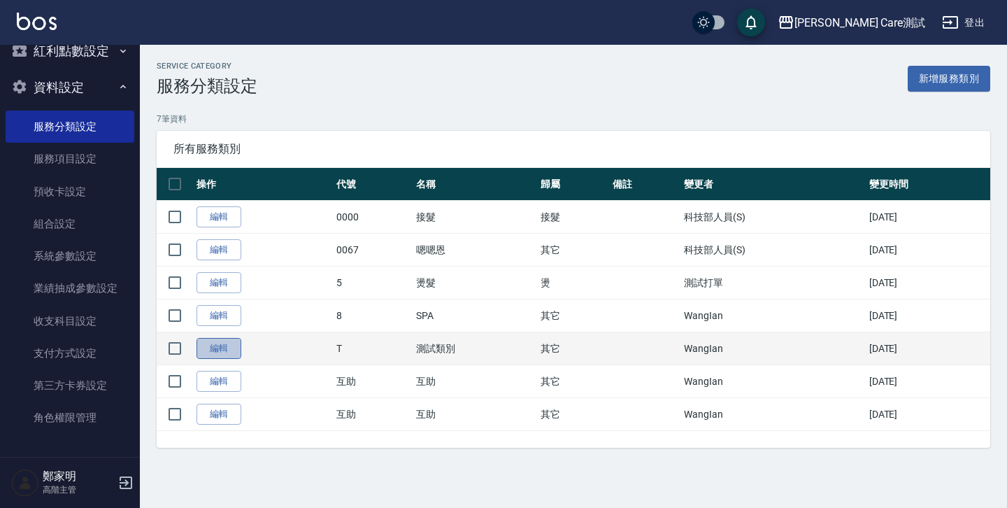
click at [217, 349] on link "編輯" at bounding box center [219, 349] width 45 height 22
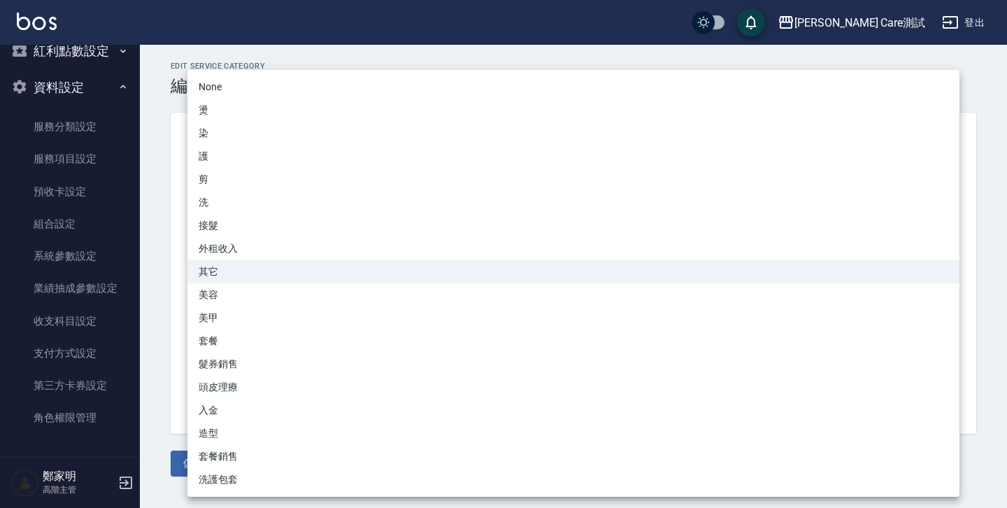
click at [214, 306] on body "[PERSON_NAME] Care測試 登出 櫃檯作業 打帳單 帳單列表 掛單列表 座位開單 營業儀表板 現金收支登錄 高階收支登錄 材料自購登錄 每日結帳…" at bounding box center [503, 254] width 1007 height 508
click at [171, 287] on div at bounding box center [503, 254] width 1007 height 508
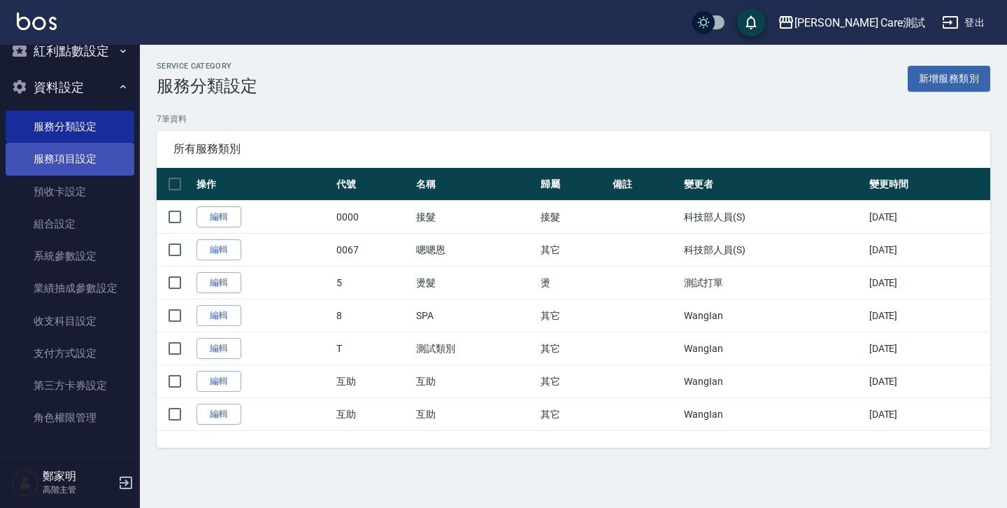
click at [79, 166] on link "服務項目設定" at bounding box center [70, 159] width 129 height 32
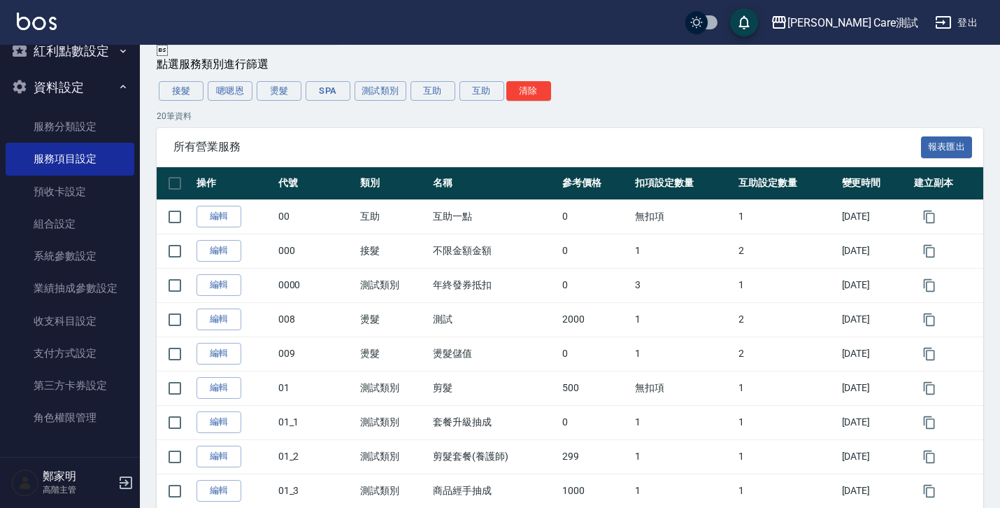
scroll to position [85, 0]
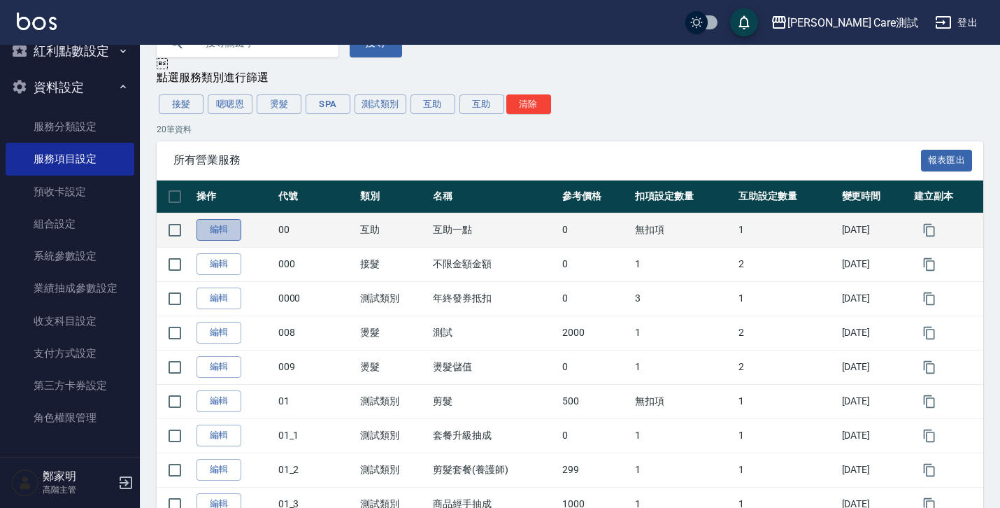
click at [226, 232] on link "編輯" at bounding box center [219, 230] width 45 height 22
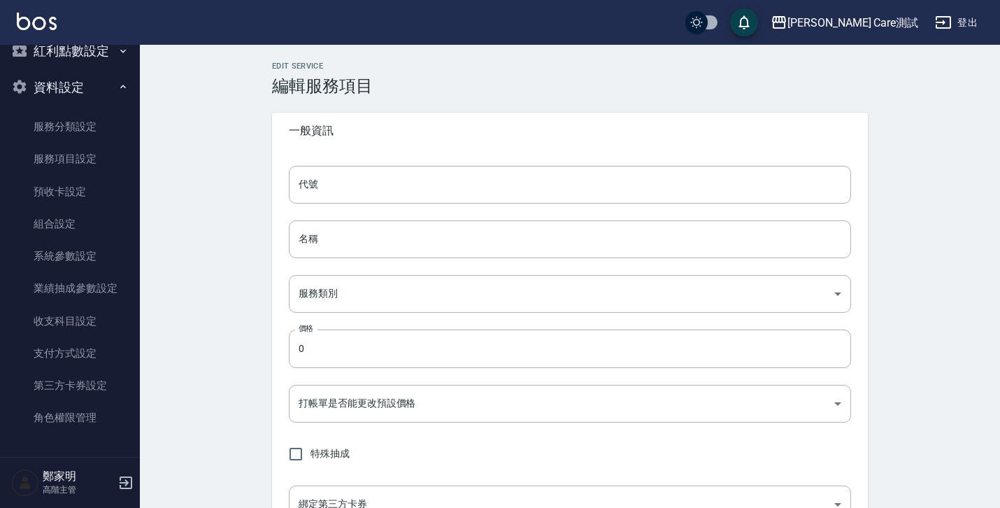
type input "00"
type input "互助一點"
type input "c0b3b409-3f39-4f43-8a50-f4877dfc65cc"
type input "FALSE"
type input "none"
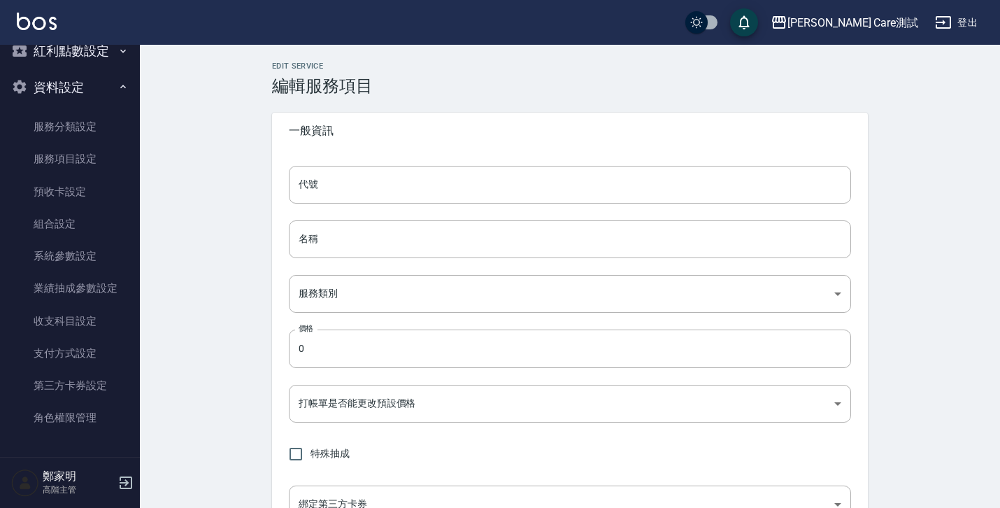
type input "UNSET"
type input "none"
type input "技術協助"
type input "3"
type input "點數"
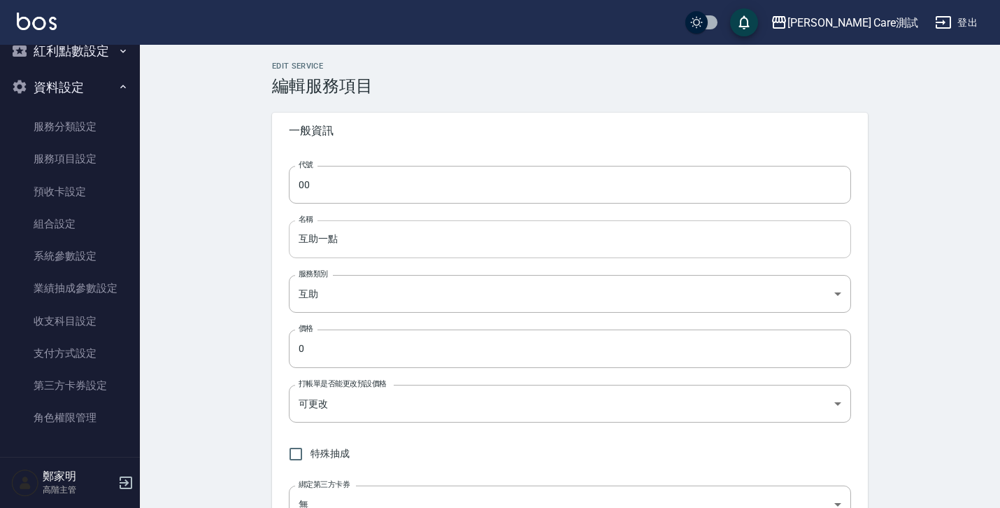
click at [378, 227] on input "互助一點" at bounding box center [570, 239] width 562 height 38
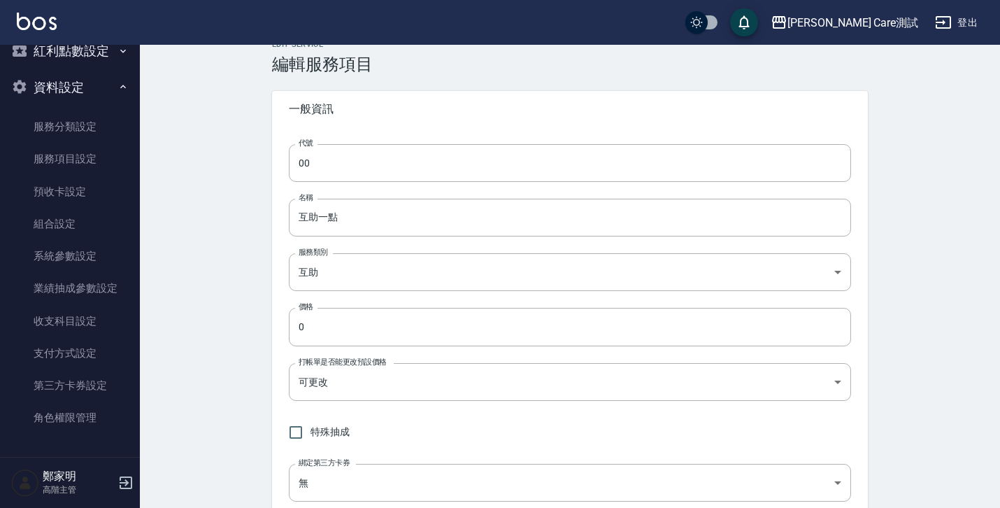
scroll to position [24, 0]
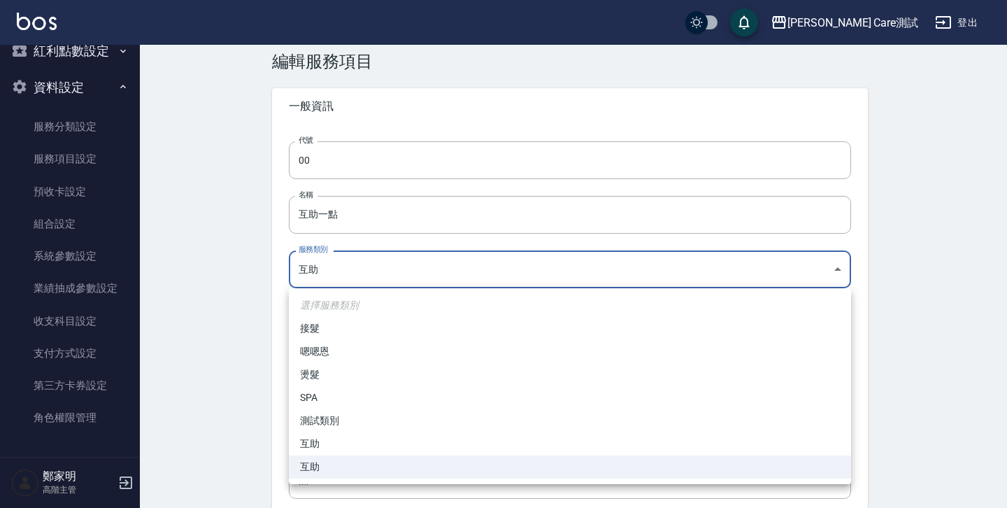
click at [211, 293] on div at bounding box center [503, 254] width 1007 height 508
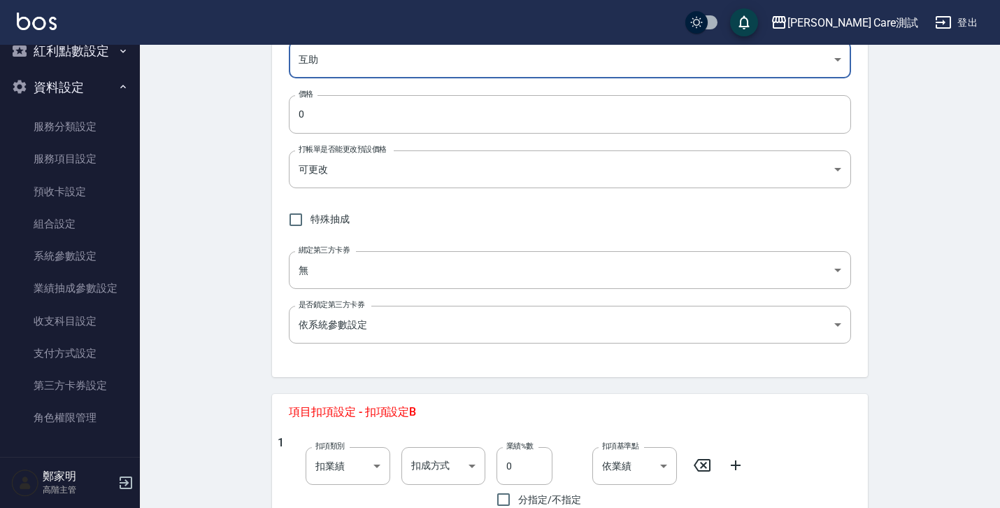
scroll to position [280, 0]
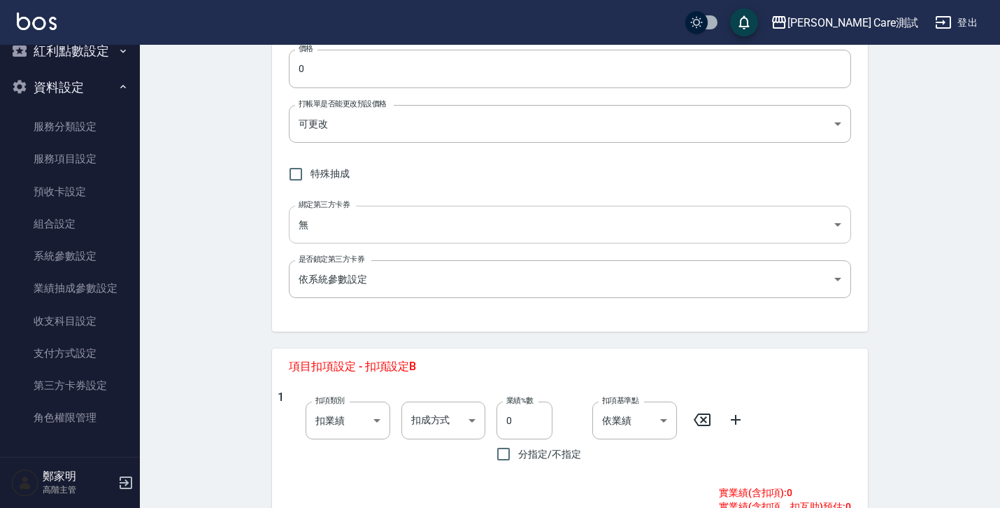
click at [341, 231] on body "[PERSON_NAME] Care測試 登出 櫃檯作業 打帳單 帳單列表 掛單列表 座位開單 營業儀表板 現金收支登錄 高階收支登錄 材料自購登錄 每日結帳…" at bounding box center [500, 395] width 1000 height 1351
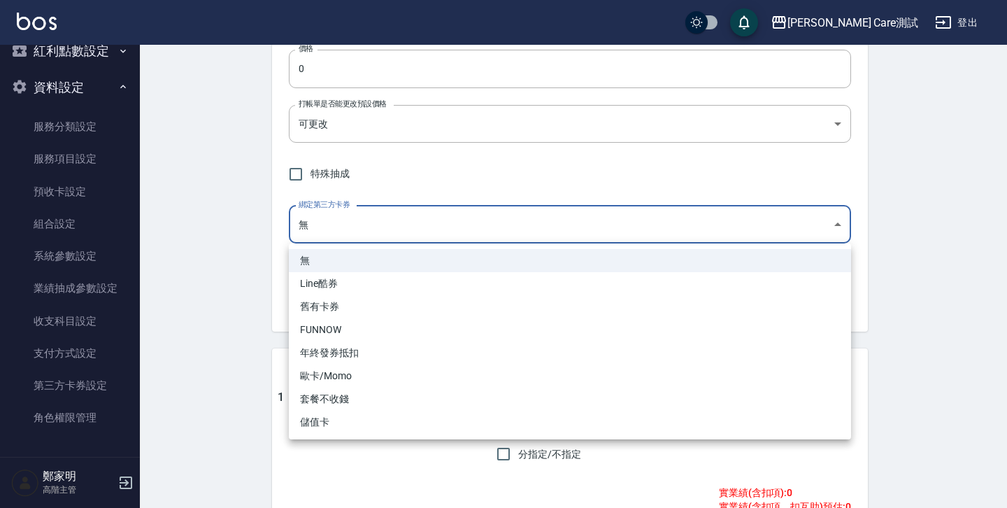
click at [182, 240] on div at bounding box center [503, 254] width 1007 height 508
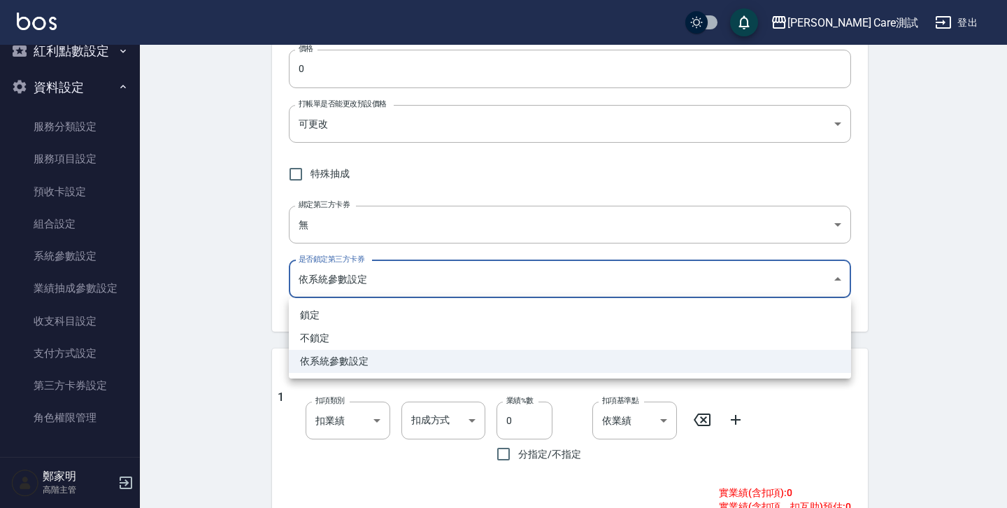
click at [405, 276] on body "[PERSON_NAME] Care測試 登出 櫃檯作業 打帳單 帳單列表 掛單列表 座位開單 營業儀表板 現金收支登錄 高階收支登錄 材料自購登錄 每日結帳…" at bounding box center [503, 395] width 1007 height 1351
click at [164, 269] on div at bounding box center [503, 254] width 1007 height 508
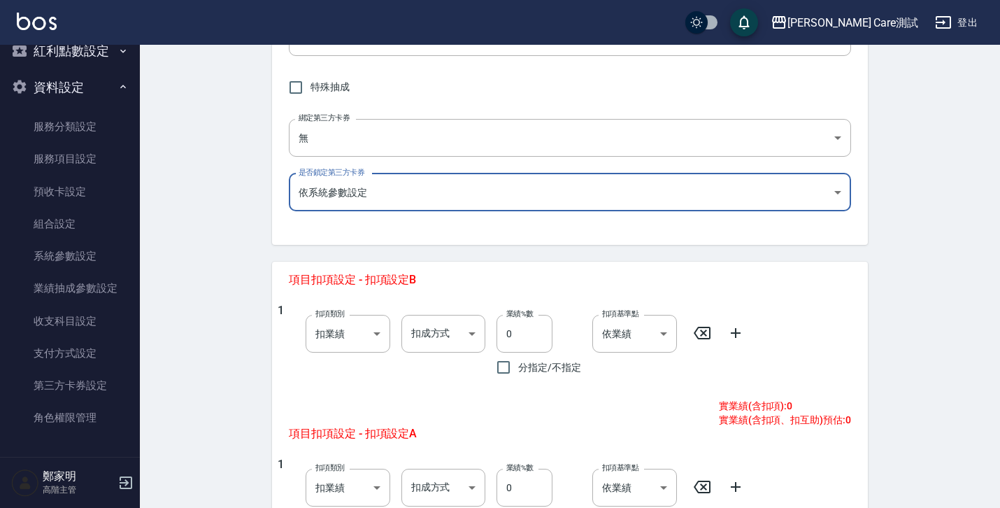
scroll to position [481, 0]
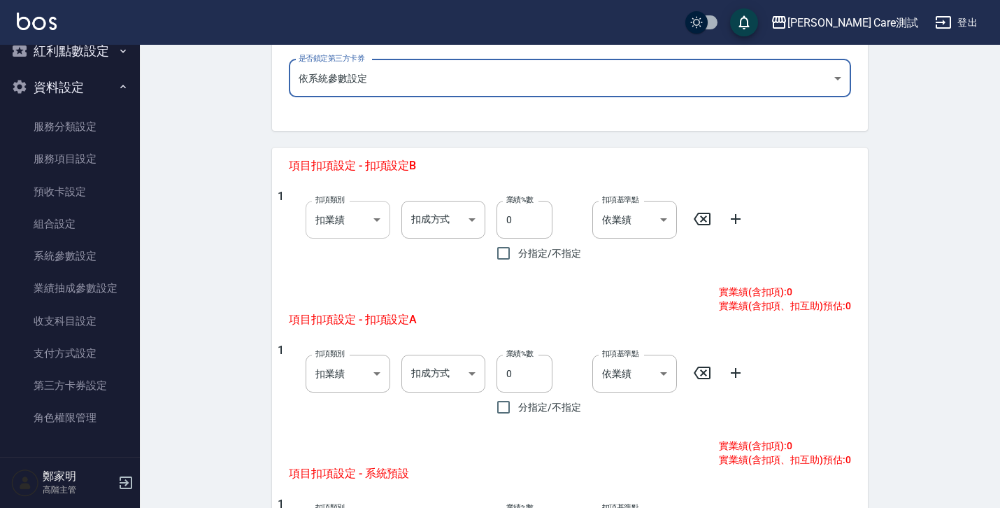
click at [349, 224] on body "[PERSON_NAME] Care測試 登出 櫃檯作業 打帳單 帳單列表 掛單列表 座位開單 營業儀表板 現金收支登錄 高階收支登錄 材料自購登錄 每日結帳…" at bounding box center [500, 194] width 1000 height 1351
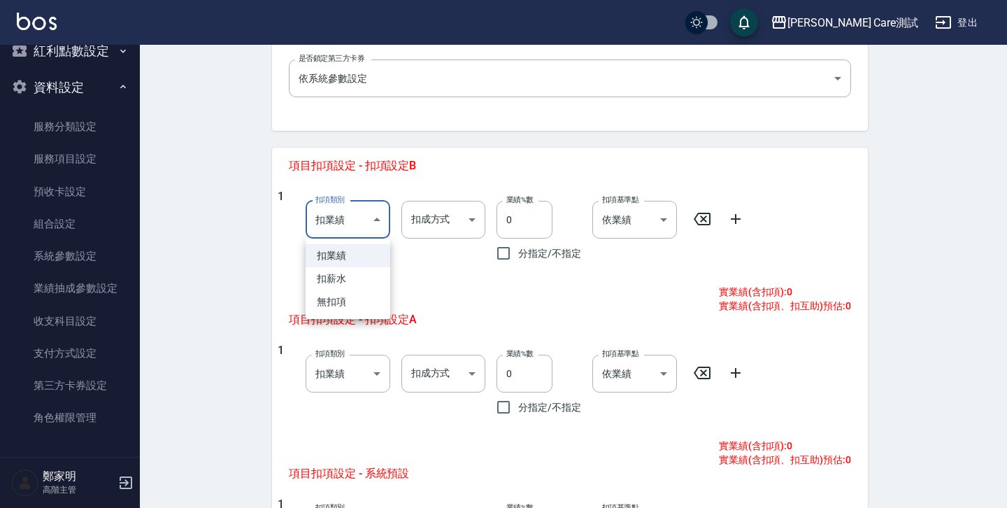
click at [234, 224] on div at bounding box center [503, 254] width 1007 height 508
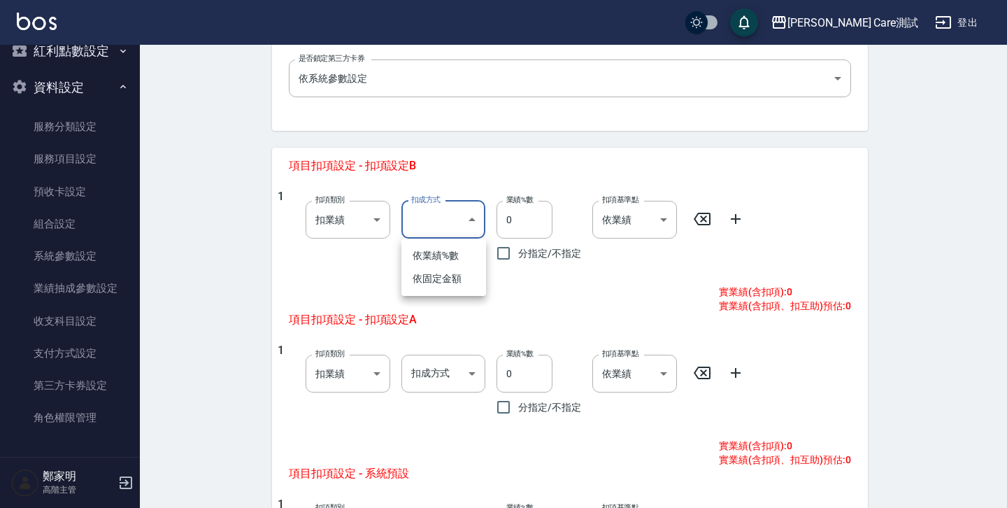
click at [476, 229] on body "[PERSON_NAME] Care測試 登出 櫃檯作業 打帳單 帳單列表 掛單列表 座位開單 營業儀表板 現金收支登錄 高階收支登錄 材料自購登錄 每日結帳…" at bounding box center [503, 194] width 1007 height 1351
click at [215, 238] on div at bounding box center [503, 254] width 1007 height 508
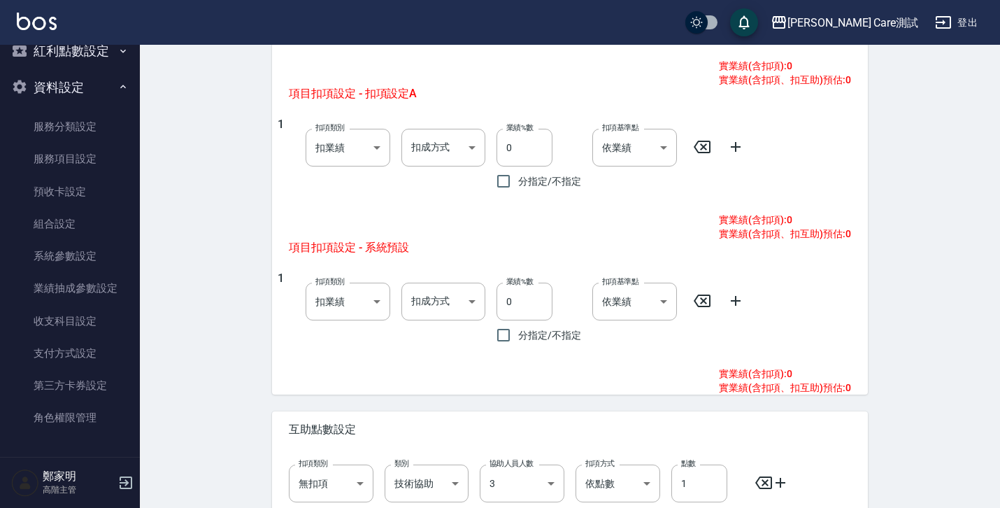
scroll to position [843, 0]
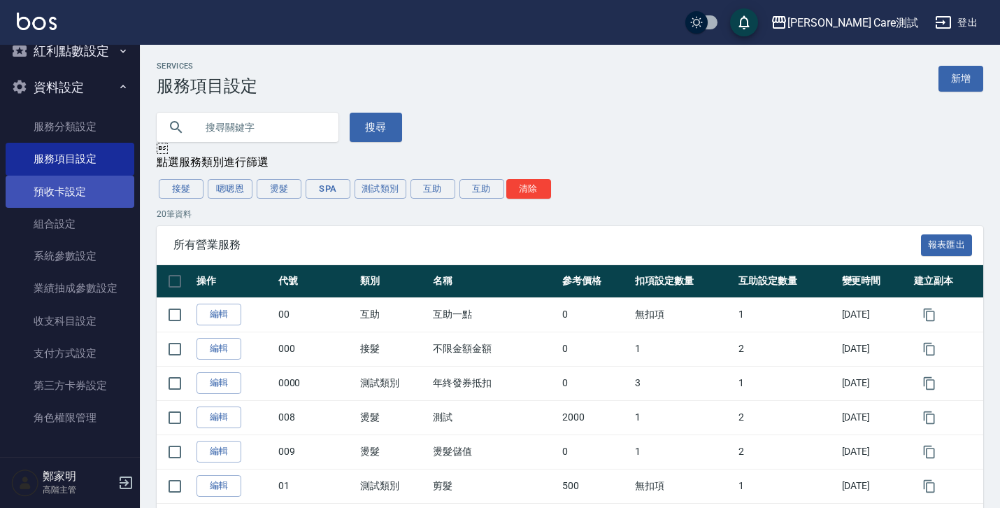
click at [71, 201] on link "預收卡設定" at bounding box center [70, 192] width 129 height 32
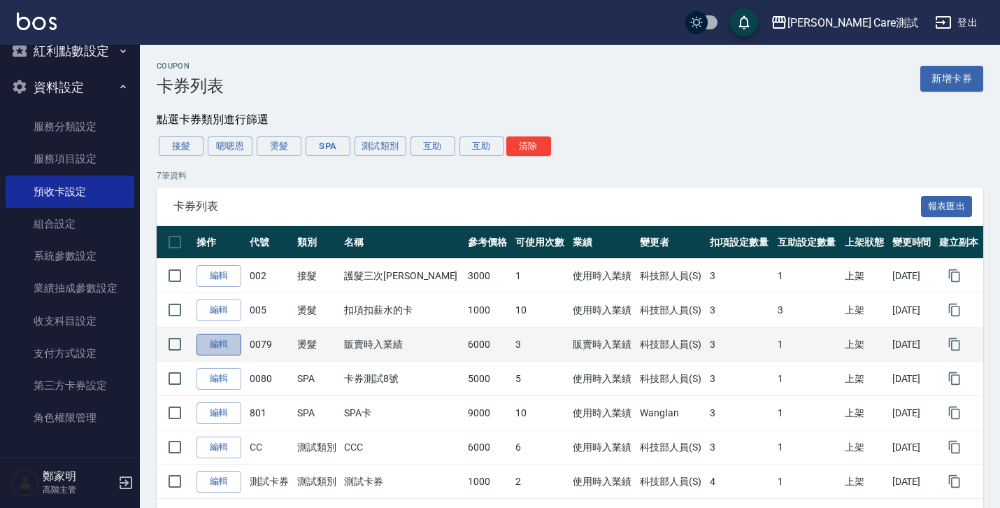
click at [228, 344] on link "編輯" at bounding box center [219, 345] width 45 height 22
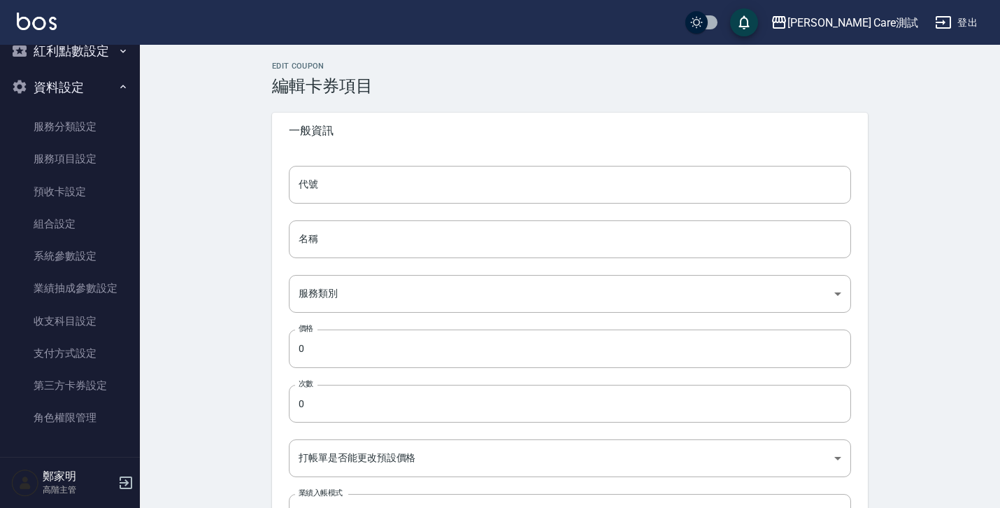
type input "0079"
type input "販賣時入業績"
type input "0563b6f7-51b9-45b1-8685-93696b1b12eb"
type input "6000"
type input "3"
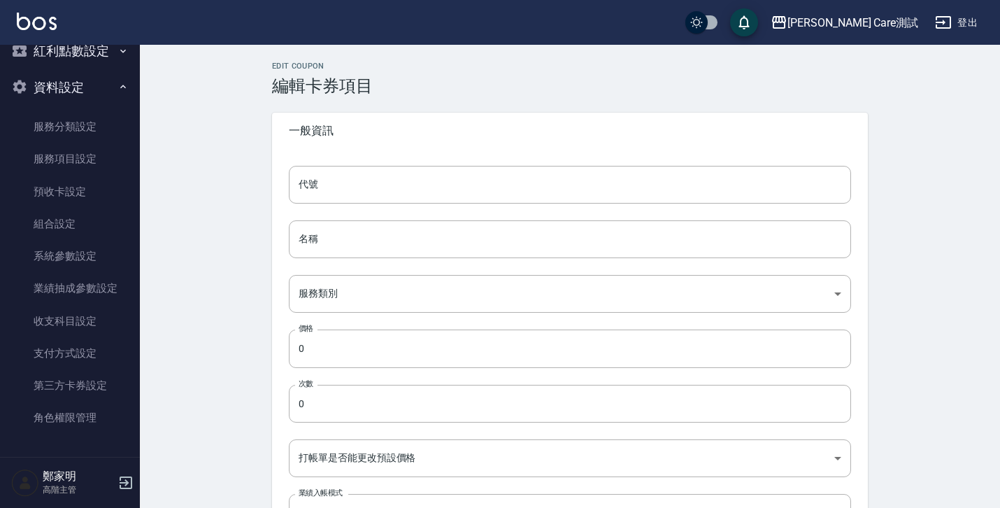
type input "UNSET"
type input "SELLING"
type input "onSalary"
click at [390, 273] on div "代號 0079 代號 名稱 販賣時入業績 名稱 服務類別 燙髮 0563b6f7-51b9-45b1-8685-93696b1b12eb 服務類別 價格 60…" at bounding box center [570, 411] width 596 height 525
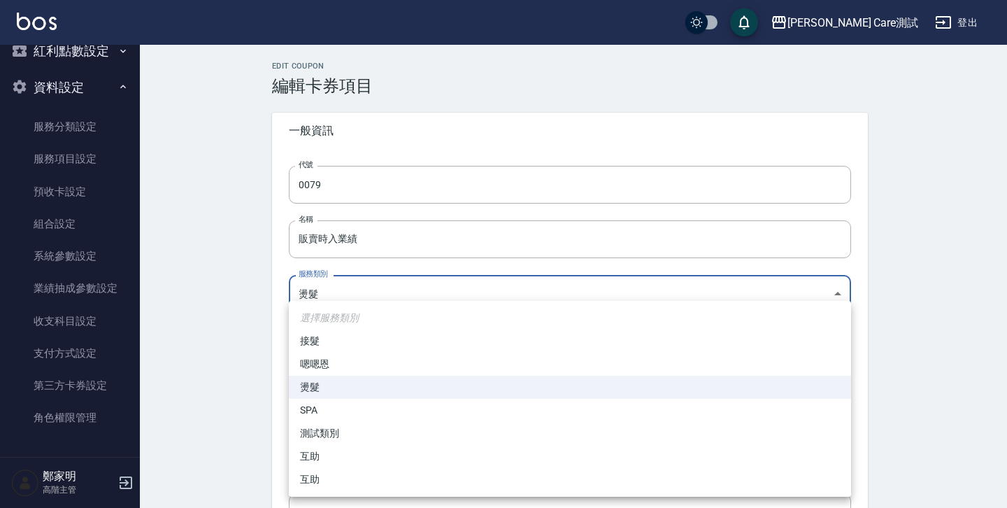
click at [222, 279] on div at bounding box center [503, 254] width 1007 height 508
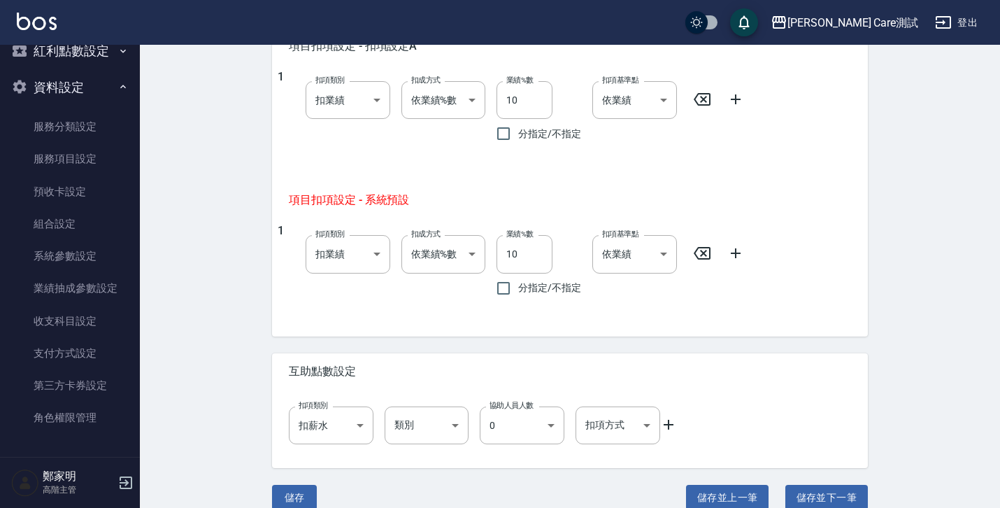
scroll to position [836, 0]
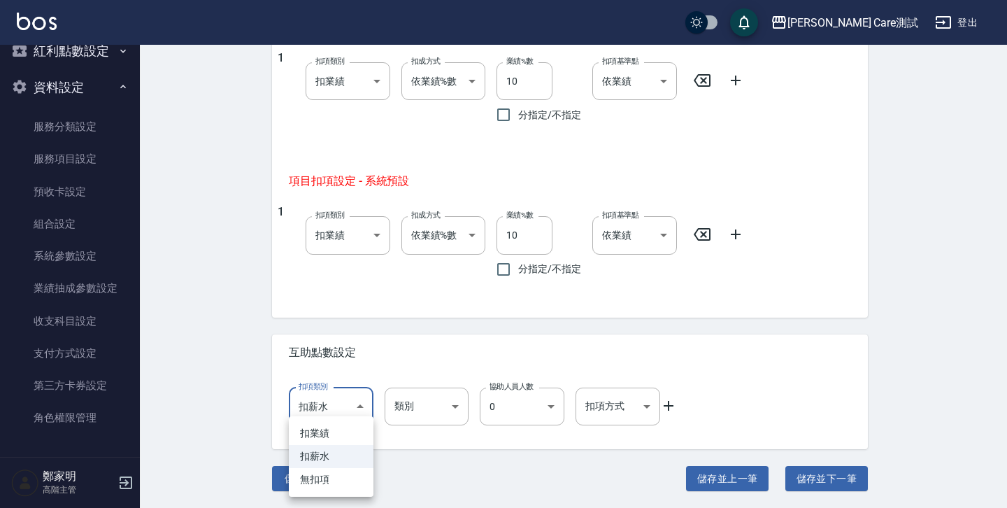
click at [398, 414] on div at bounding box center [503, 254] width 1007 height 508
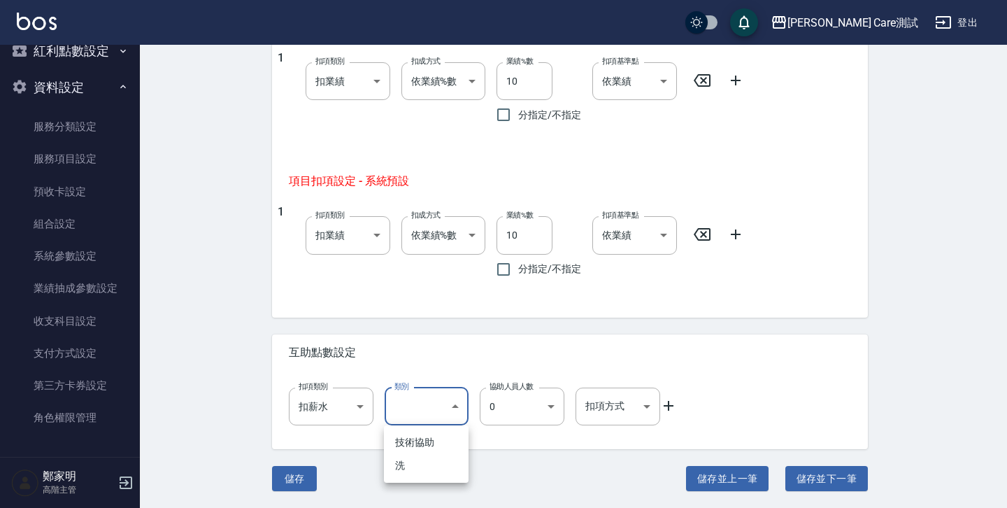
click at [481, 403] on div at bounding box center [503, 254] width 1007 height 508
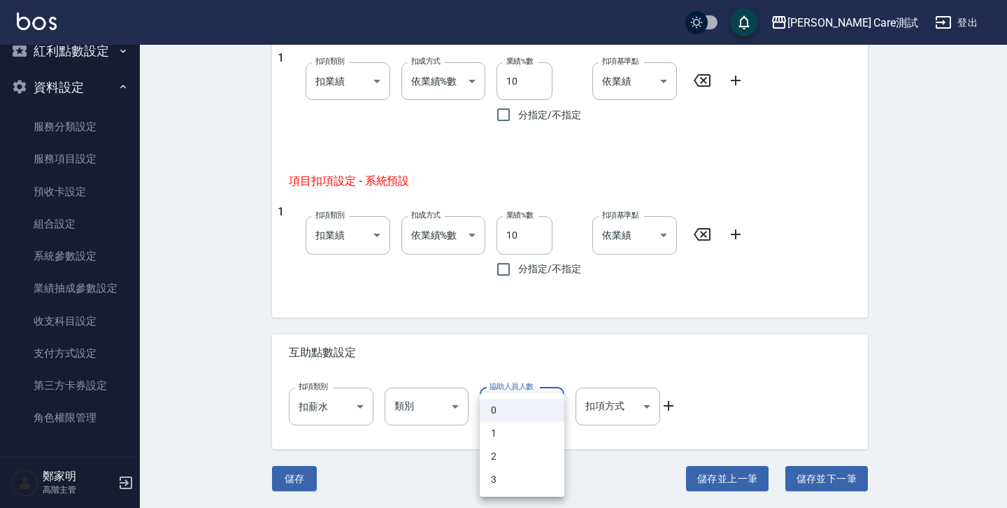
click at [572, 407] on div at bounding box center [503, 254] width 1007 height 508
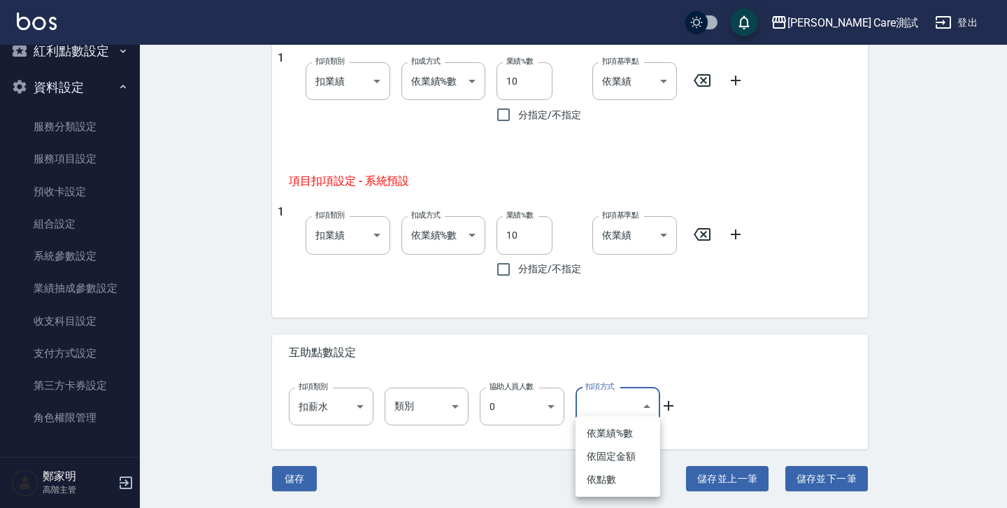
click at [243, 331] on div at bounding box center [503, 254] width 1007 height 508
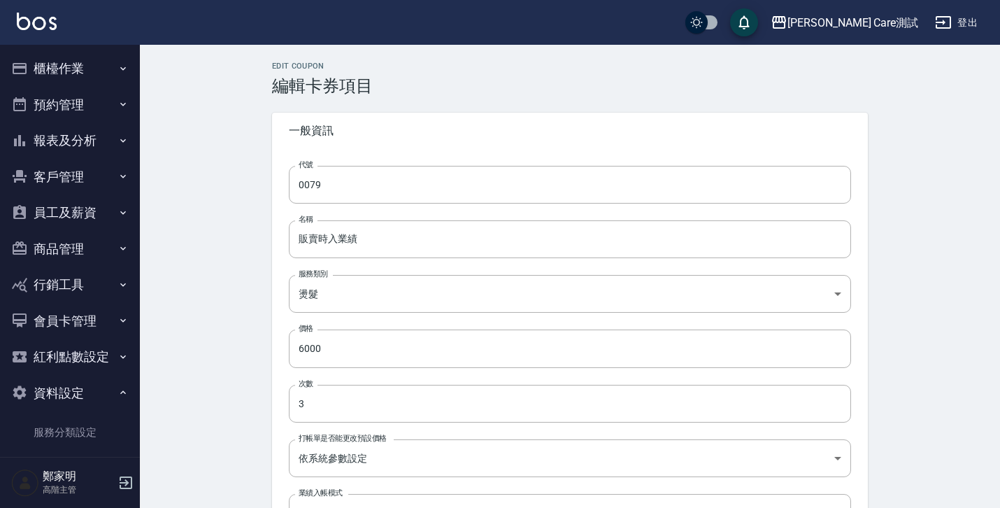
scroll to position [306, 0]
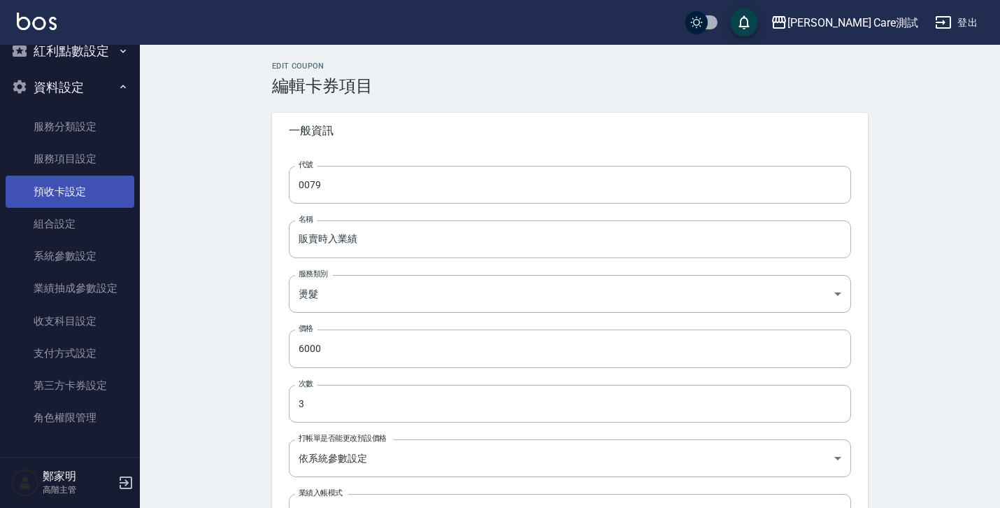
click at [83, 201] on link "預收卡設定" at bounding box center [70, 192] width 129 height 32
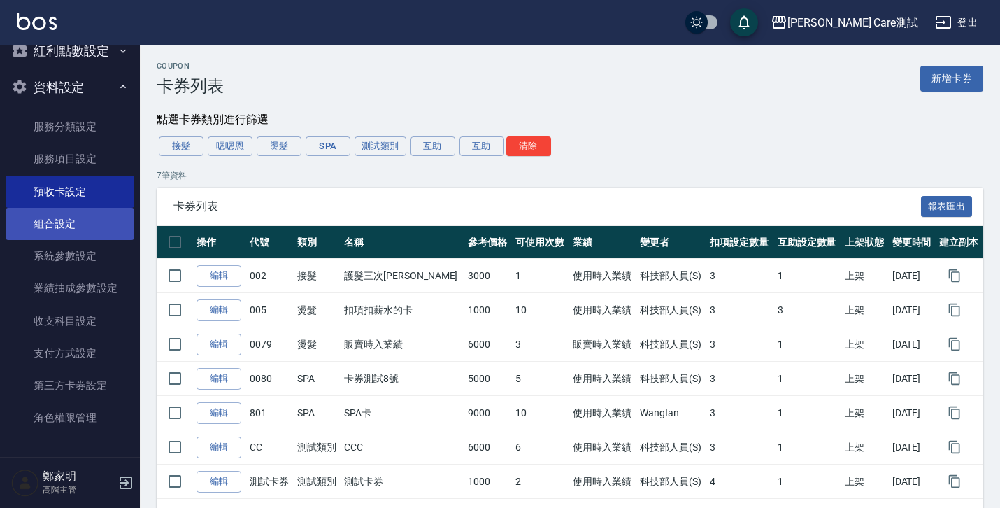
click at [87, 233] on link "組合設定" at bounding box center [70, 224] width 129 height 32
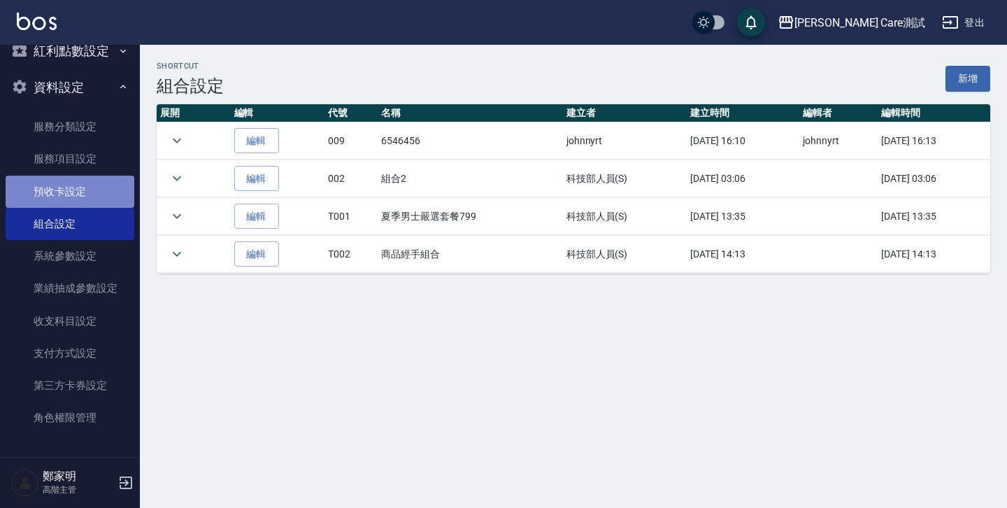
click at [93, 206] on link "預收卡設定" at bounding box center [70, 192] width 129 height 32
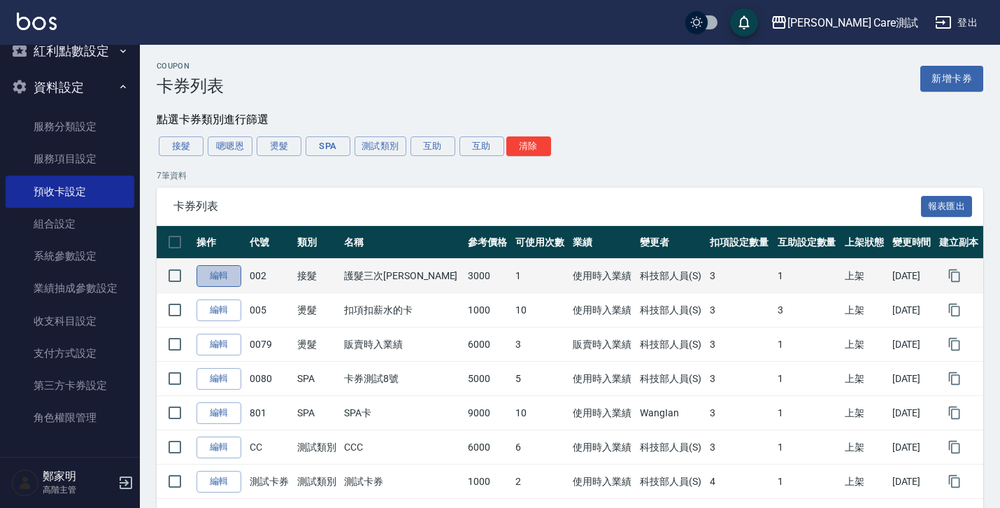
click at [230, 284] on link "編輯" at bounding box center [219, 276] width 45 height 22
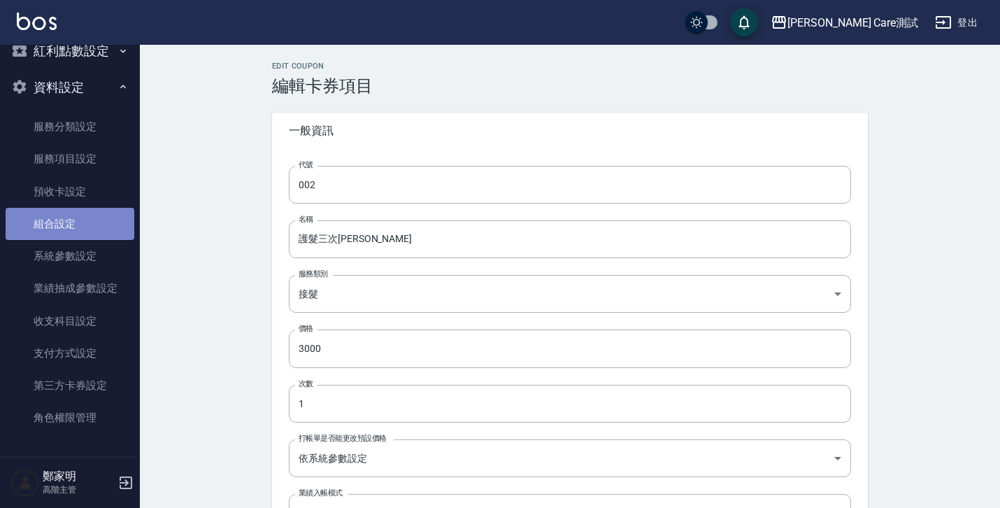
click at [111, 232] on link "組合設定" at bounding box center [70, 224] width 129 height 32
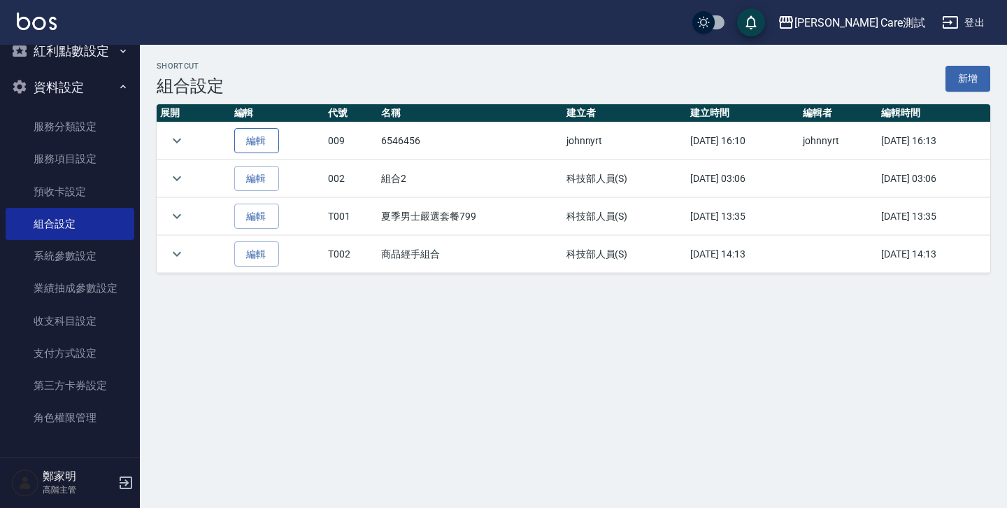
click at [250, 143] on button "編輯" at bounding box center [256, 141] width 45 height 26
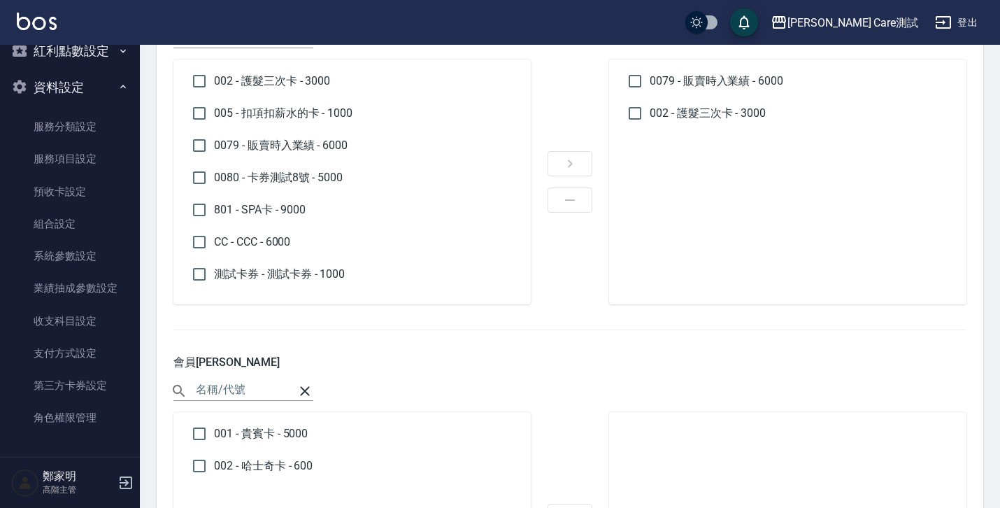
scroll to position [1197, 0]
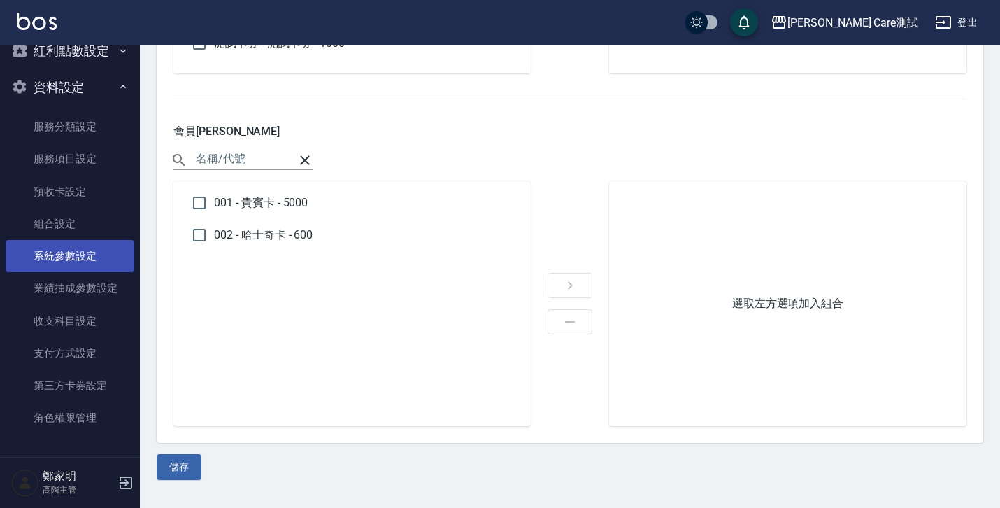
click at [109, 240] on link "系統參數設定" at bounding box center [70, 256] width 129 height 32
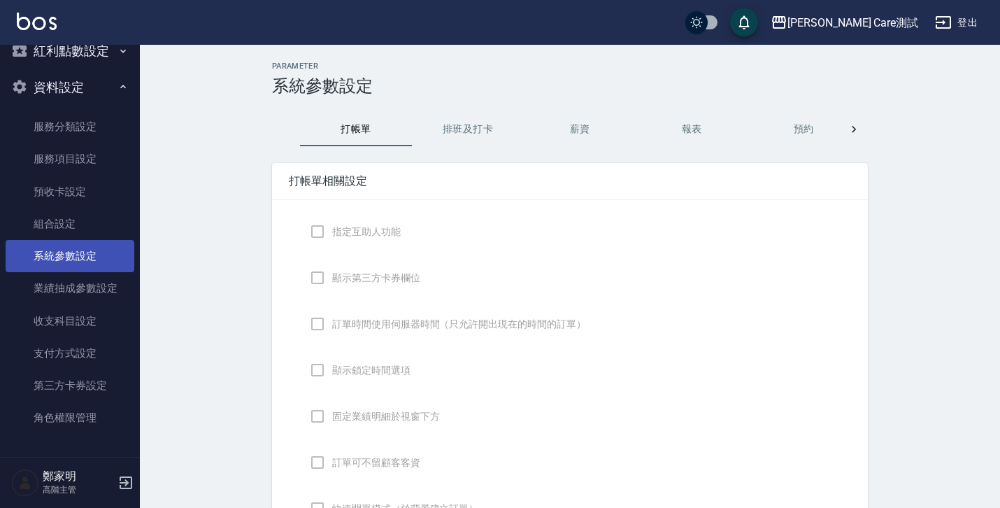
checkbox input "true"
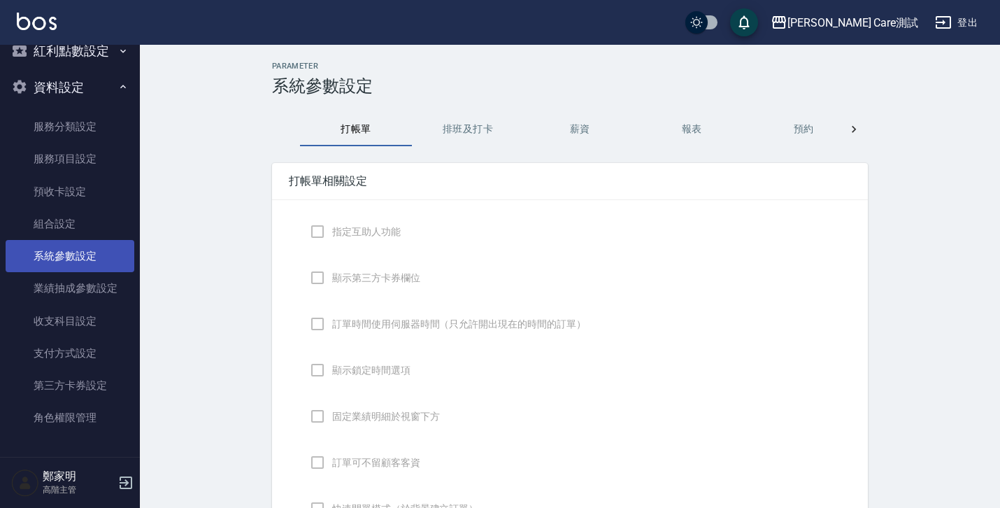
checkbox input "true"
type input "感熱紙(57mm)"
type input "NICKNAME"
type input "LASTORDER"
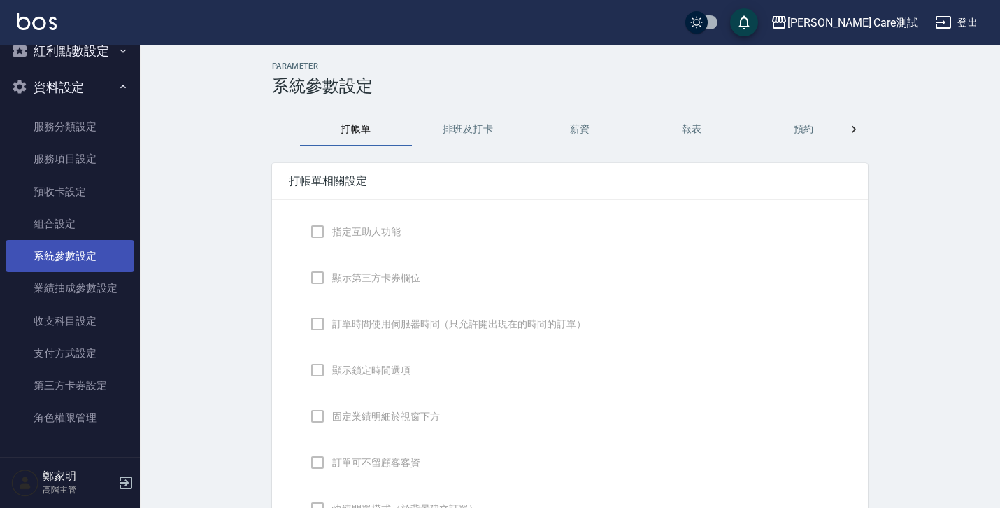
checkbox input "true"
type input "www.yjtytytytj"
checkbox input "true"
type textarea "hello"
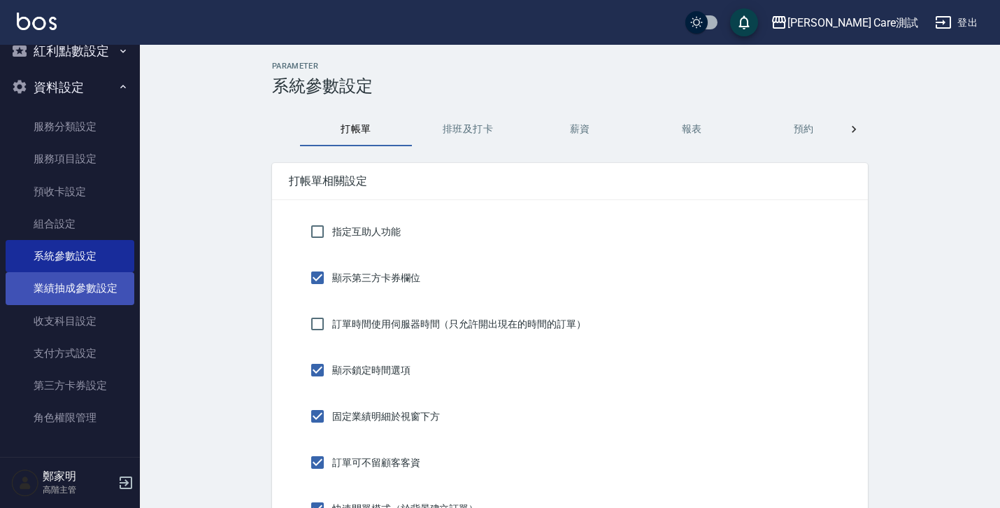
click at [89, 287] on link "業績抽成參數設定" at bounding box center [70, 288] width 129 height 32
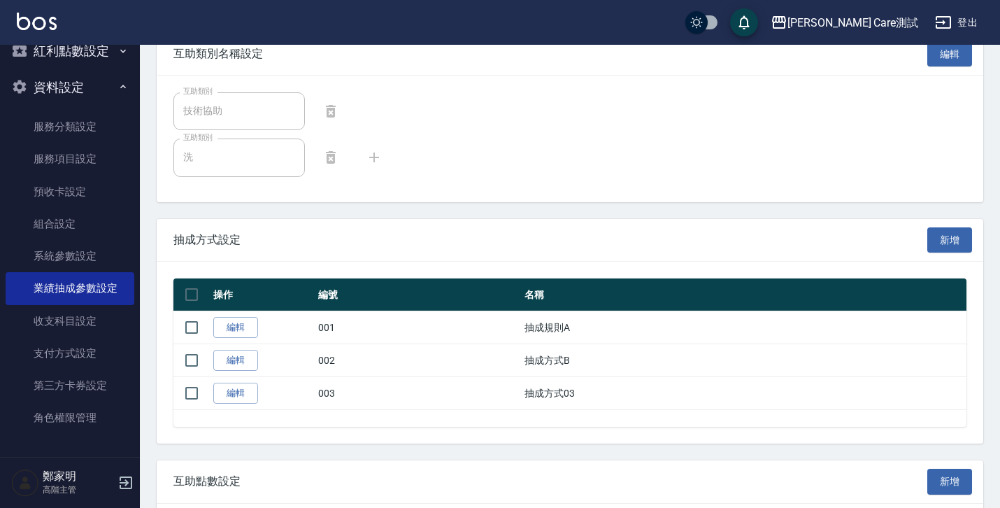
scroll to position [764, 0]
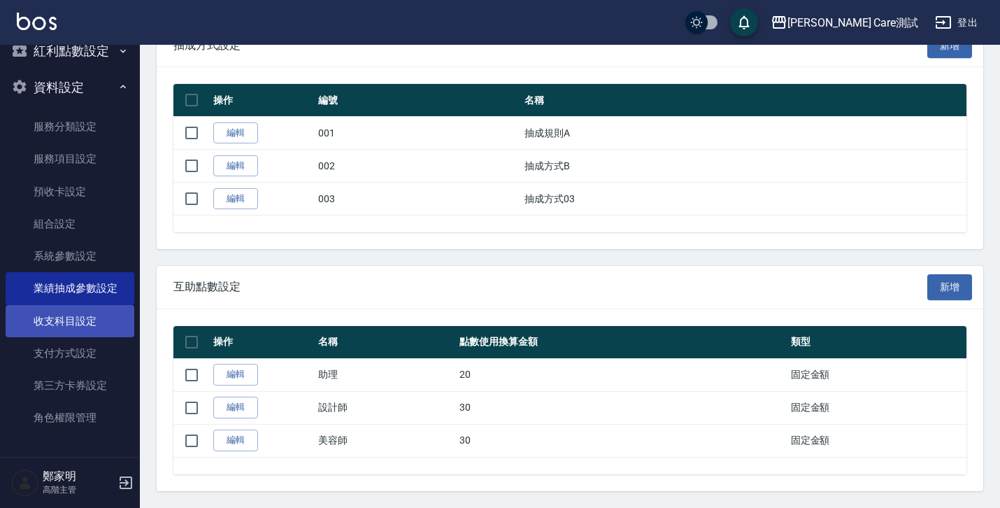
click at [86, 308] on link "收支科目設定" at bounding box center [70, 321] width 129 height 32
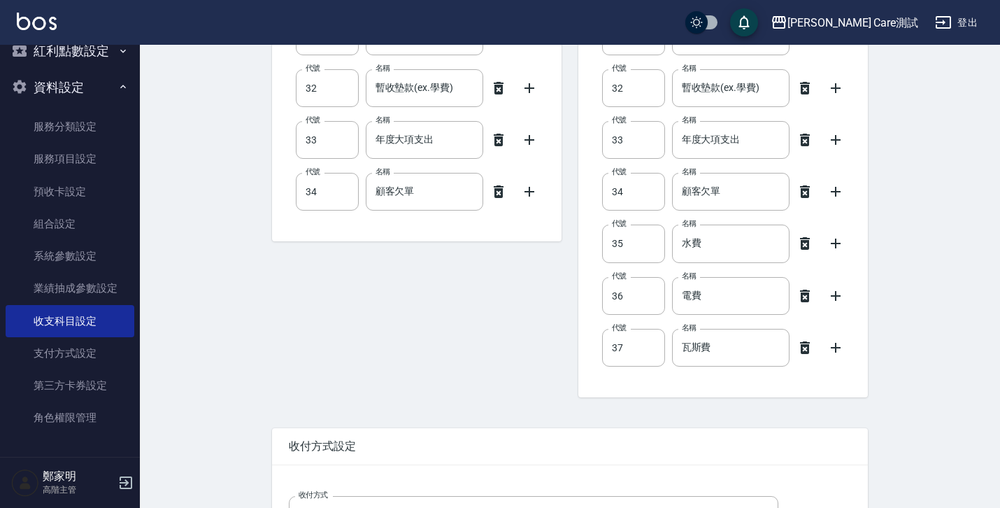
scroll to position [1993, 0]
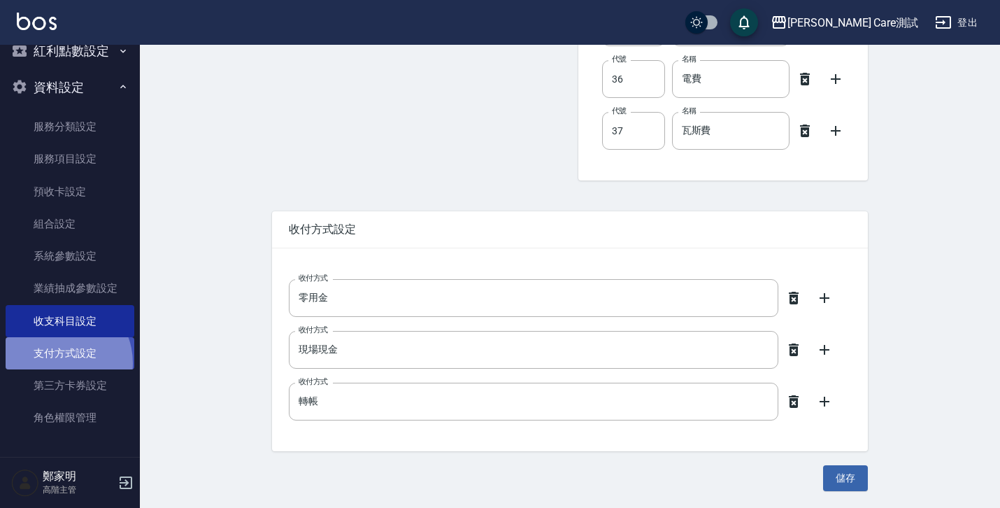
click at [57, 363] on link "支付方式設定" at bounding box center [70, 353] width 129 height 32
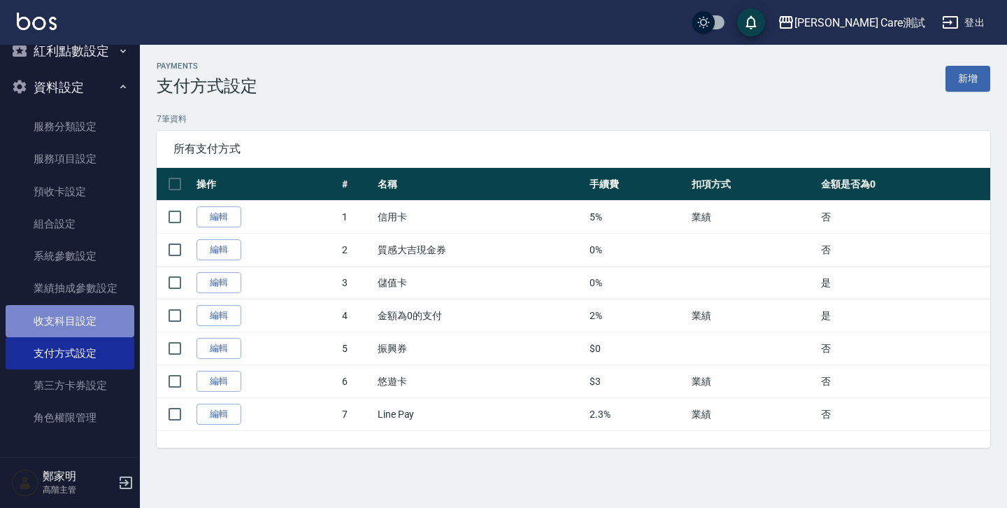
click at [79, 325] on link "收支科目設定" at bounding box center [70, 321] width 129 height 32
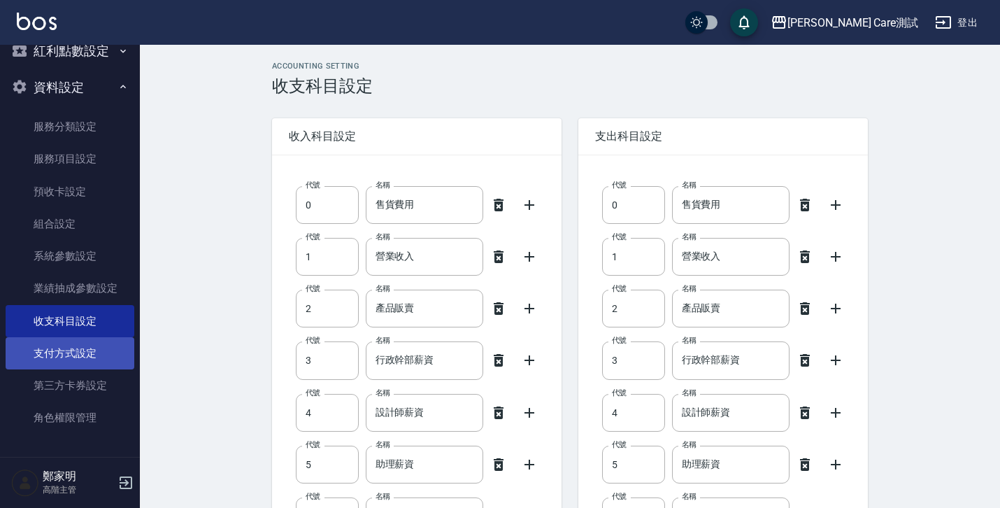
click at [83, 355] on link "支付方式設定" at bounding box center [70, 353] width 129 height 32
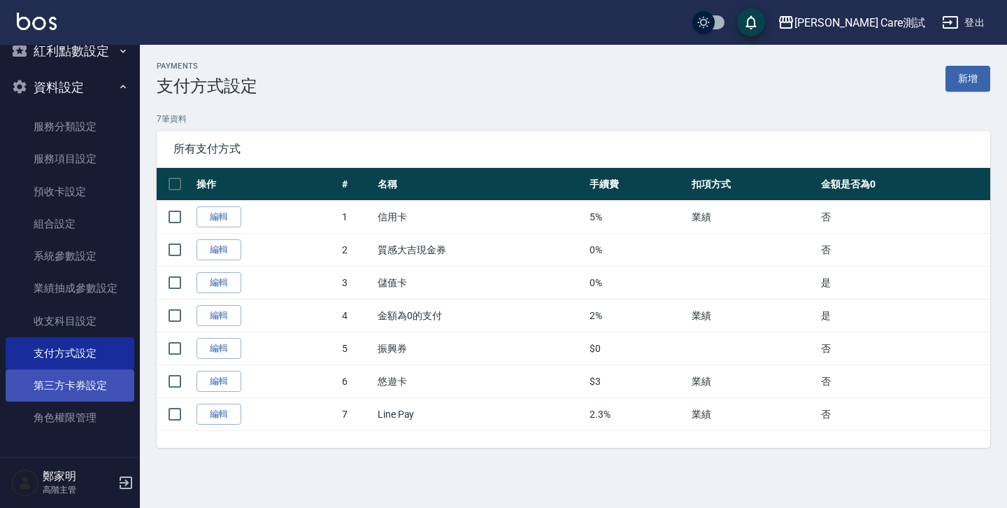
click at [63, 392] on link "第三方卡券設定" at bounding box center [70, 385] width 129 height 32
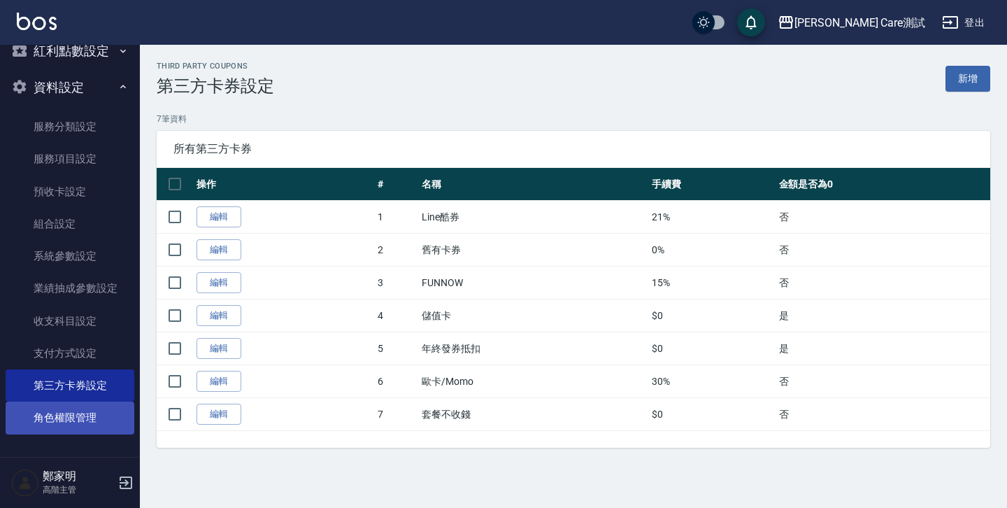
click at [62, 414] on link "角色權限管理" at bounding box center [70, 417] width 129 height 32
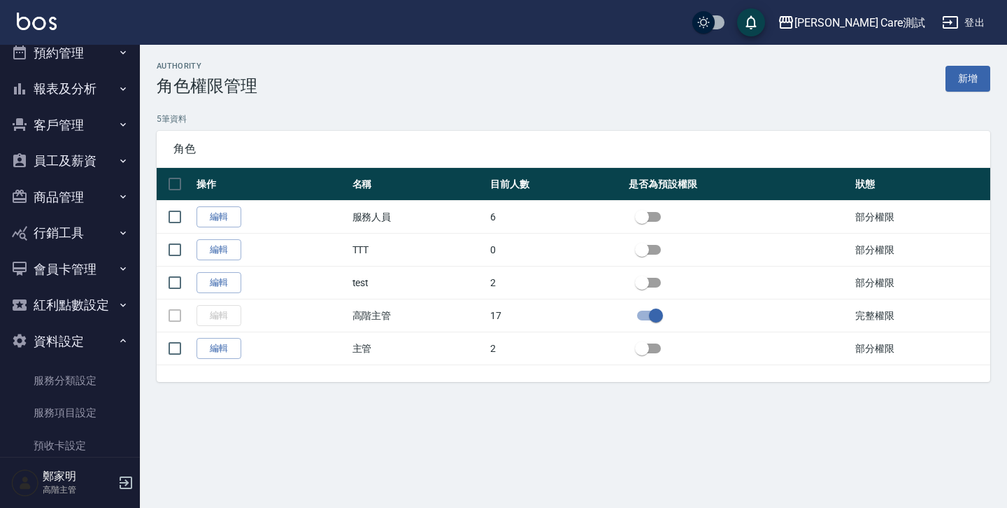
scroll to position [10, 0]
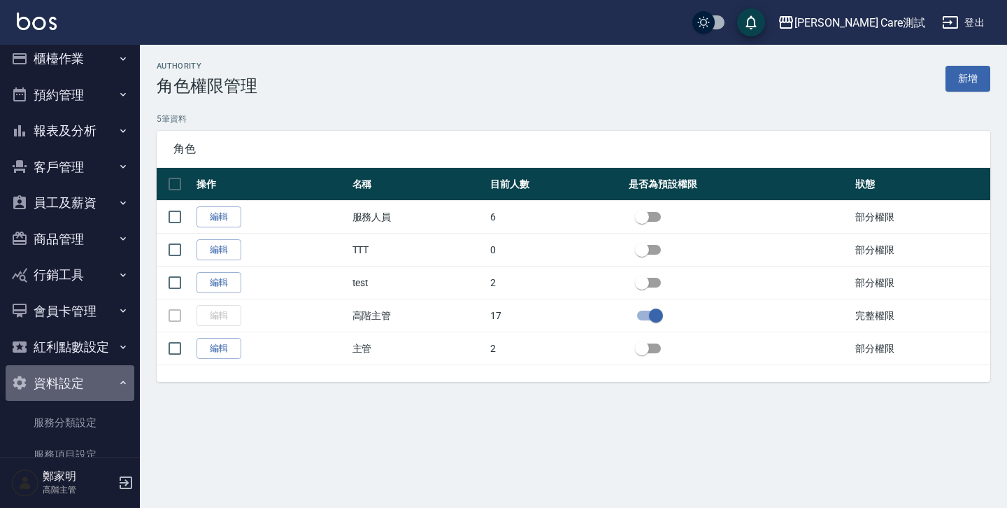
click at [93, 387] on button "資料設定" at bounding box center [70, 383] width 129 height 36
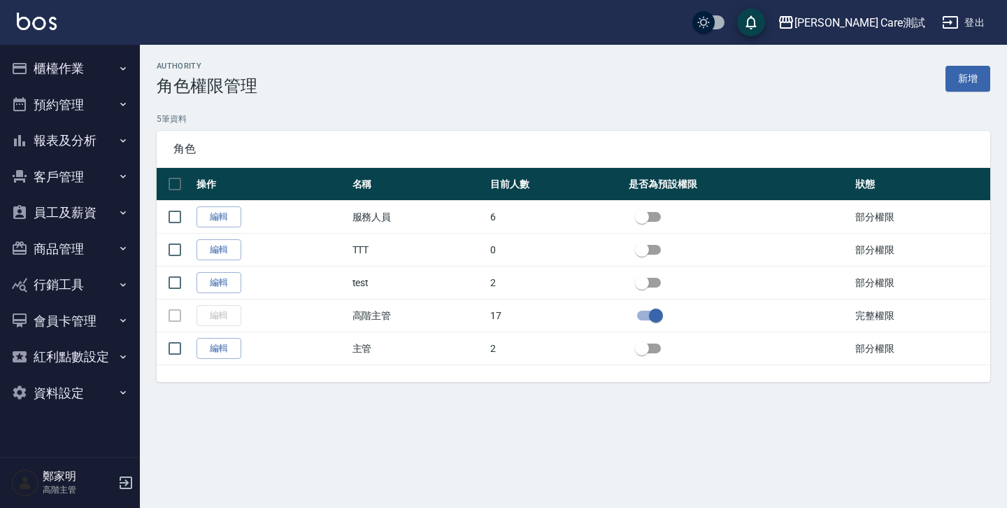
scroll to position [0, 0]
click at [87, 386] on button "資料設定" at bounding box center [70, 393] width 129 height 36
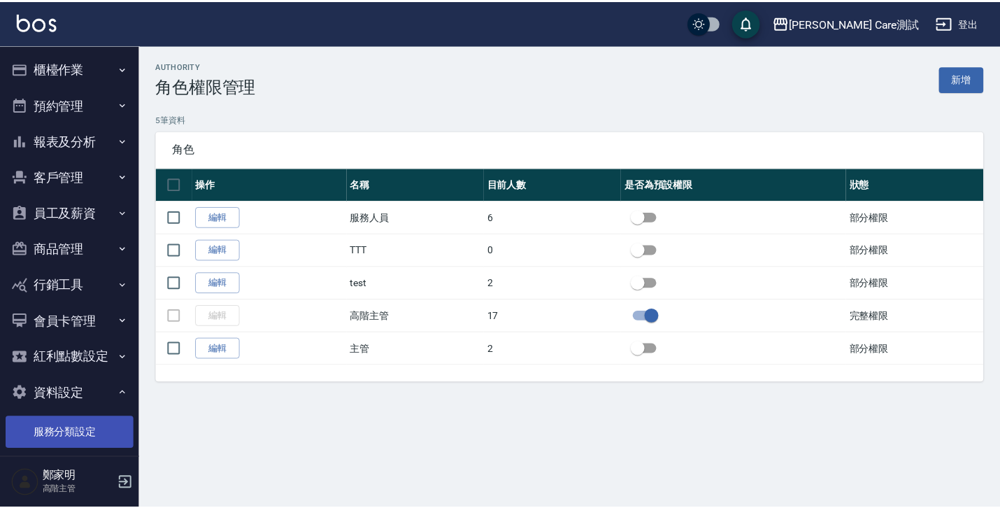
scroll to position [306, 0]
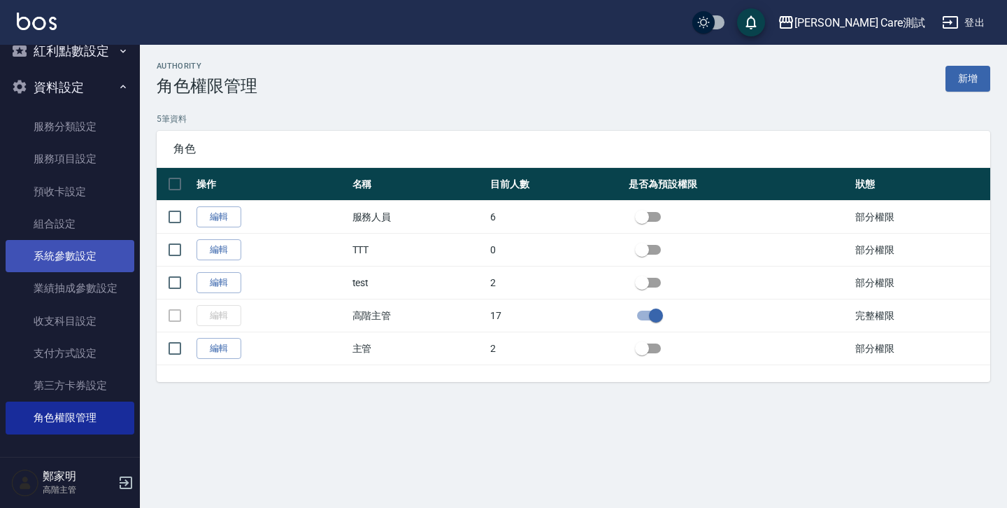
click at [78, 268] on link "系統參數設定" at bounding box center [70, 256] width 129 height 32
